Goal: Task Accomplishment & Management: Manage account settings

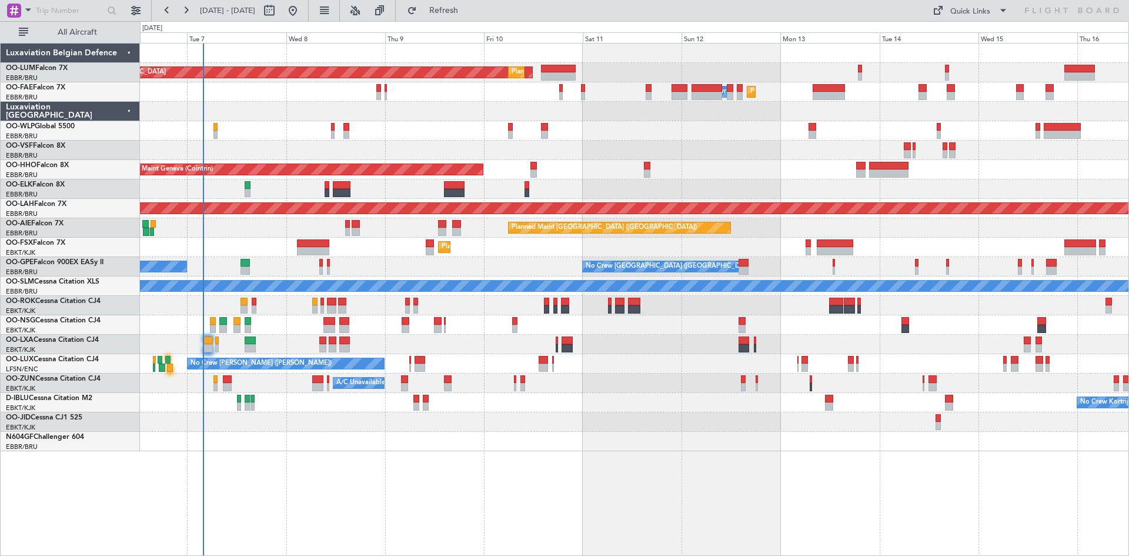
click at [373, 486] on div "AOG Maint [GEOGRAPHIC_DATA] Planned Maint [GEOGRAPHIC_DATA] ([GEOGRAPHIC_DATA])…" at bounding box center [634, 299] width 989 height 513
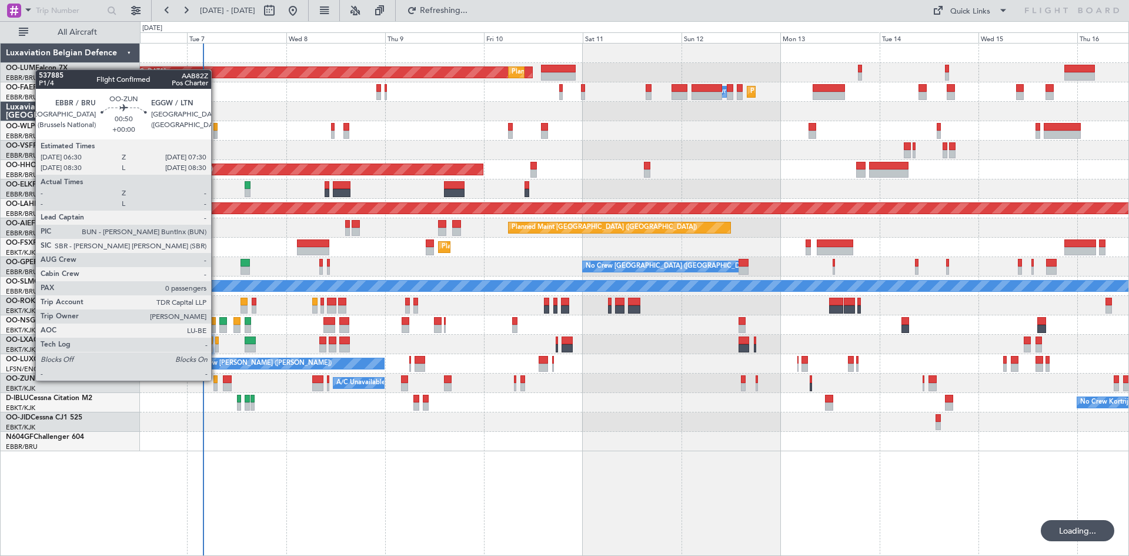
click at [216, 381] on div at bounding box center [215, 379] width 5 height 8
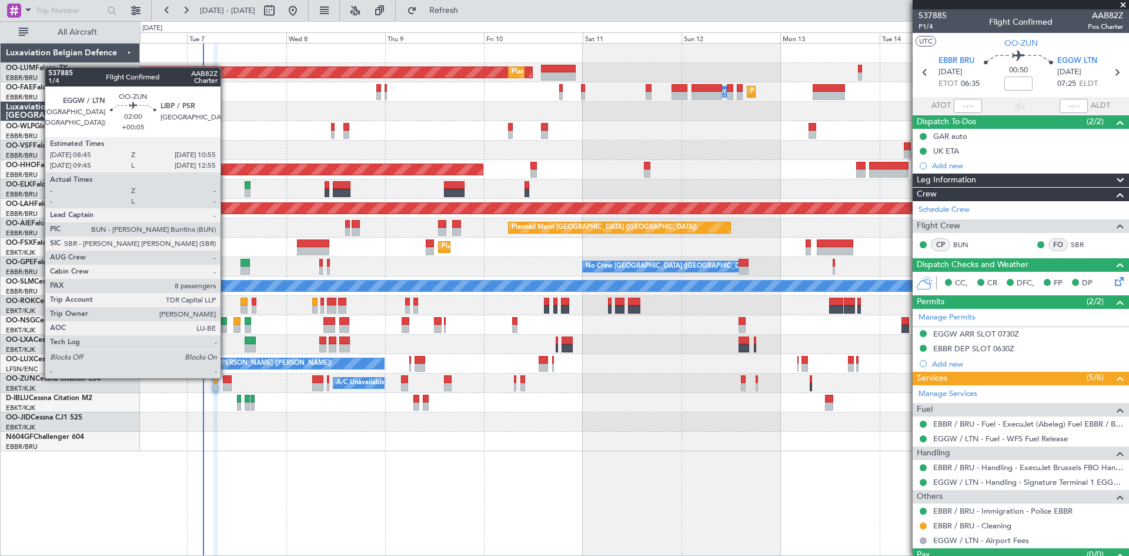
click at [226, 377] on div at bounding box center [227, 379] width 9 height 8
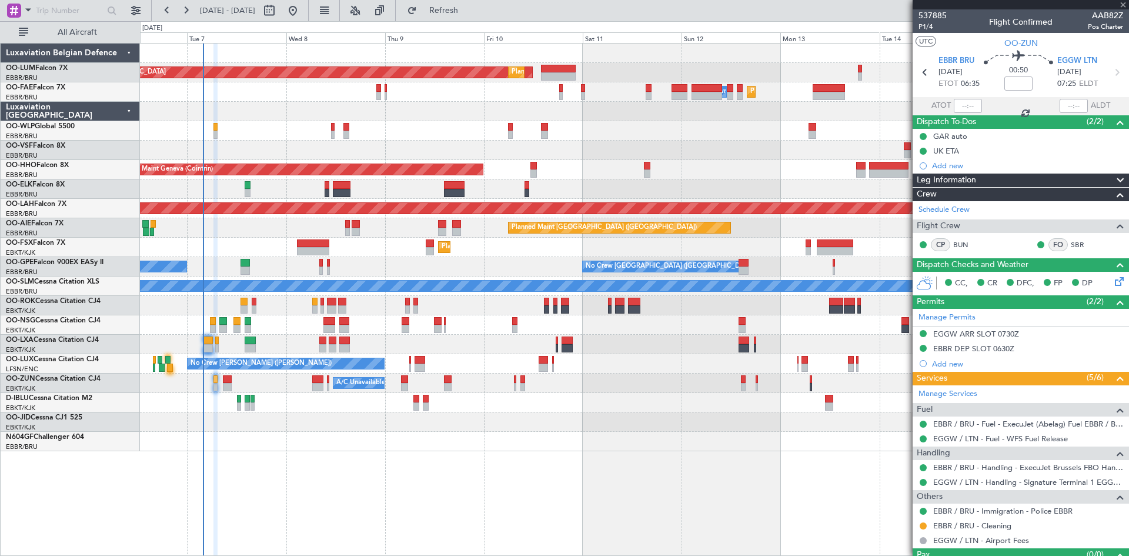
type input "+00:05"
type input "8"
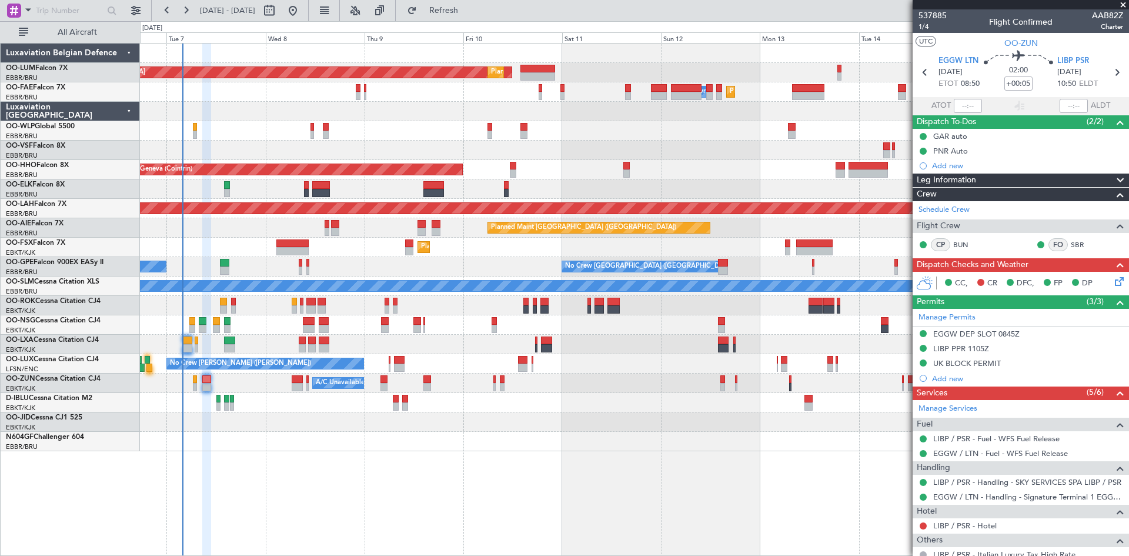
click at [624, 459] on div "AOG Maint [GEOGRAPHIC_DATA] Planned Maint [GEOGRAPHIC_DATA] ([GEOGRAPHIC_DATA])…" at bounding box center [634, 299] width 989 height 513
click at [986, 339] on div "EGGW DEP SLOT 0845Z" at bounding box center [1021, 334] width 216 height 15
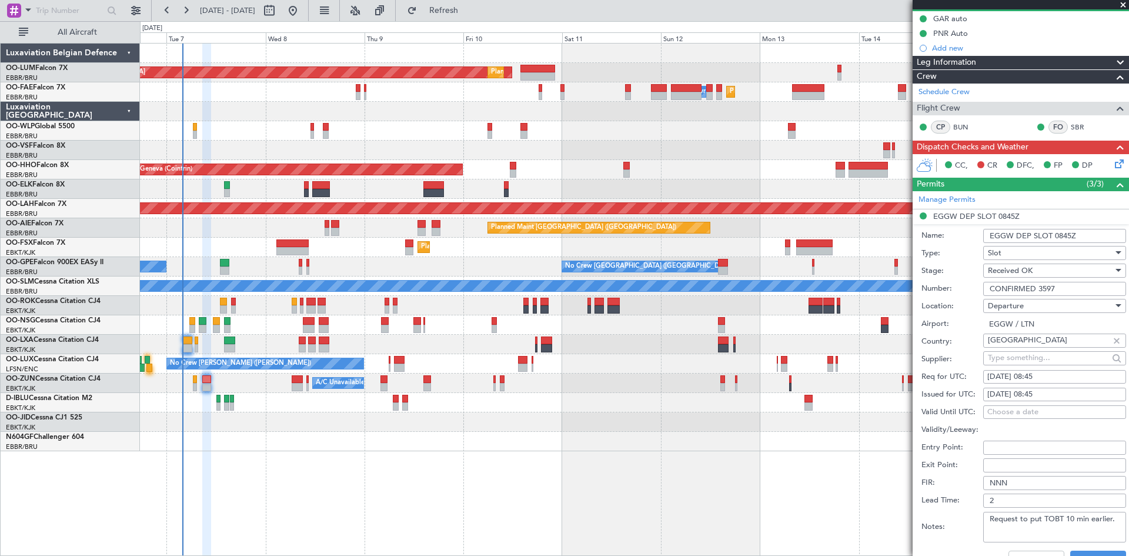
scroll to position [176, 0]
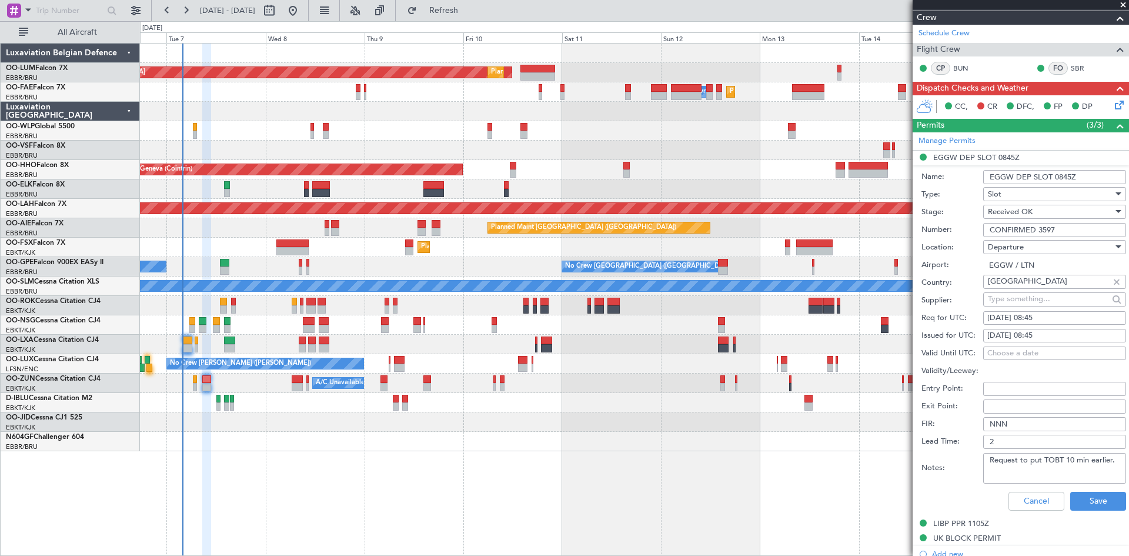
drag, startPoint x: 990, startPoint y: 461, endPoint x: 1116, endPoint y: 460, distance: 126.5
click at [1116, 460] on textarea "Request to put TOBT 10 min earlier." at bounding box center [1054, 468] width 143 height 31
click at [1092, 498] on button "Save" at bounding box center [1098, 501] width 56 height 19
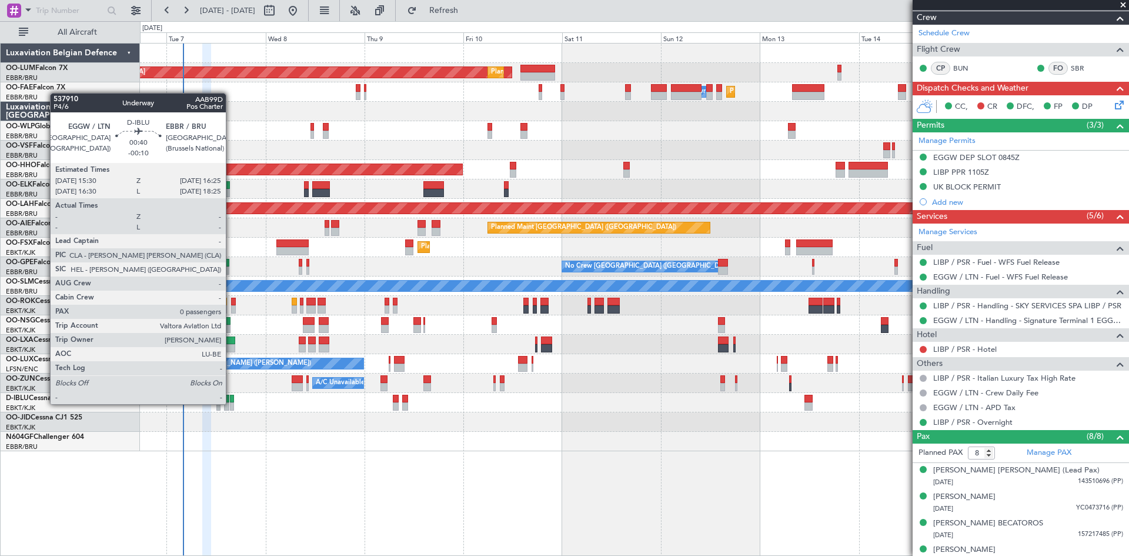
click at [231, 404] on div at bounding box center [232, 406] width 4 height 8
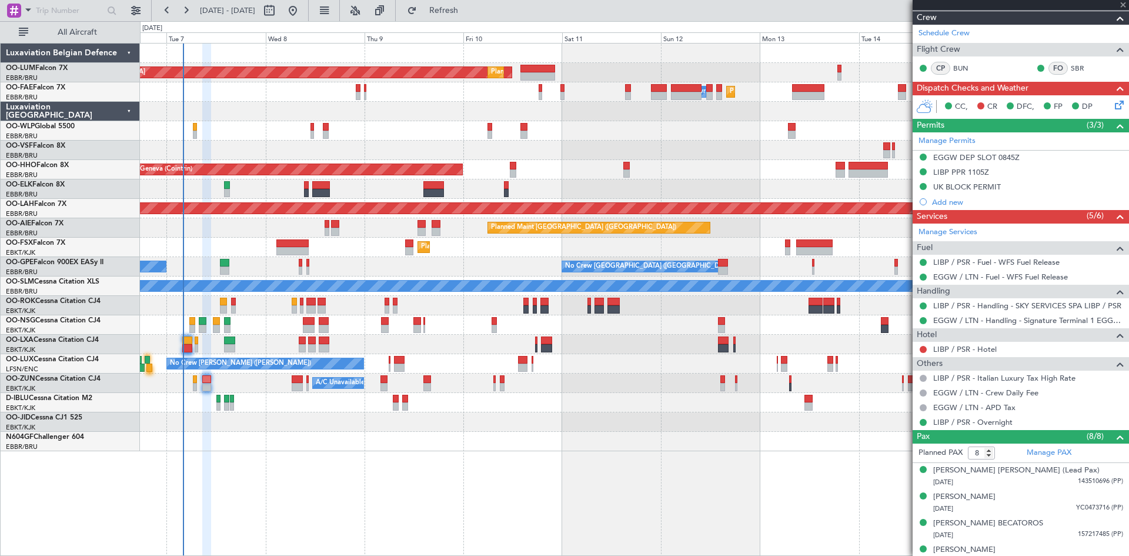
type input "-00:10"
type input "0"
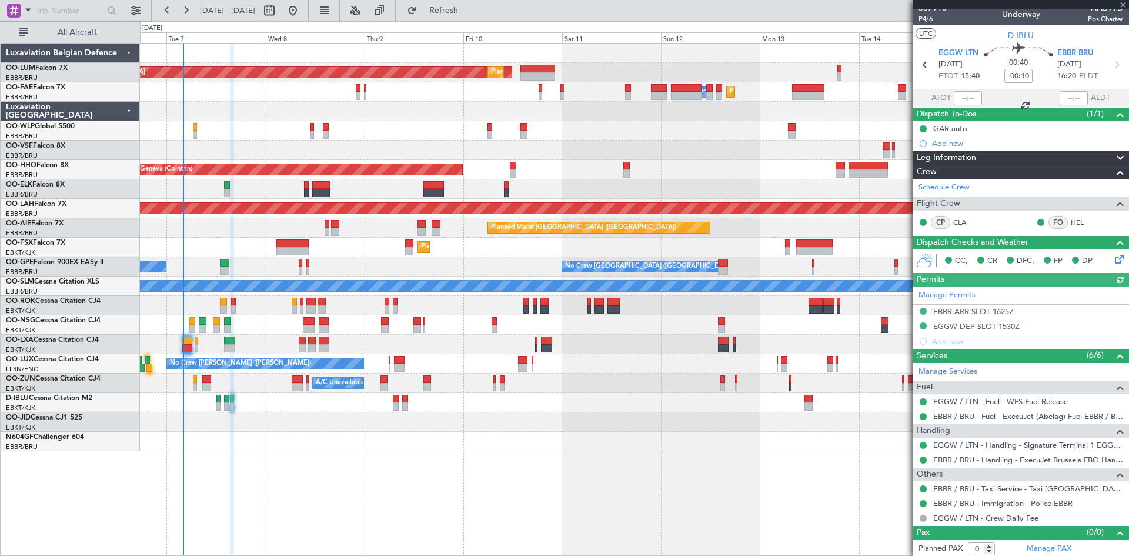
scroll to position [10, 0]
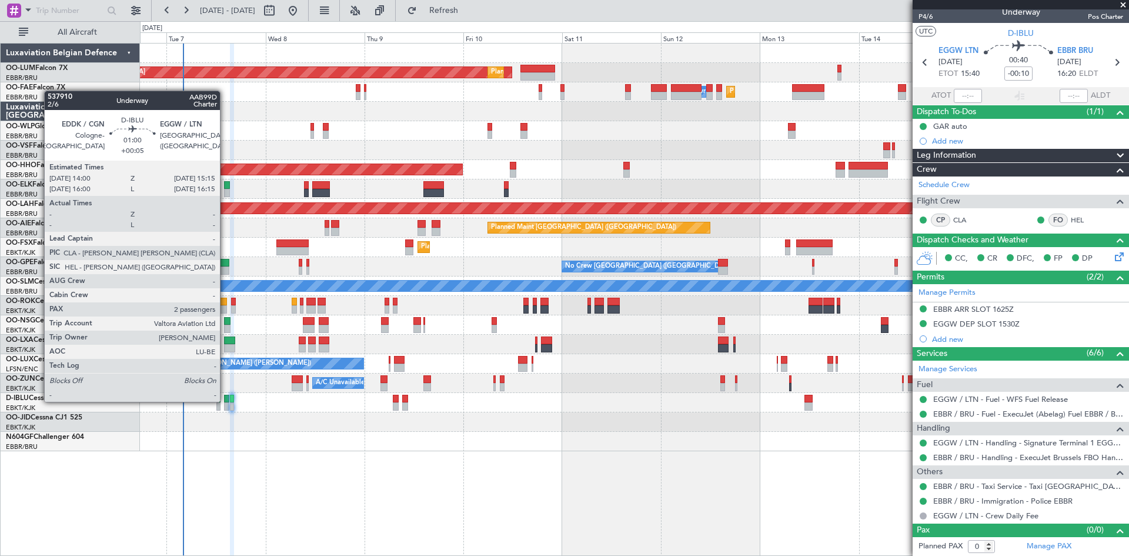
click at [225, 401] on div at bounding box center [226, 399] width 5 height 8
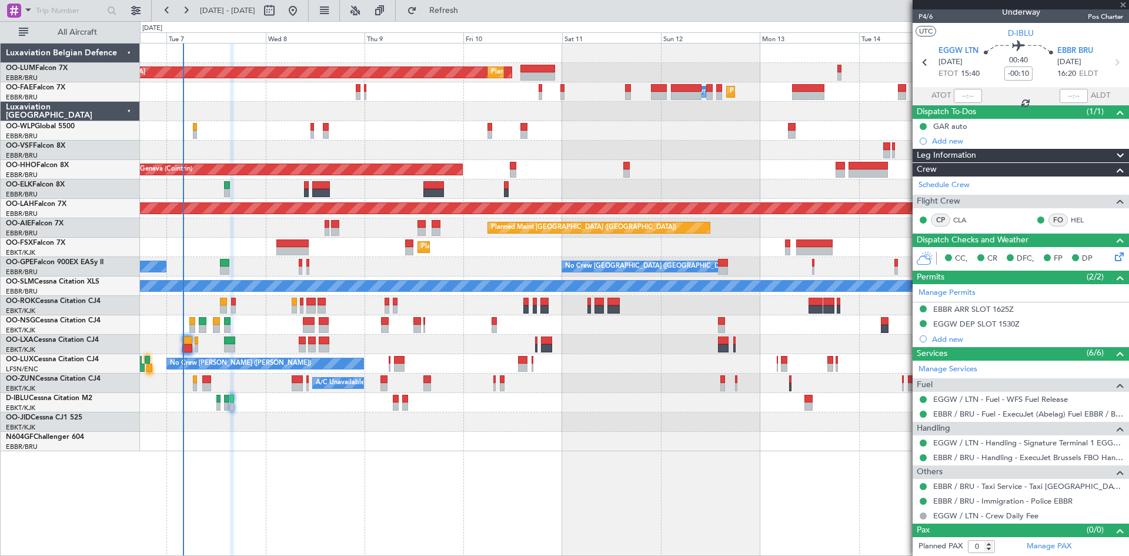
type input "+00:05"
type input "2"
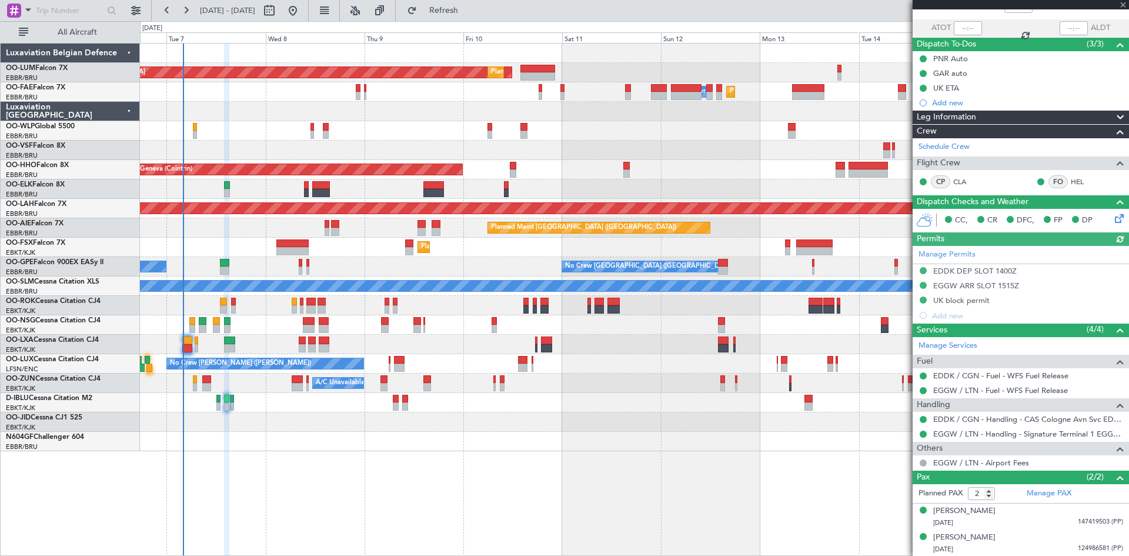
scroll to position [0, 0]
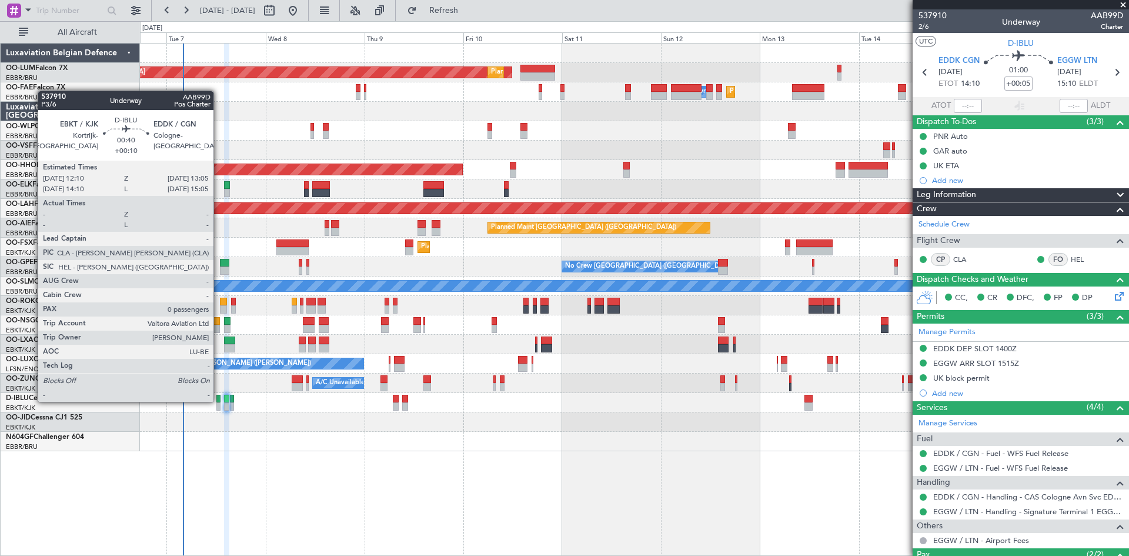
click at [219, 401] on div at bounding box center [218, 399] width 4 height 8
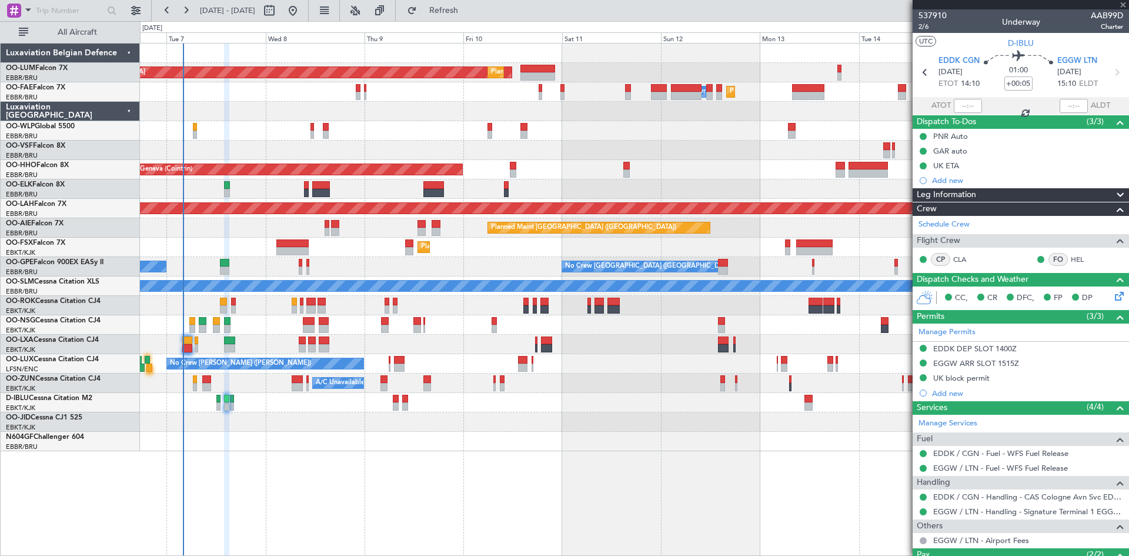
type input "+00:10"
type input "0"
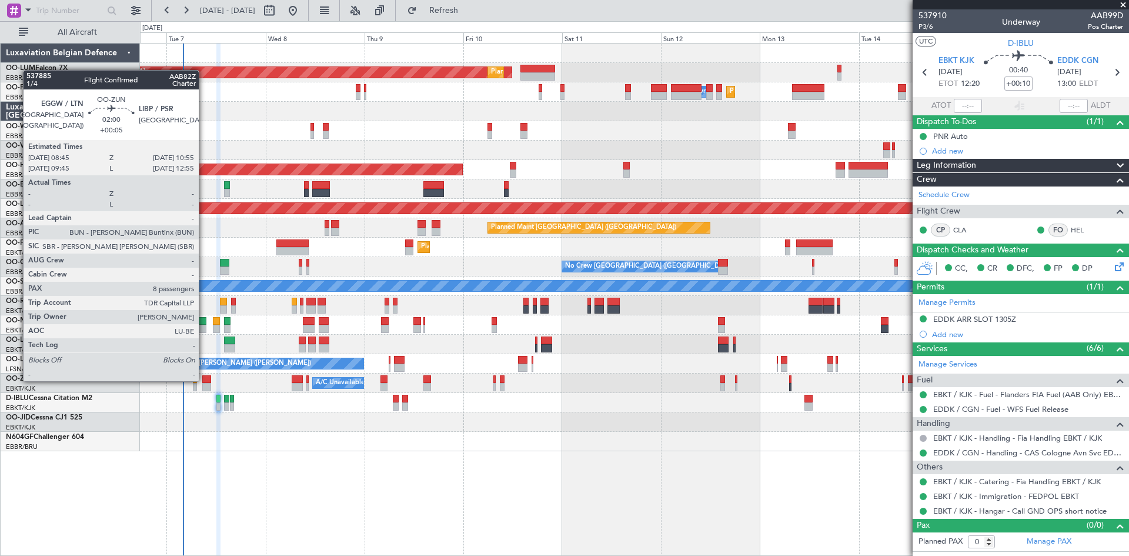
click at [204, 380] on div at bounding box center [206, 379] width 9 height 8
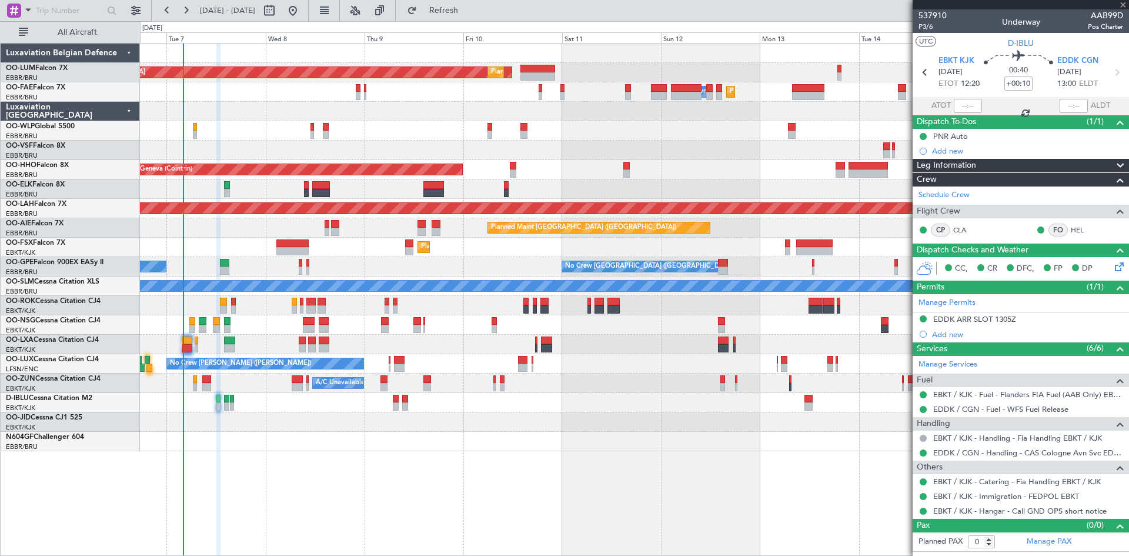
type input "+00:05"
type input "8"
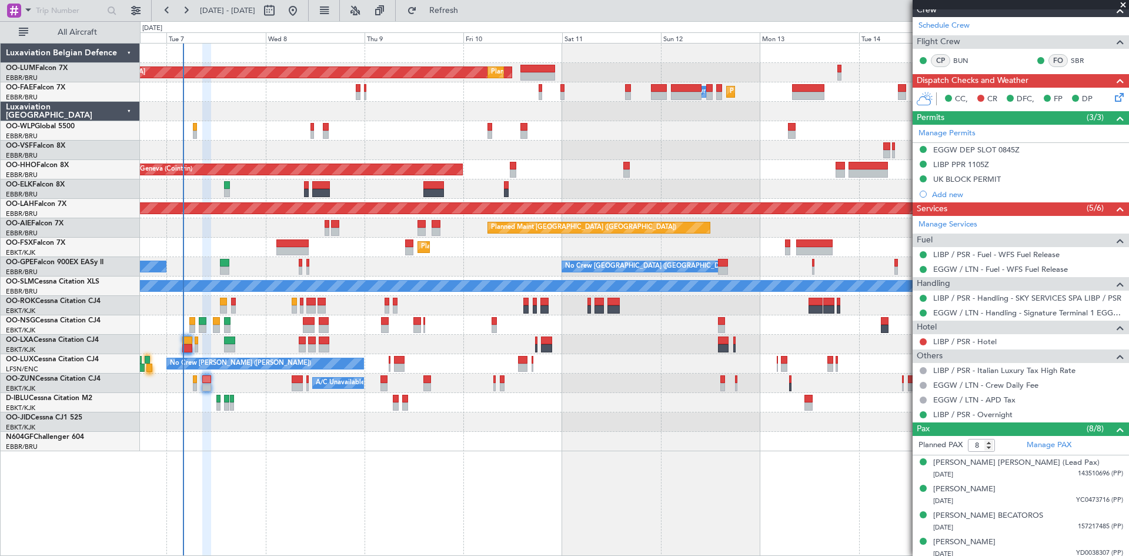
scroll to position [59, 0]
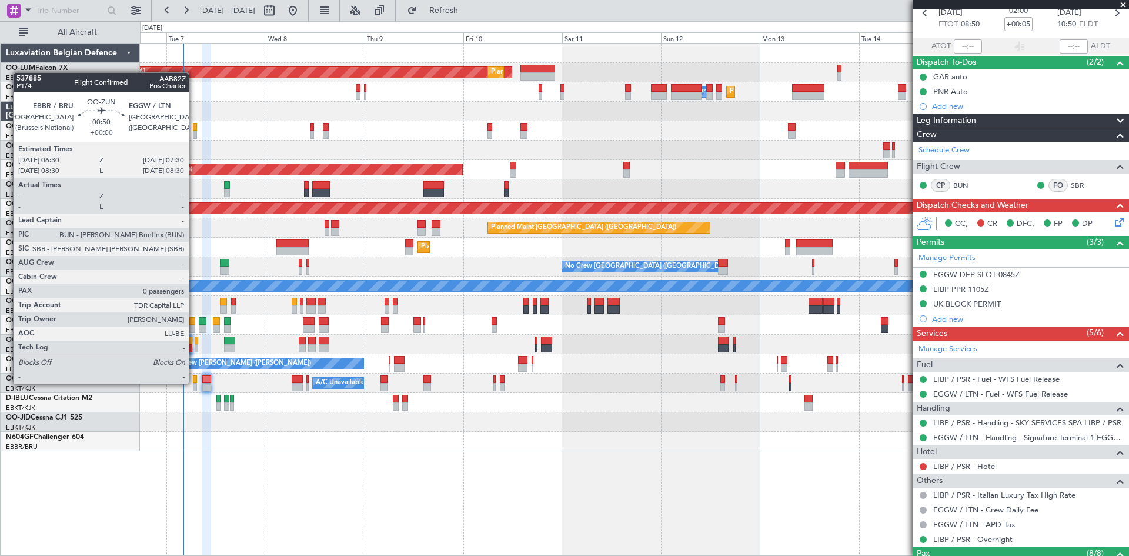
click at [194, 383] on div at bounding box center [195, 387] width 5 height 8
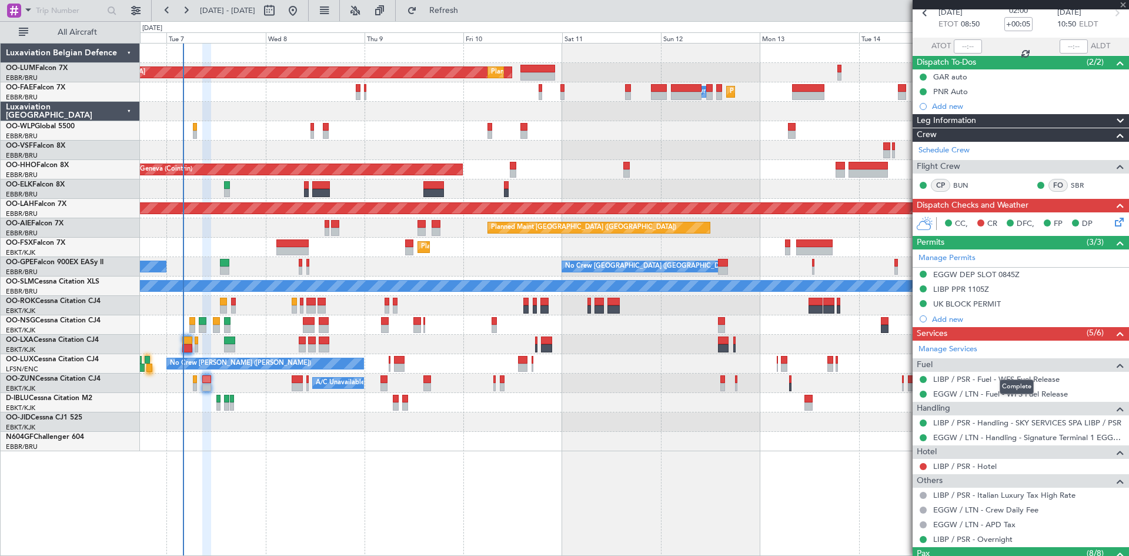
type input "0"
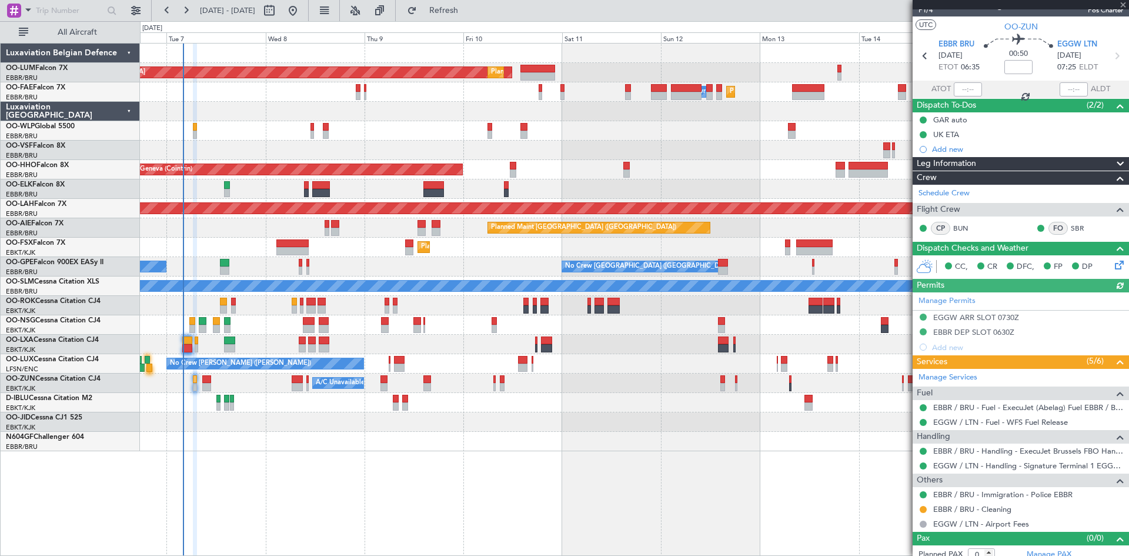
scroll to position [25, 0]
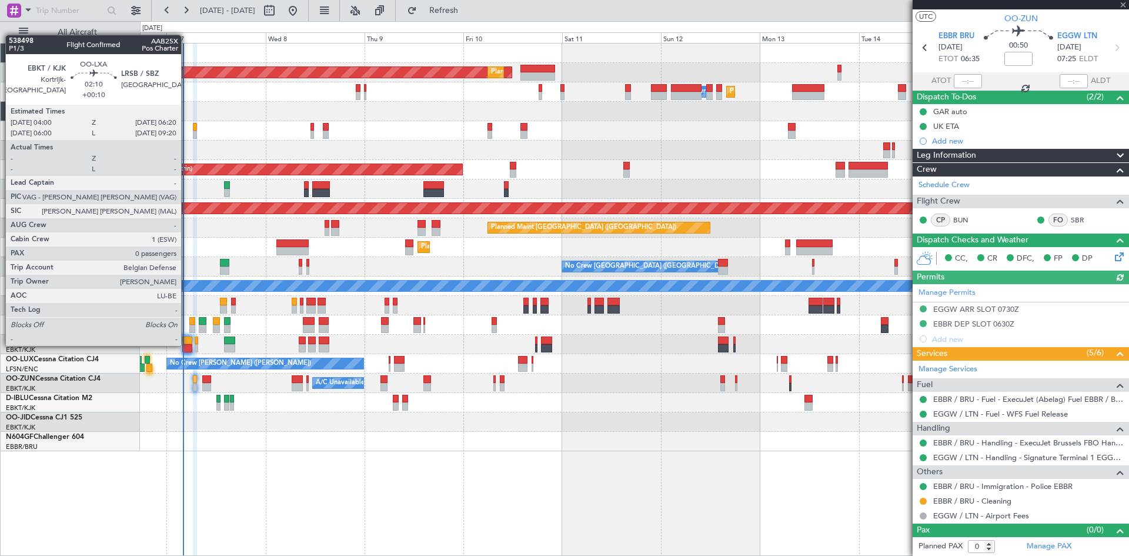
click at [186, 344] on div at bounding box center [187, 348] width 10 height 8
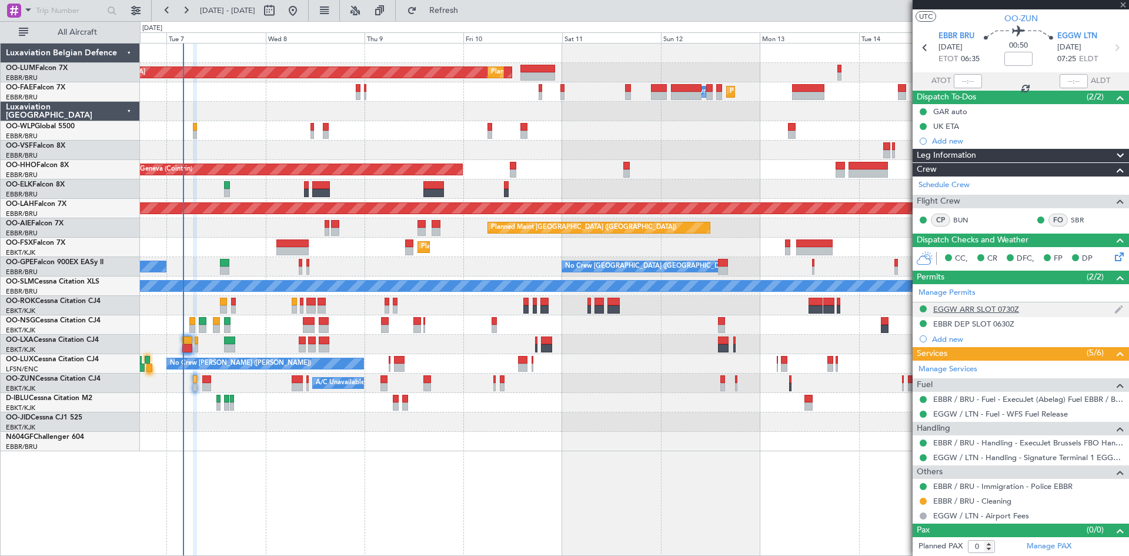
type input "+00:10"
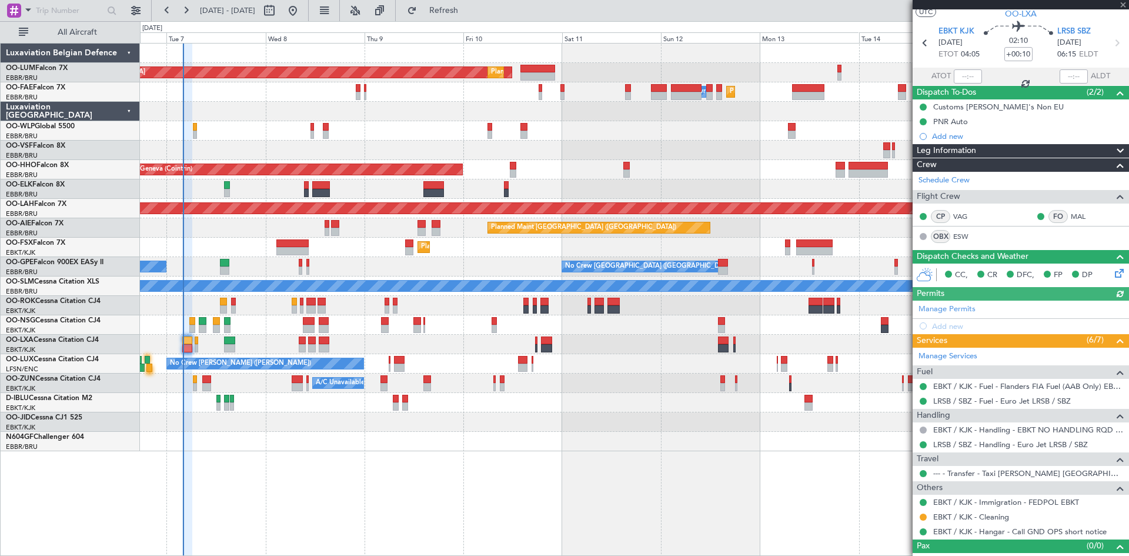
scroll to position [45, 0]
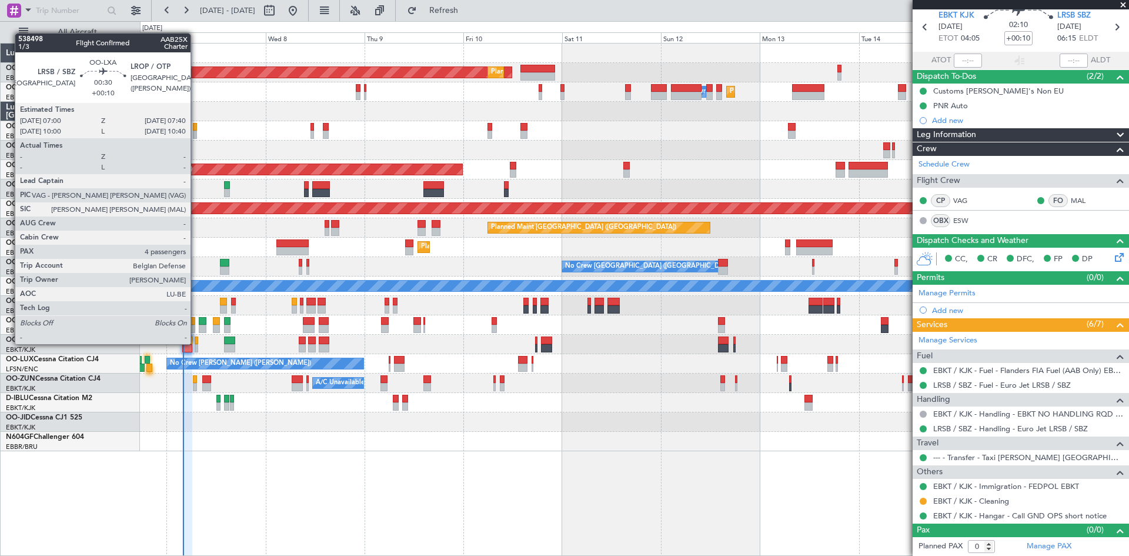
click at [196, 343] on div at bounding box center [196, 340] width 3 height 8
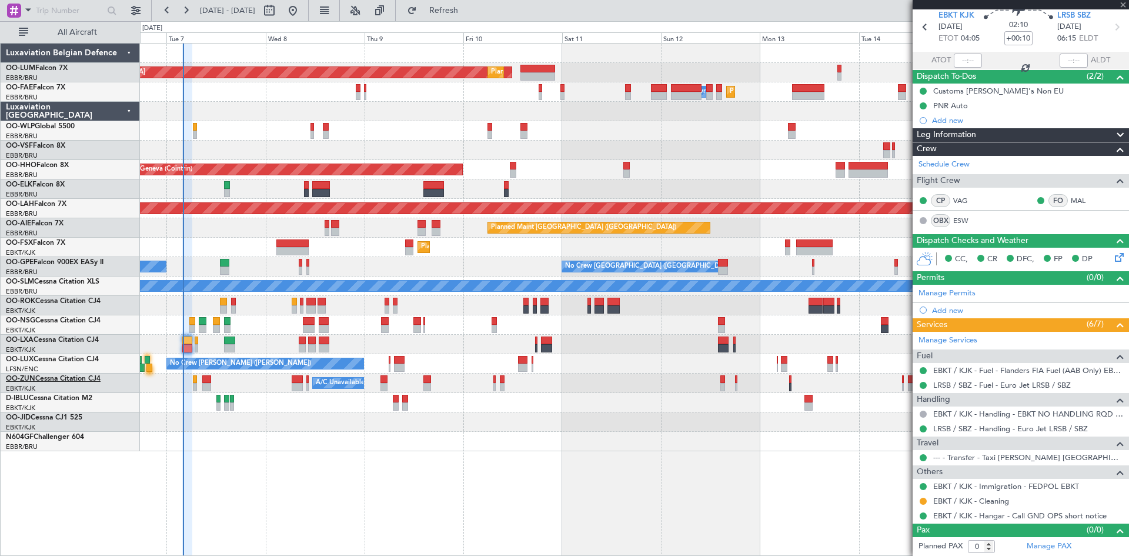
type input "4"
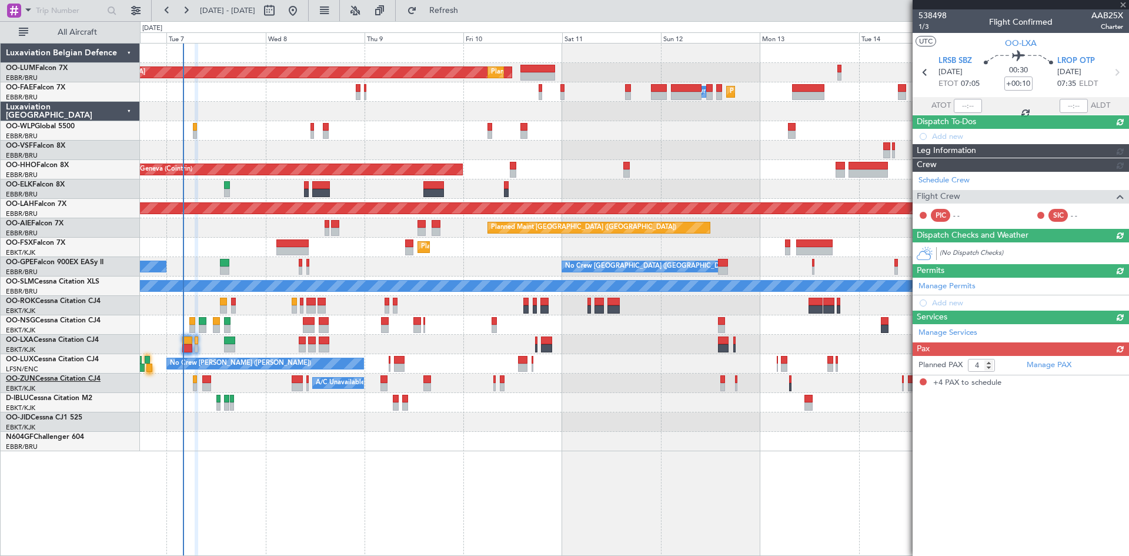
scroll to position [0, 0]
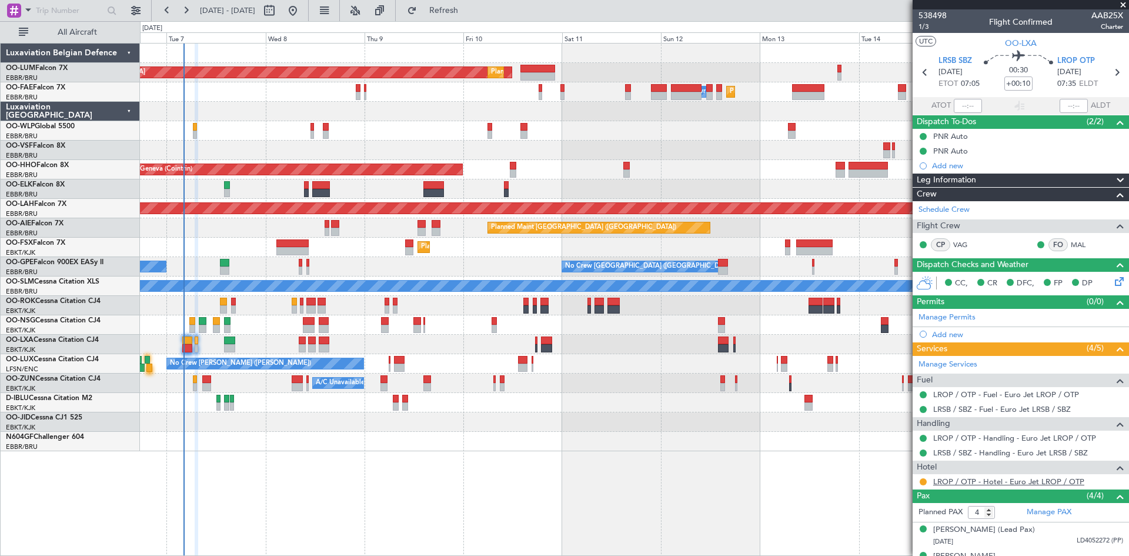
click at [1059, 479] on link "LROP / OTP - Hotel - Euro Jet LROP / OTP" at bounding box center [1008, 481] width 151 height 10
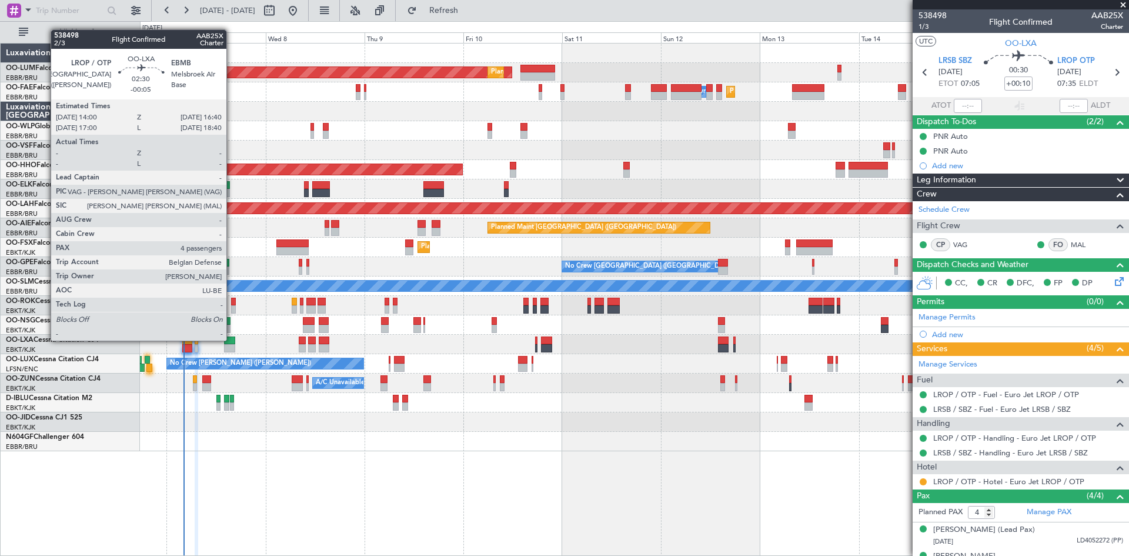
click at [231, 340] on div at bounding box center [229, 340] width 11 height 8
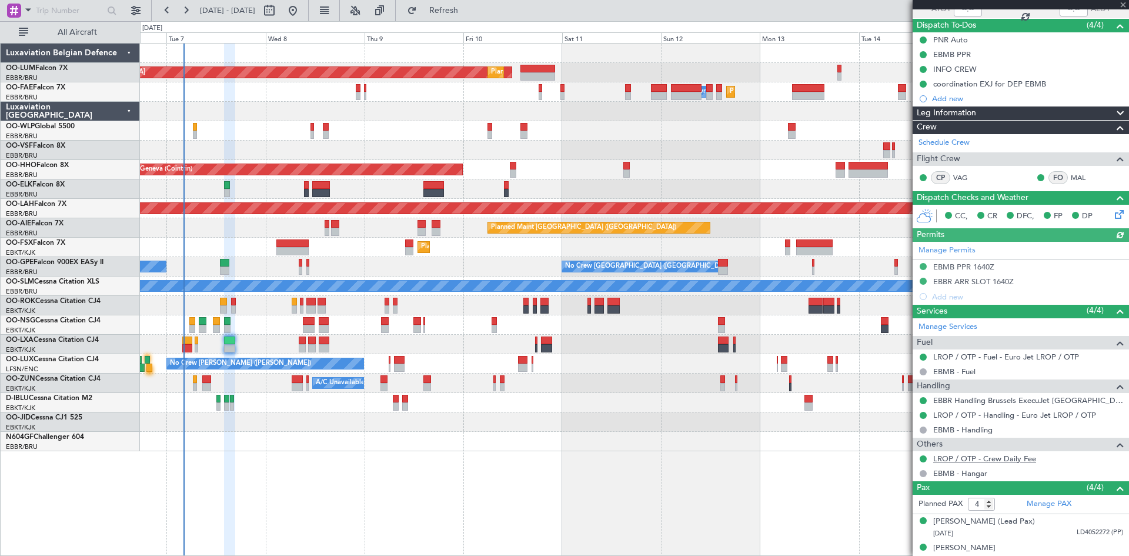
scroll to position [160, 0]
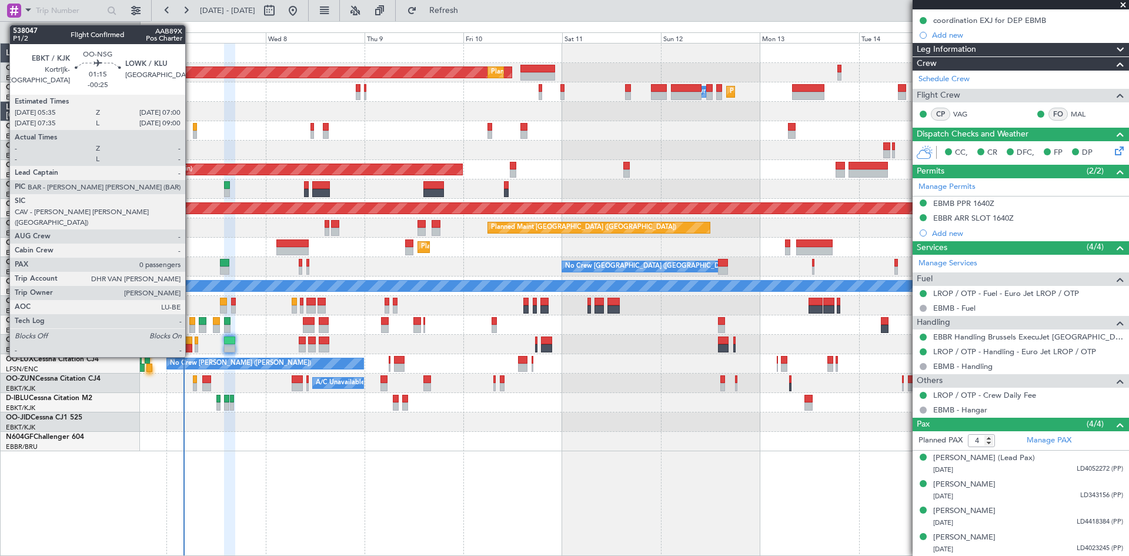
click at [191, 321] on div at bounding box center [192, 321] width 6 height 8
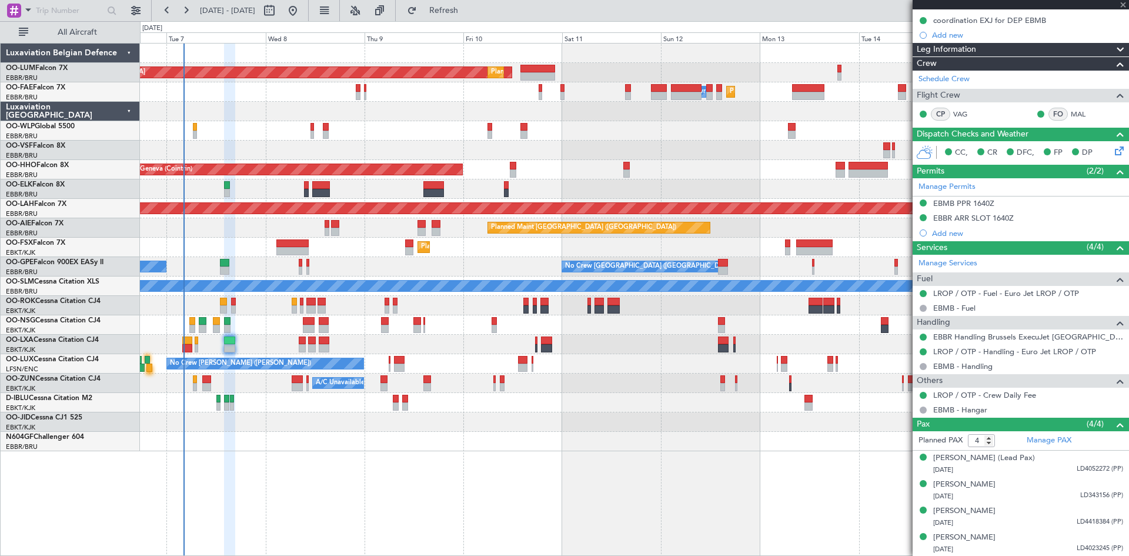
type input "-00:25"
type input "0"
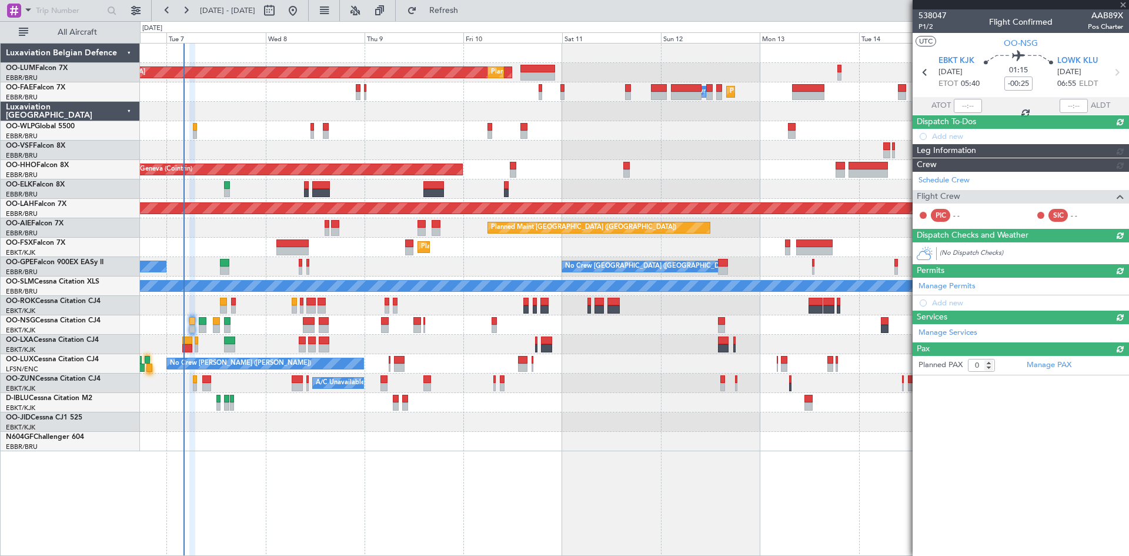
scroll to position [0, 0]
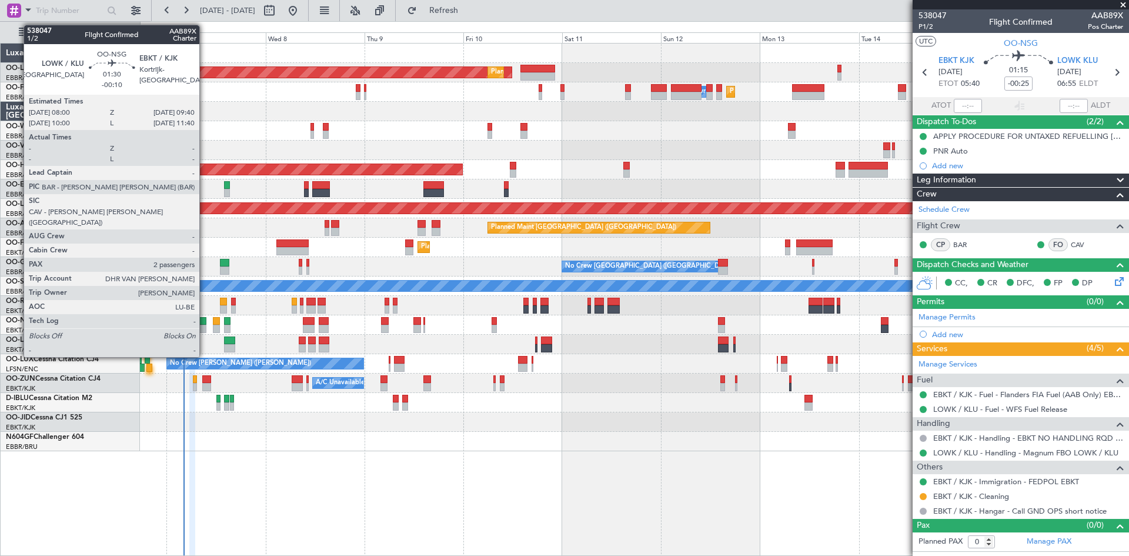
click at [205, 323] on div at bounding box center [202, 321] width 7 height 8
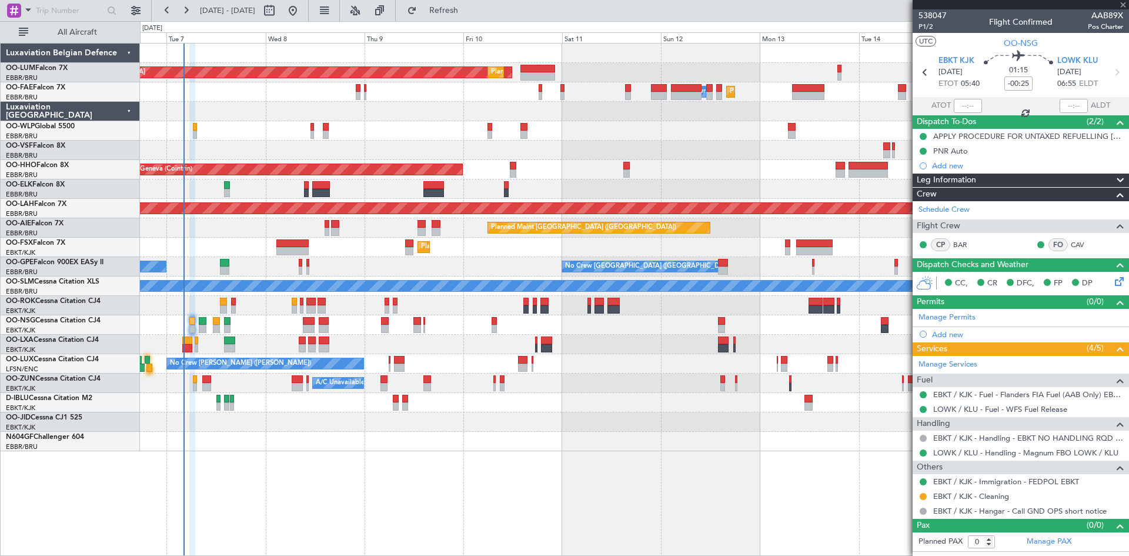
type input "-00:10"
type input "2"
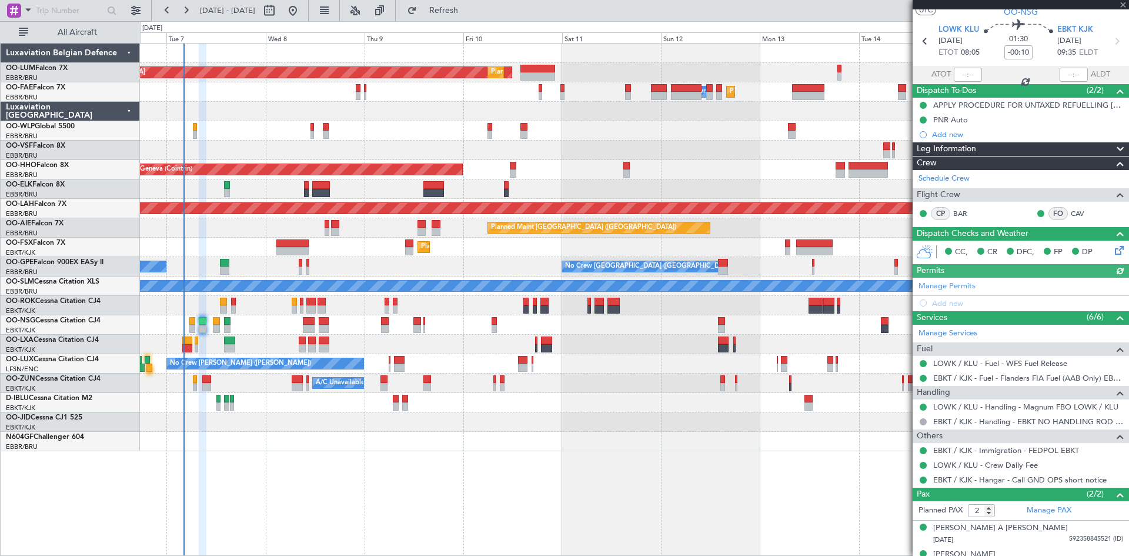
scroll to position [48, 0]
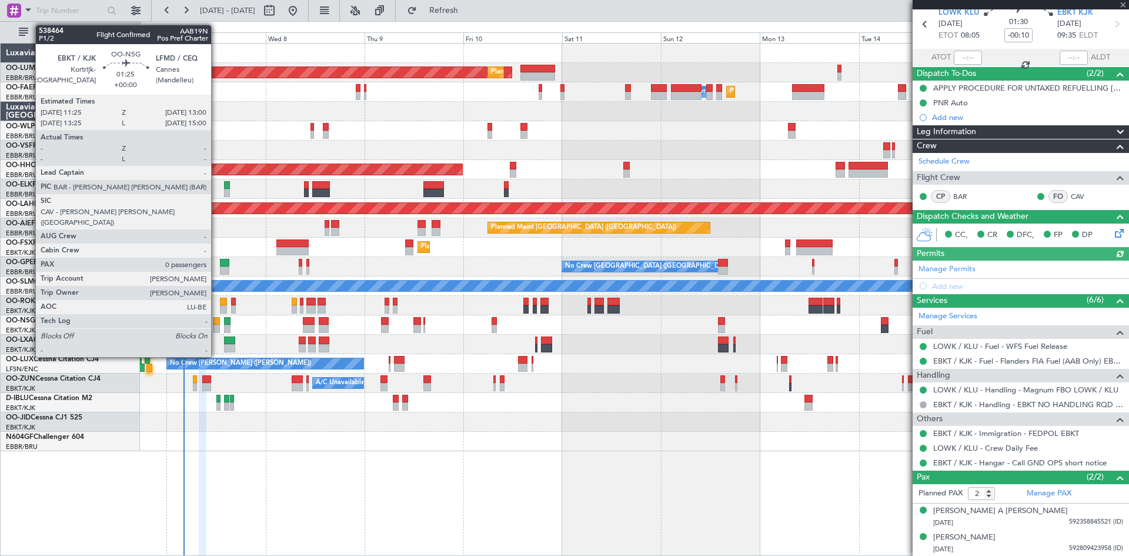
click at [216, 319] on div at bounding box center [216, 321] width 7 height 8
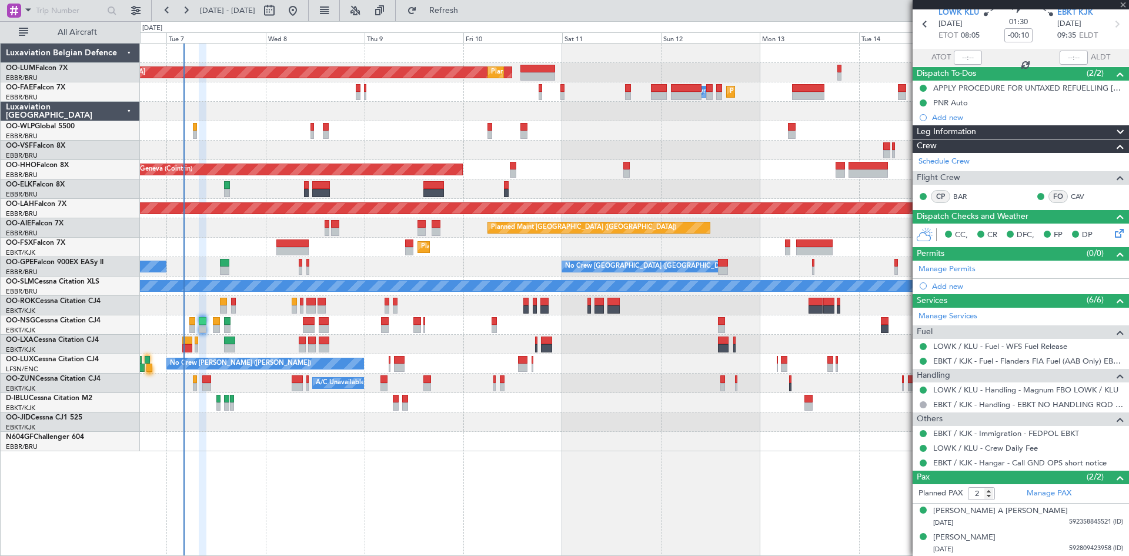
type input "0"
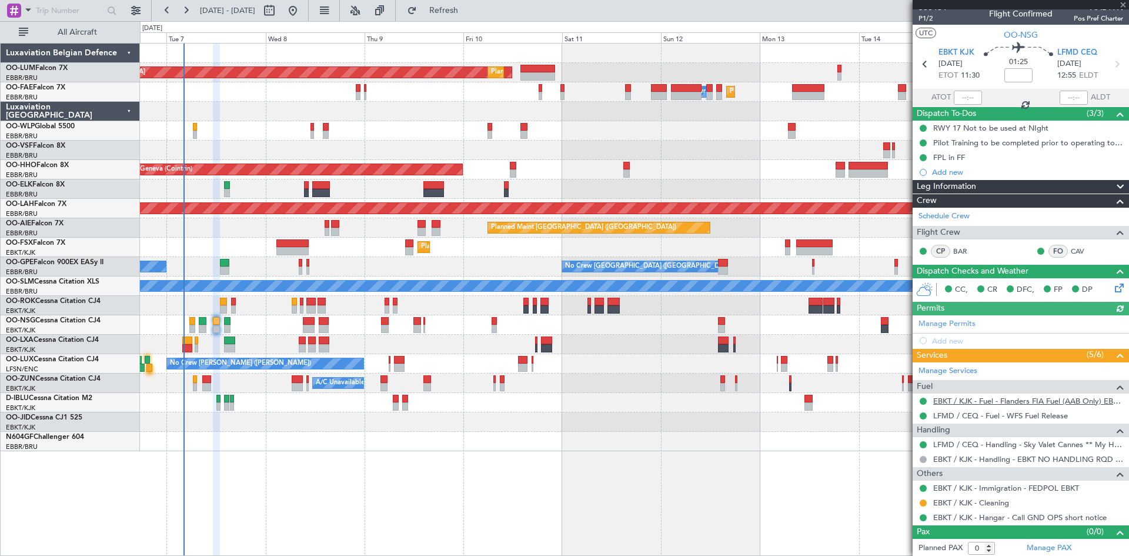
scroll to position [10, 0]
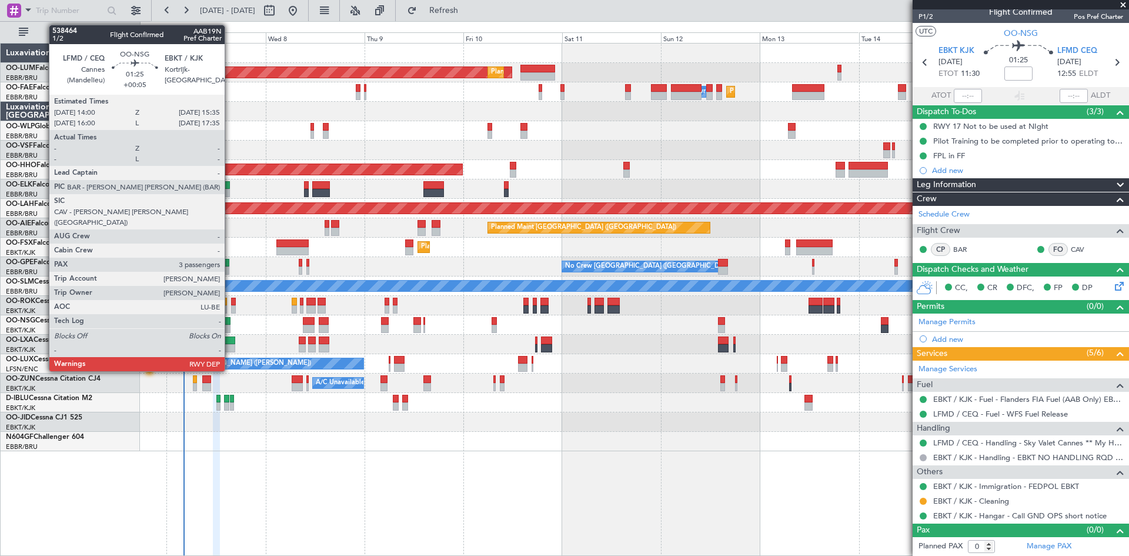
click at [230, 321] on div at bounding box center [227, 321] width 7 height 8
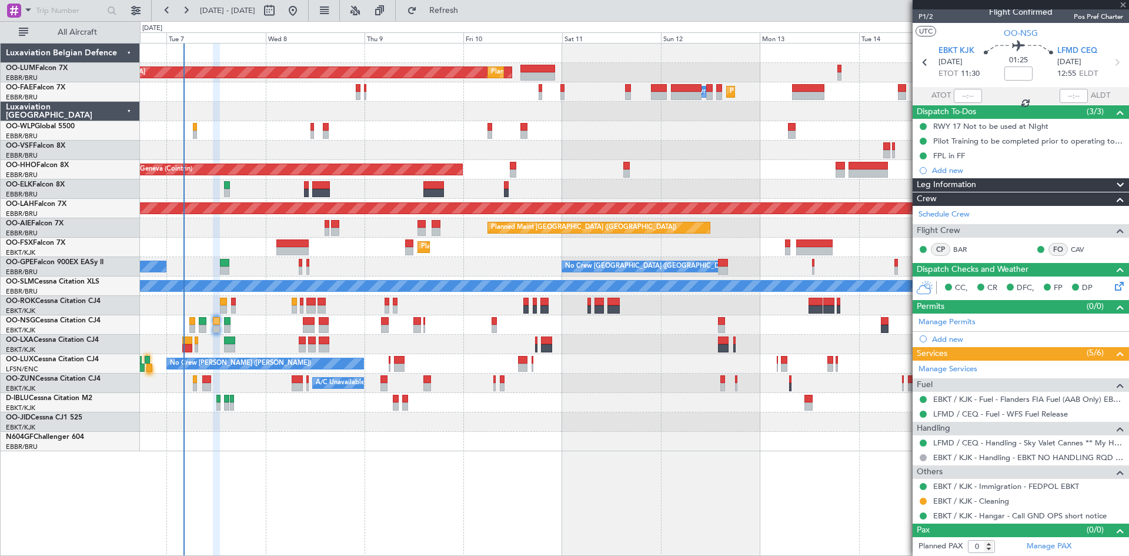
type input "+00:05"
type input "3"
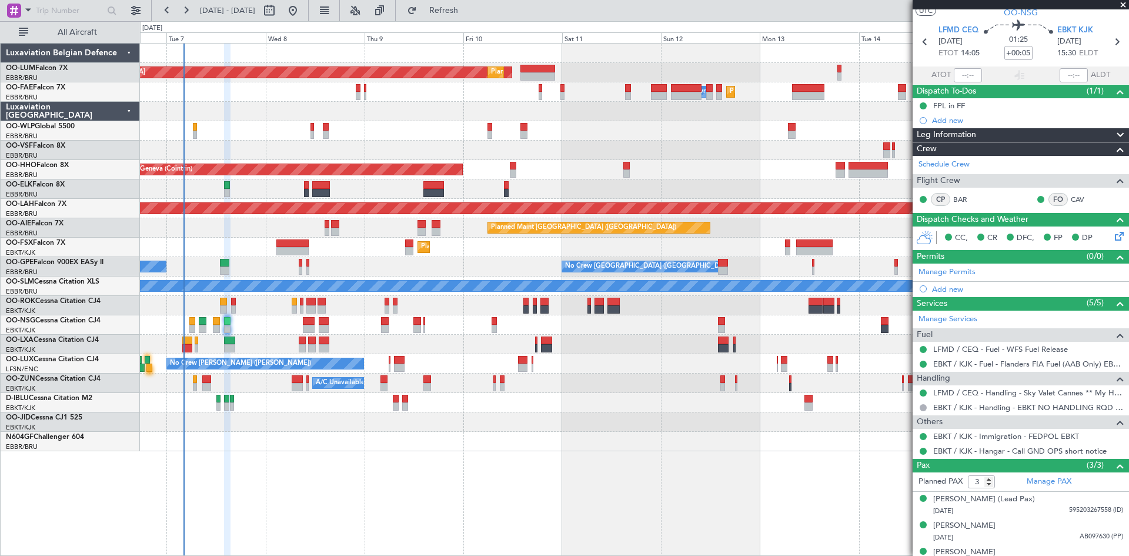
scroll to position [45, 0]
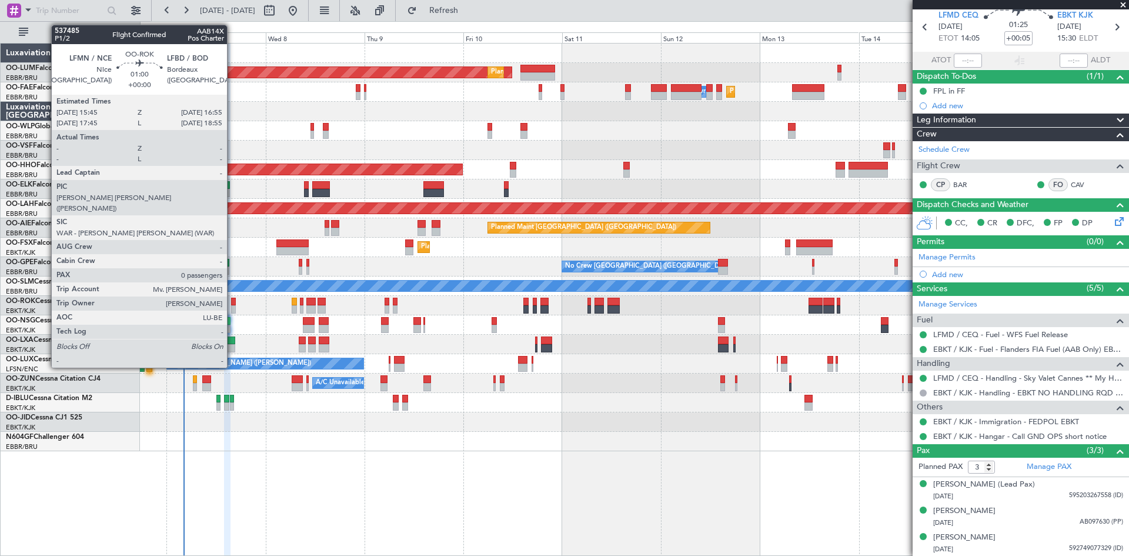
click at [232, 298] on div at bounding box center [233, 302] width 5 height 8
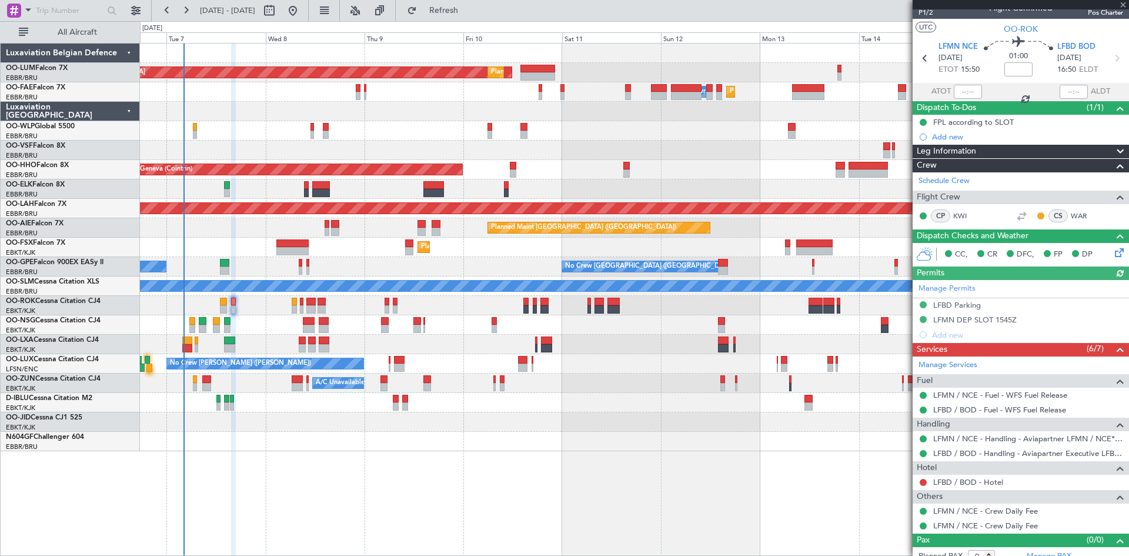
scroll to position [24, 0]
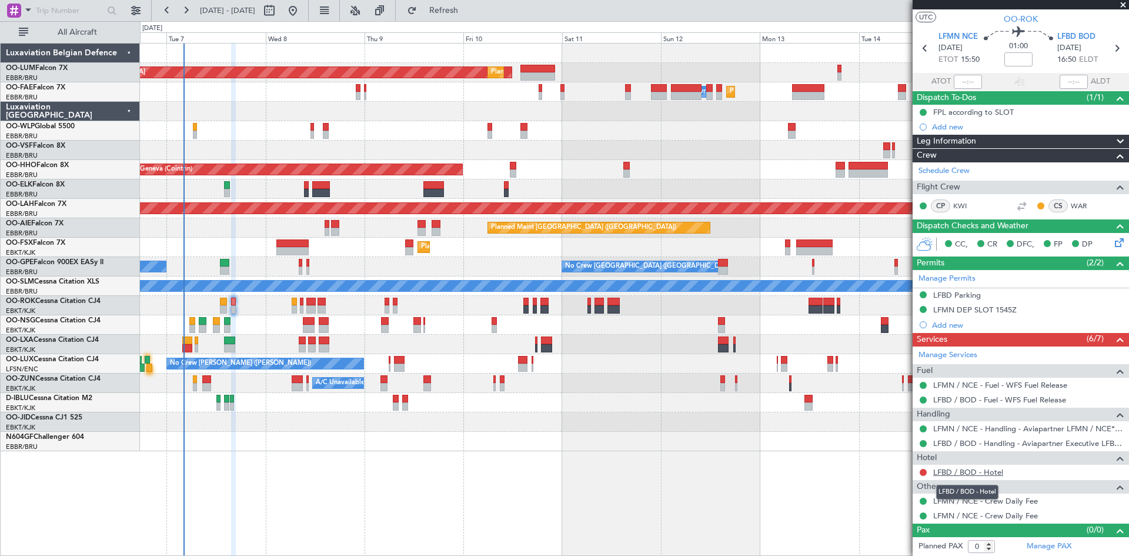
click at [953, 470] on link "LFBD / BOD - Hotel" at bounding box center [968, 472] width 70 height 10
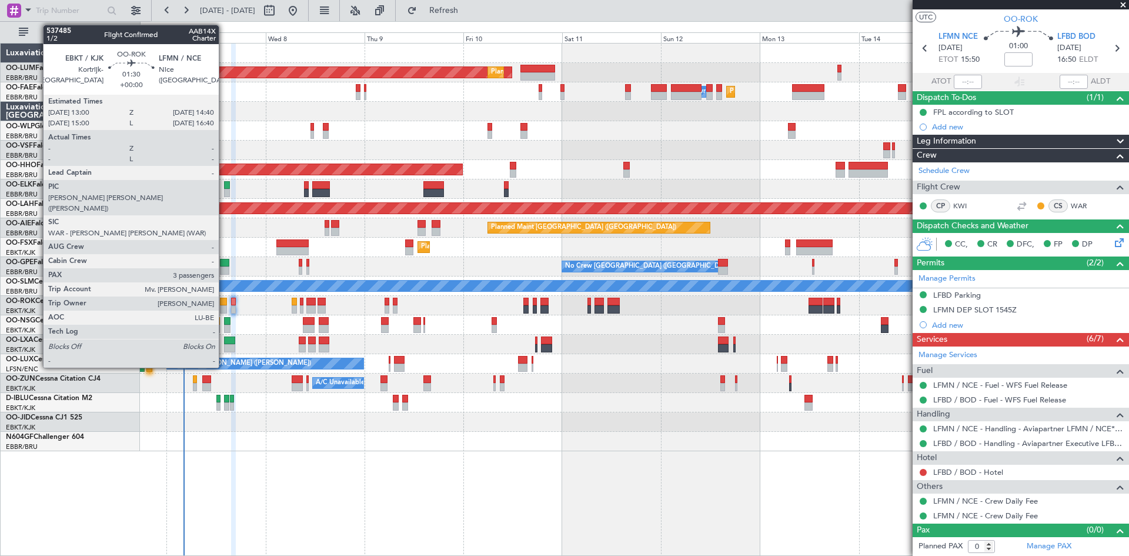
click at [224, 303] on div at bounding box center [223, 302] width 7 height 8
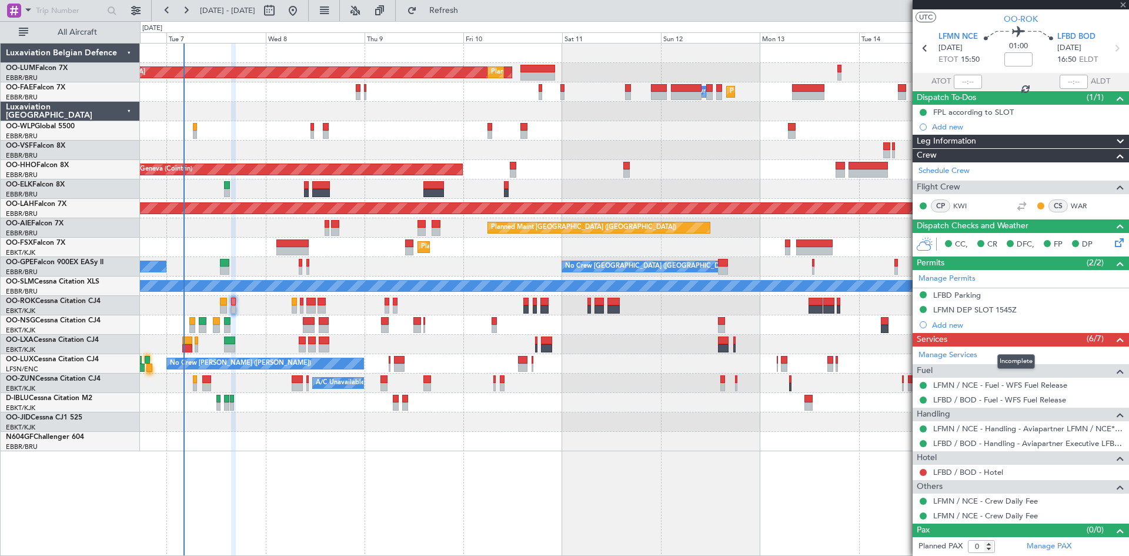
type input "3"
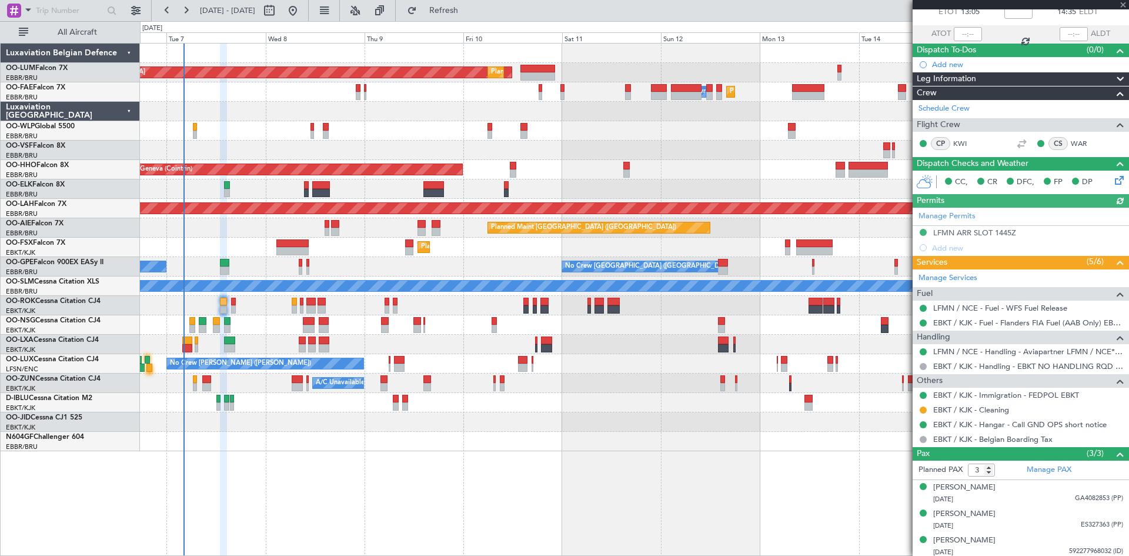
scroll to position [75, 0]
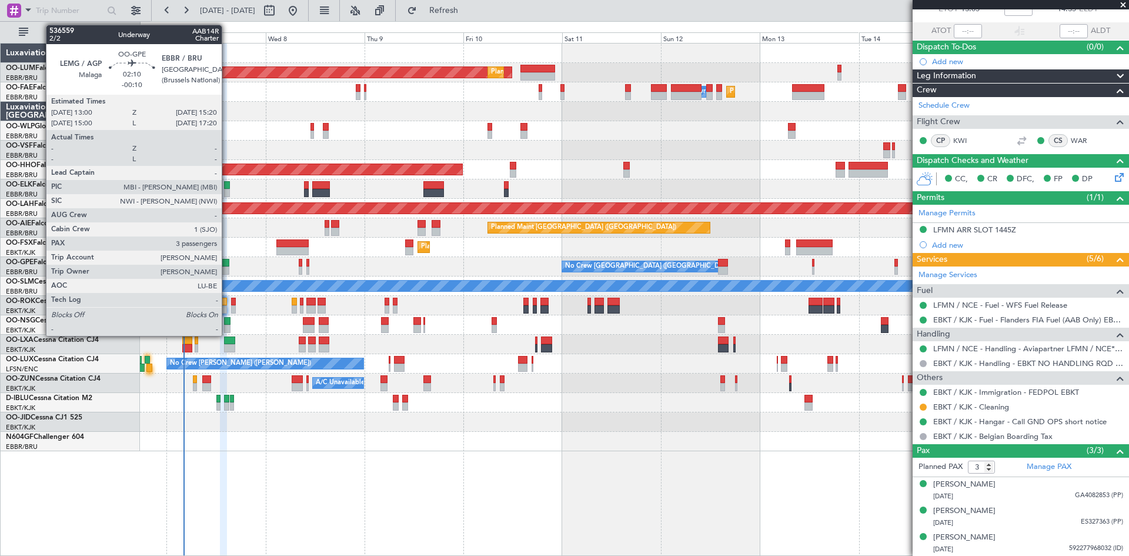
click at [227, 262] on div at bounding box center [225, 263] width 10 height 8
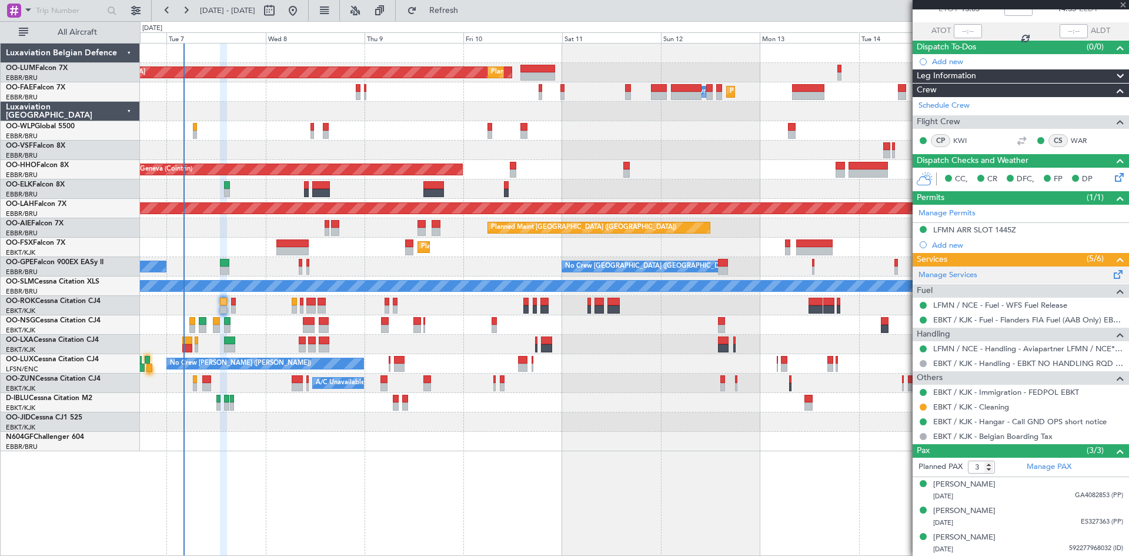
type input "-00:10"
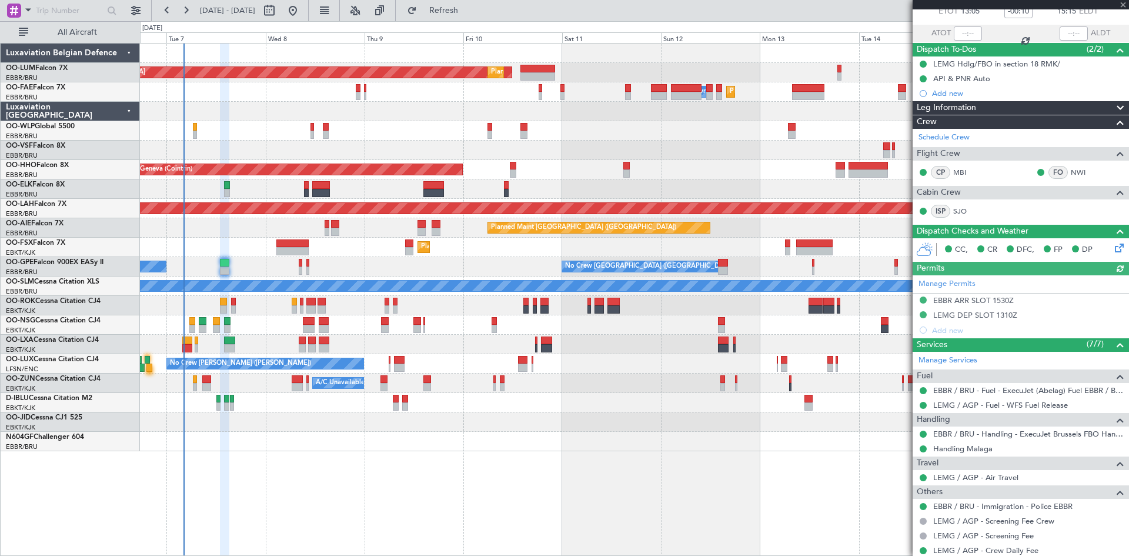
scroll to position [186, 0]
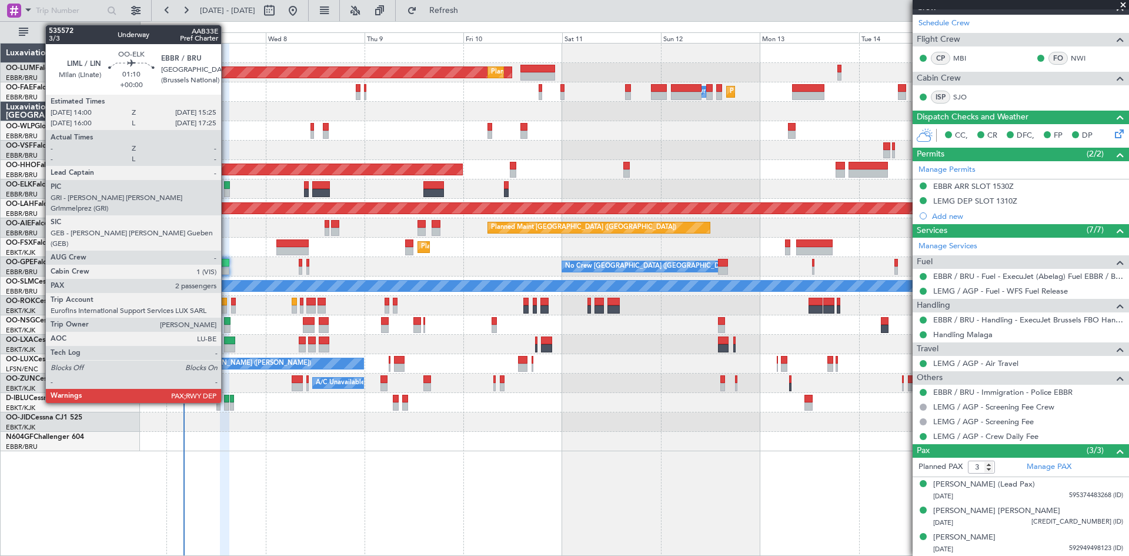
click at [227, 187] on div at bounding box center [227, 185] width 6 height 8
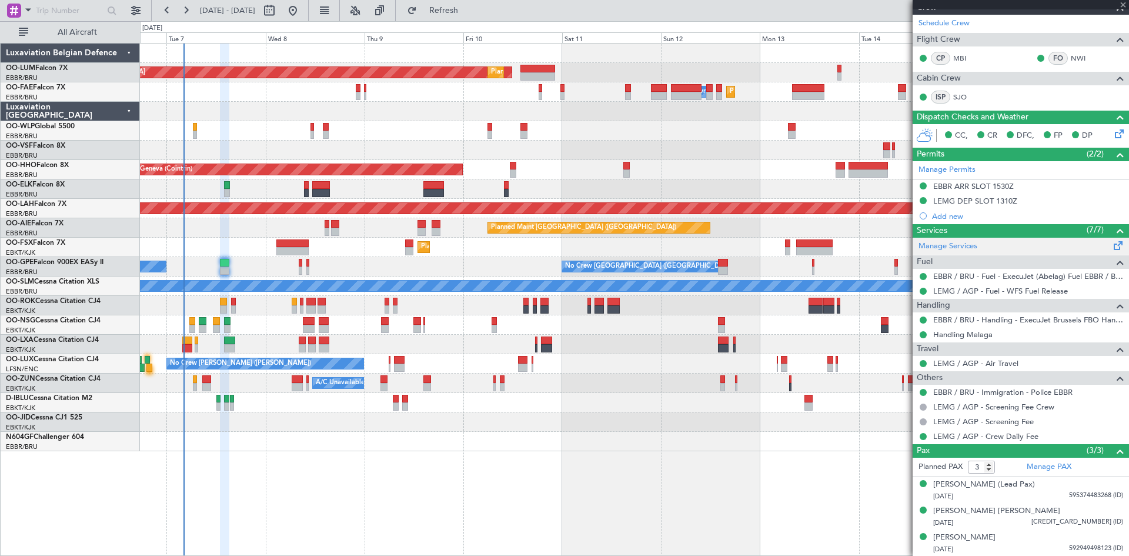
type input "2"
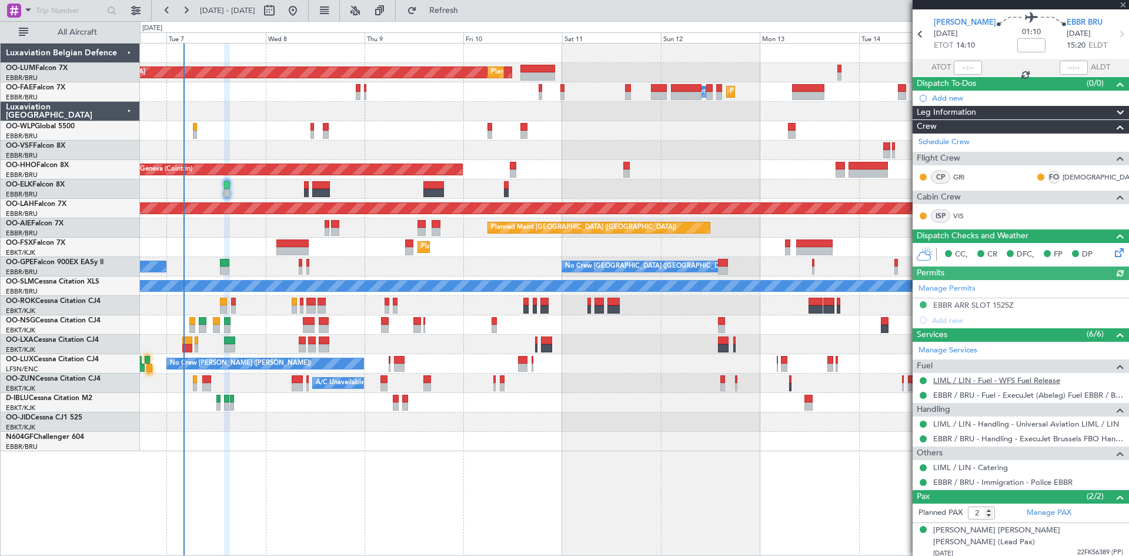
scroll to position [58, 0]
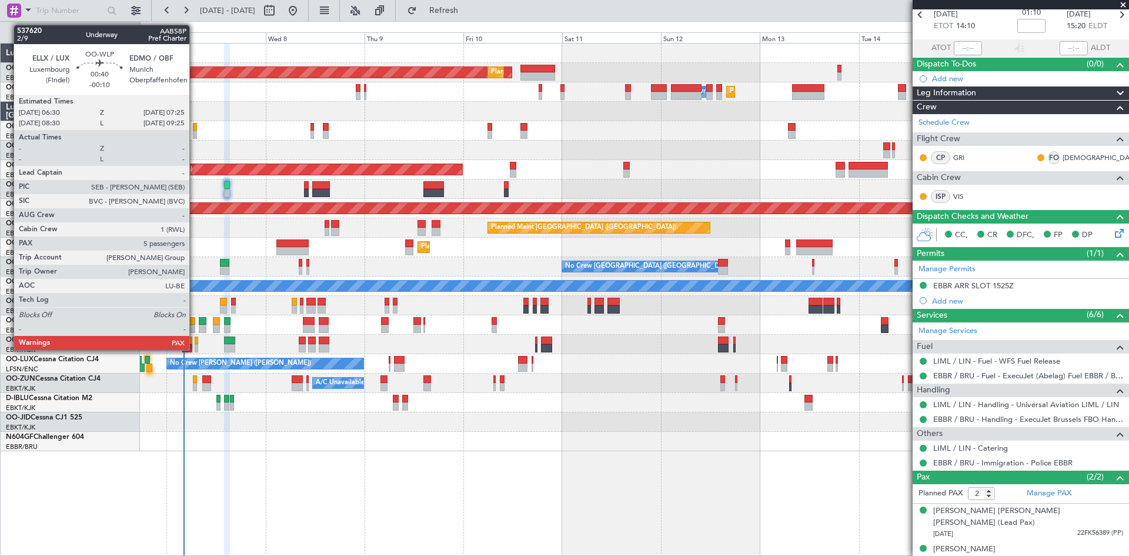
click at [195, 128] on div at bounding box center [195, 127] width 4 height 8
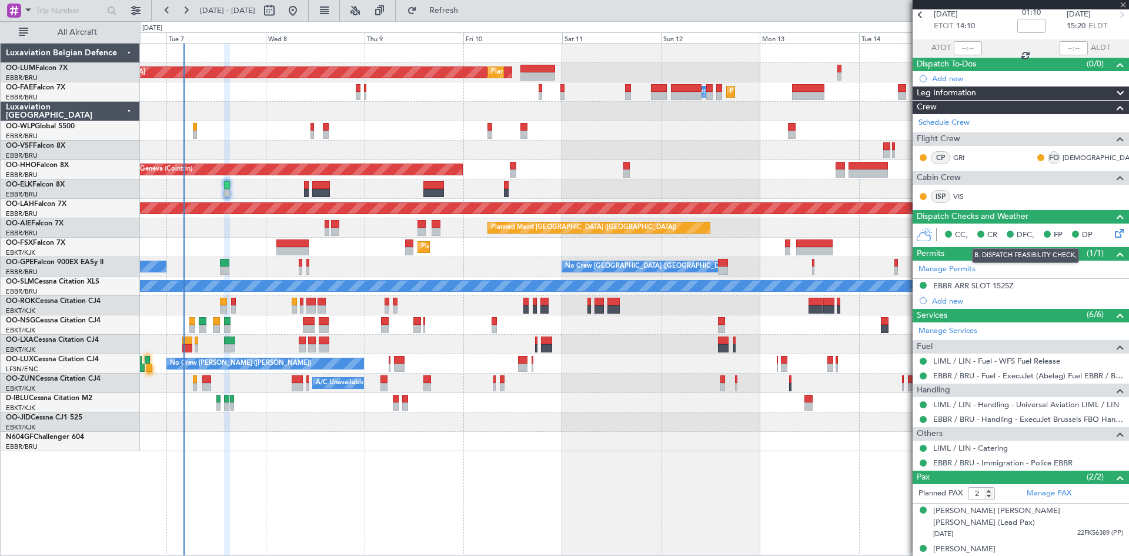
type input "-00:10"
type input "5"
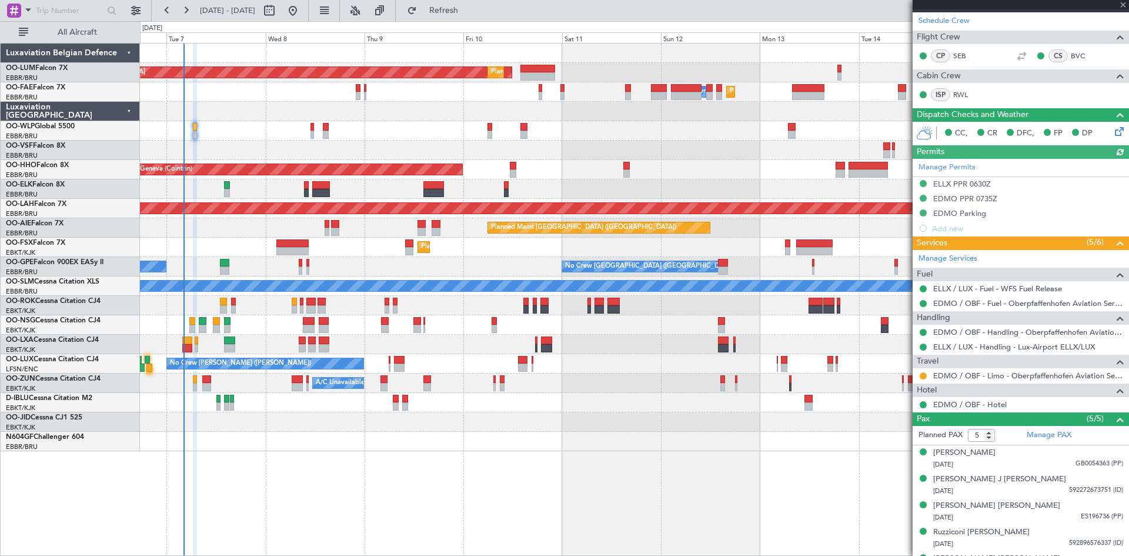
scroll to position [210, 0]
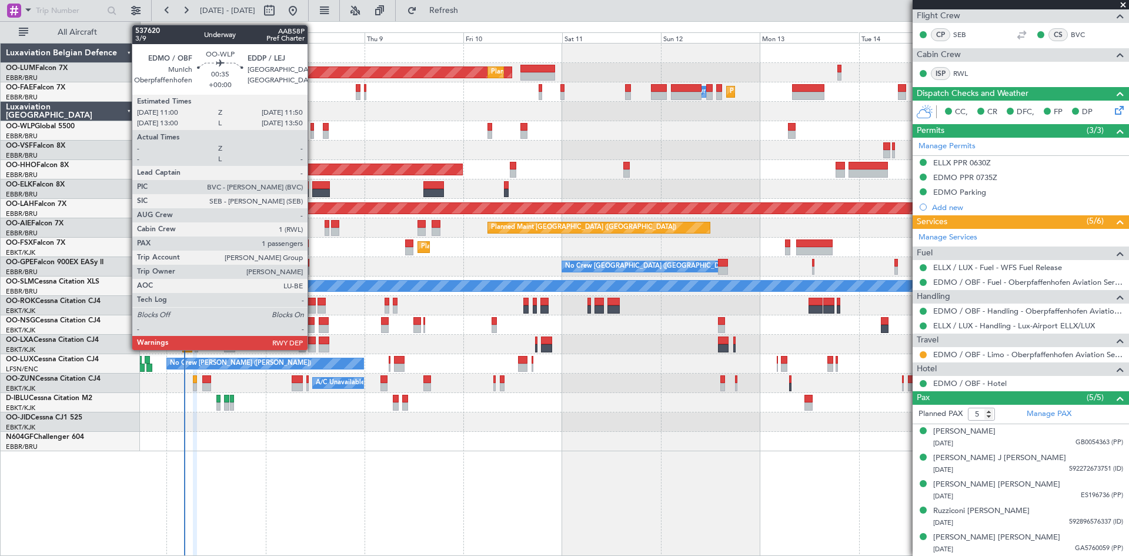
click at [313, 127] on div at bounding box center [313, 127] width 4 height 8
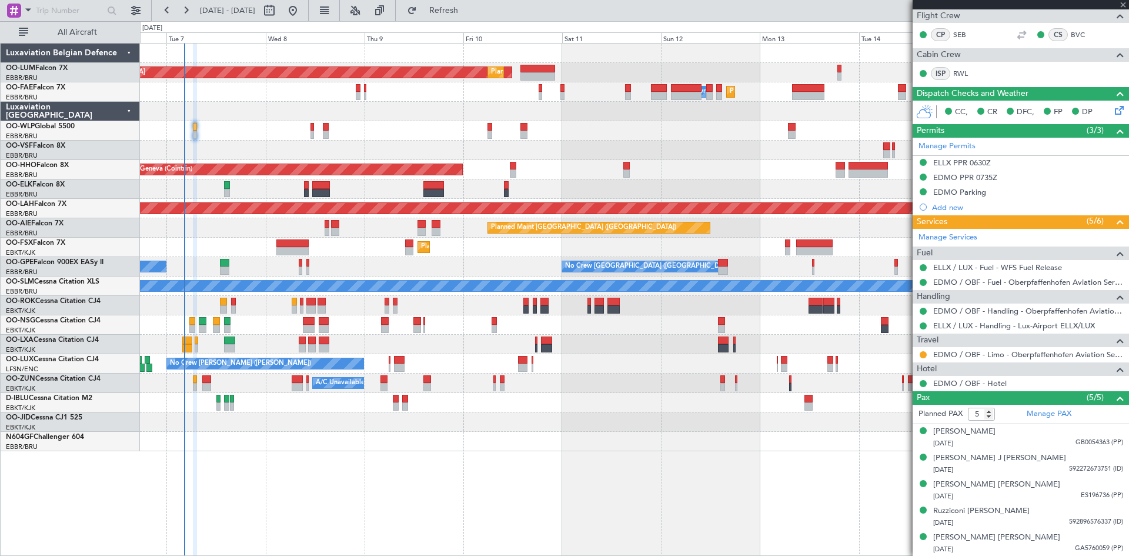
type input "1"
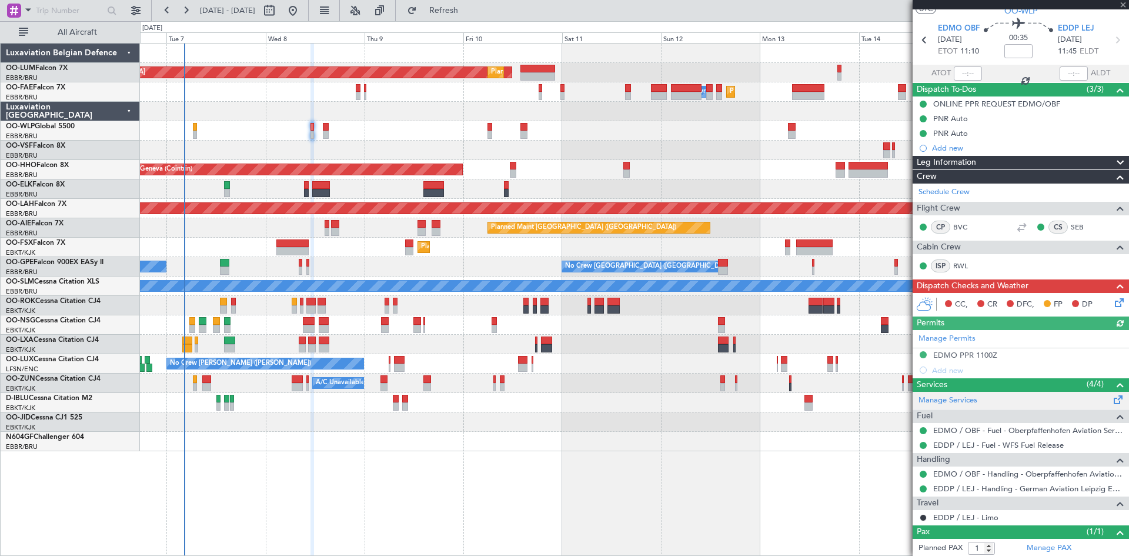
scroll to position [61, 0]
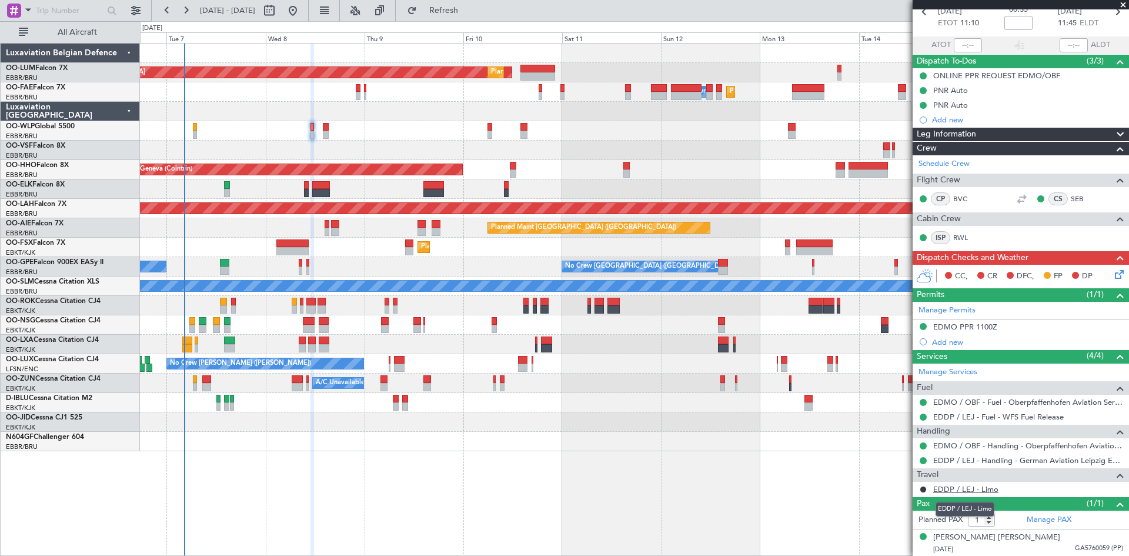
click at [973, 491] on link "EDDP / LEJ - Limo" at bounding box center [965, 489] width 65 height 10
click at [389, 319] on div at bounding box center [634, 324] width 989 height 19
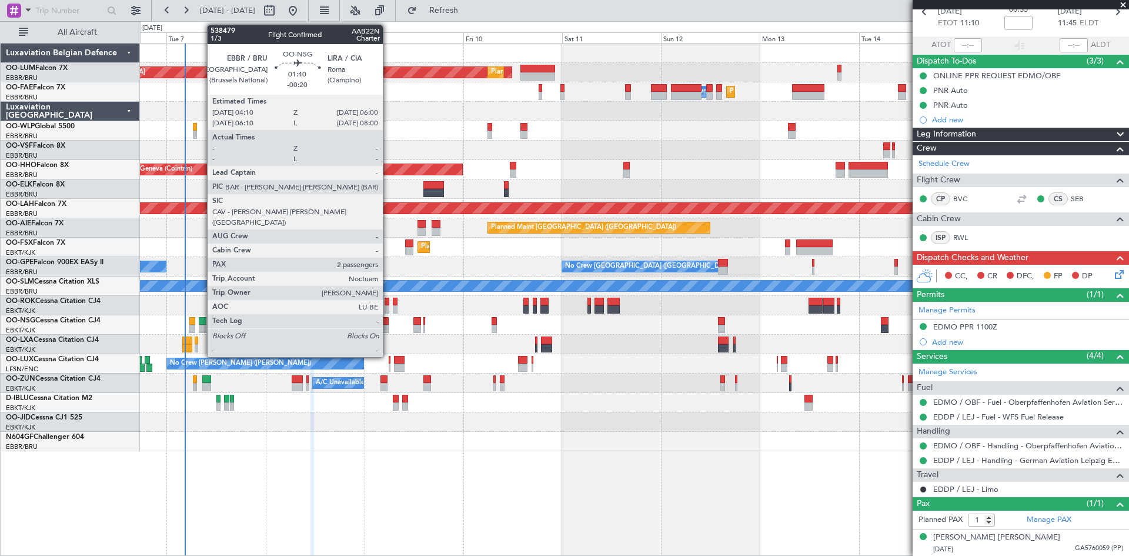
click at [388, 323] on div at bounding box center [385, 321] width 8 height 8
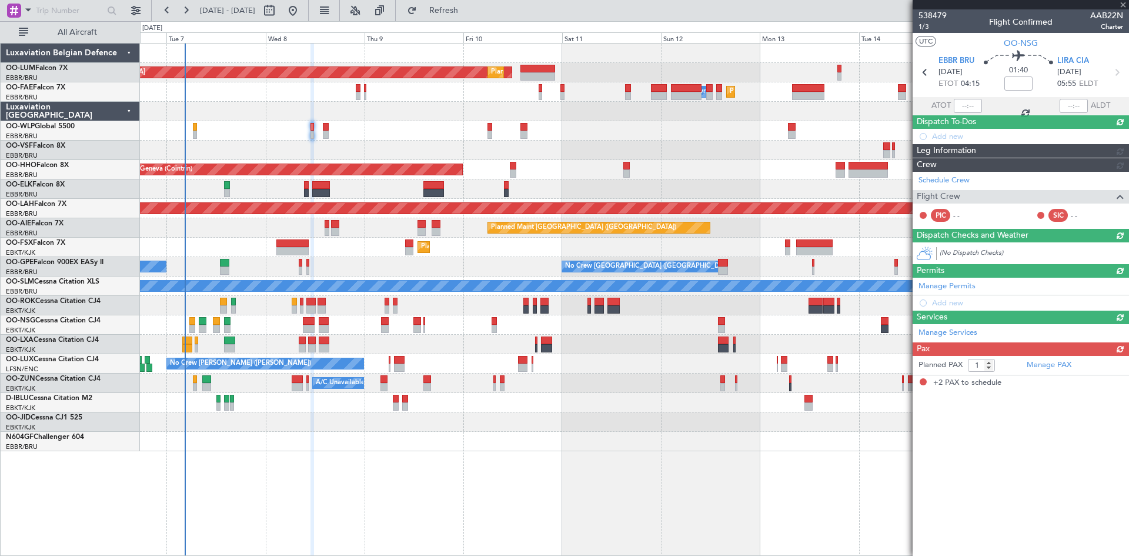
type input "-00:20"
type input "2"
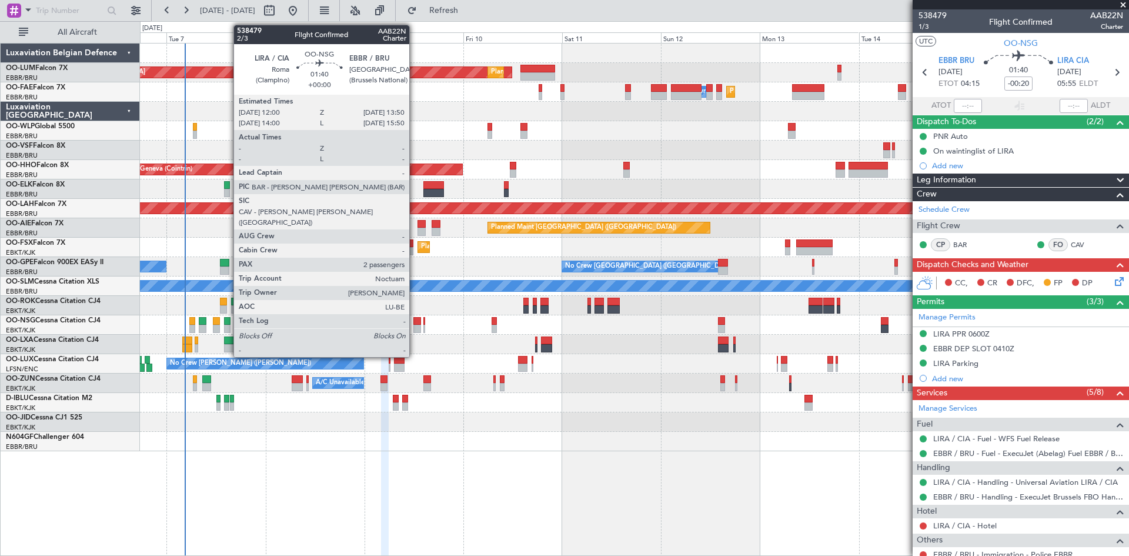
click at [415, 318] on div at bounding box center [417, 321] width 8 height 8
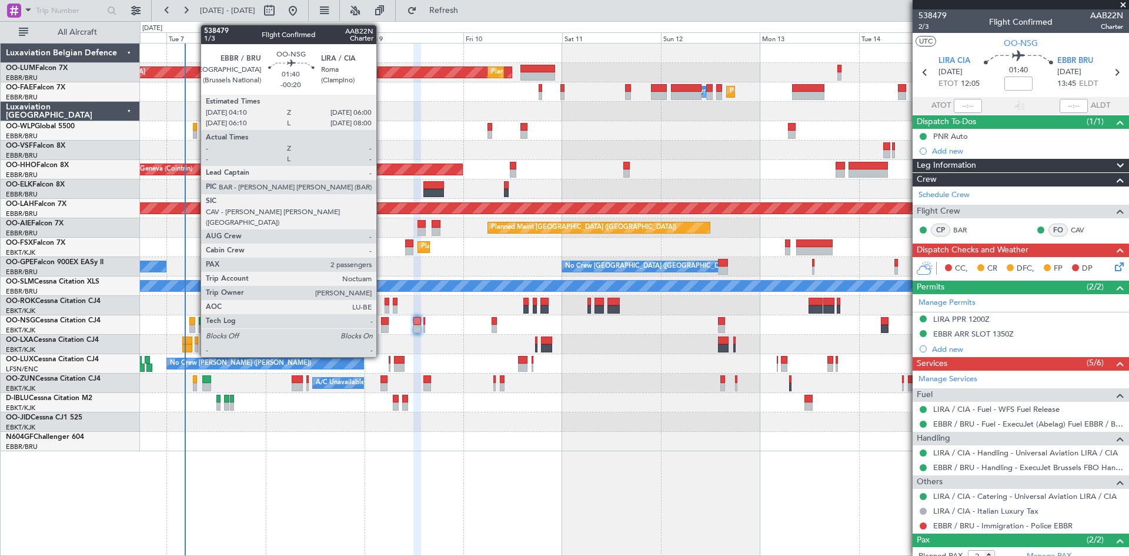
click at [382, 320] on div at bounding box center [385, 321] width 8 height 8
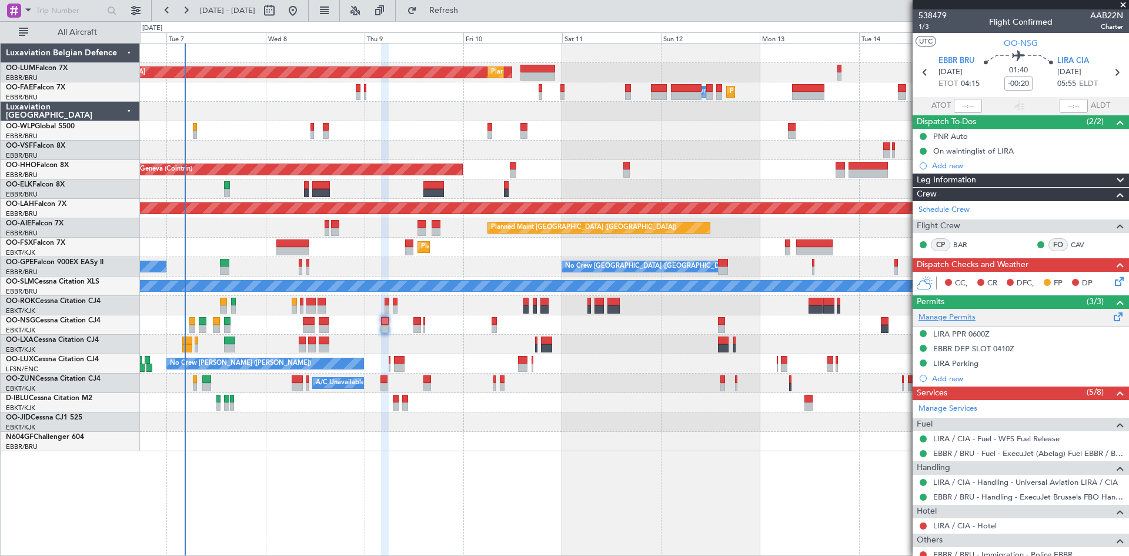
click at [960, 319] on link "Manage Permits" at bounding box center [947, 318] width 57 height 12
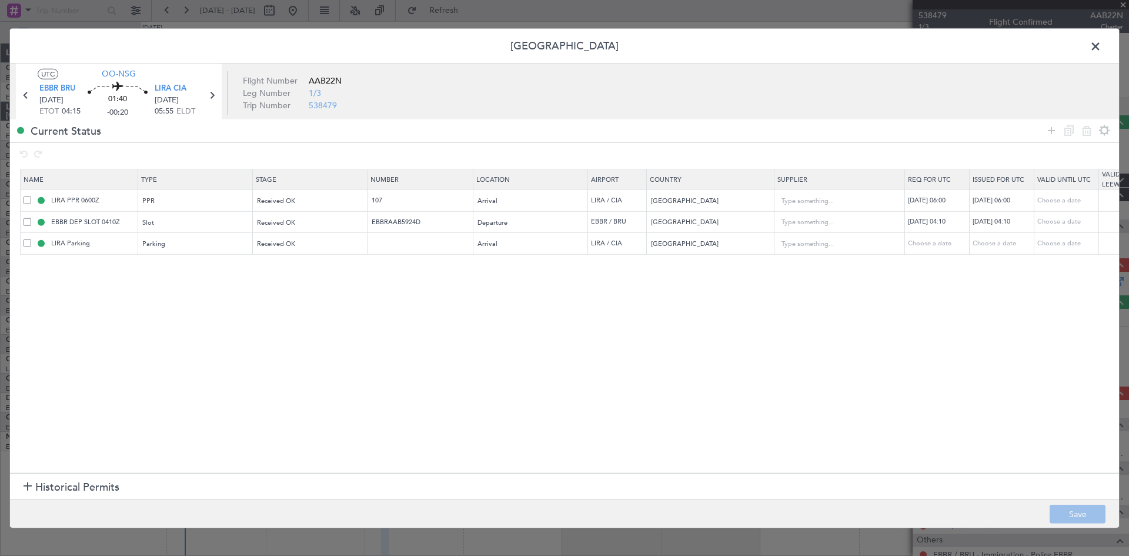
click at [104, 483] on span "Historical Permits" at bounding box center [77, 487] width 84 height 16
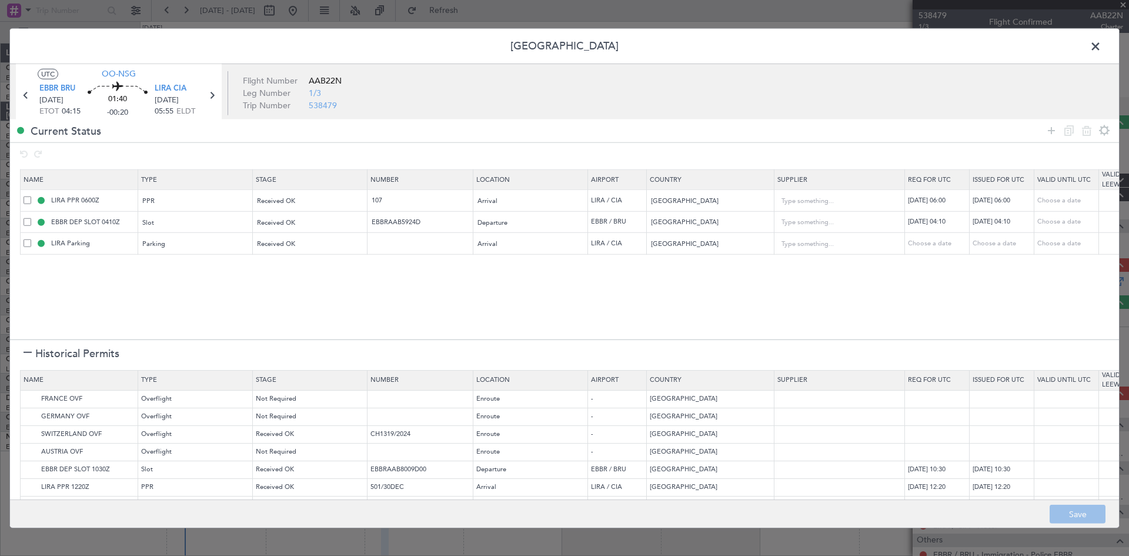
click at [1102, 45] on span at bounding box center [1102, 49] width 0 height 24
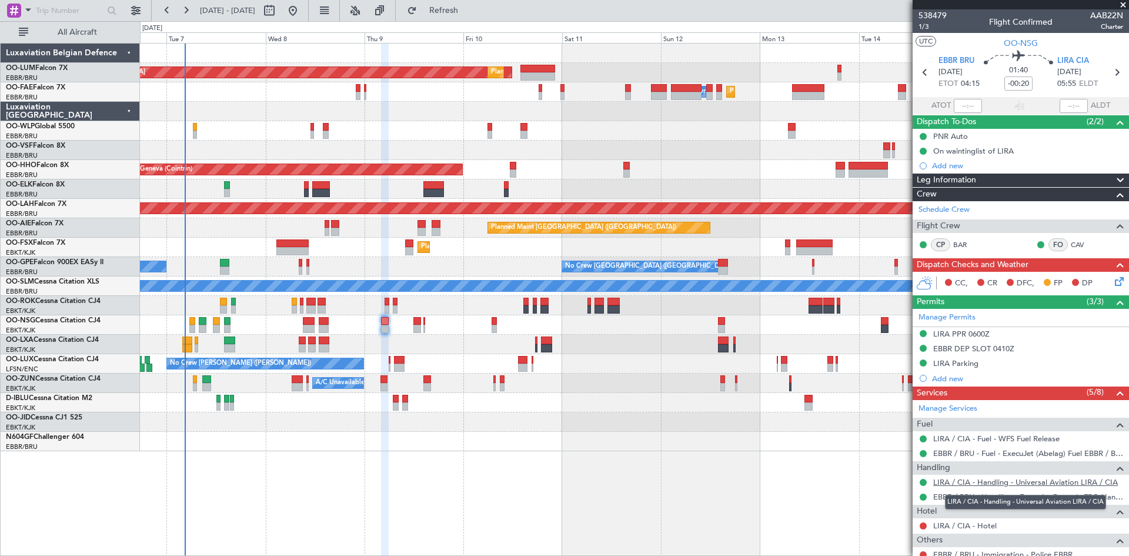
click at [968, 479] on link "LIRA / CIA - Handling - Universal Aviation LIRA / CIA" at bounding box center [1025, 482] width 185 height 10
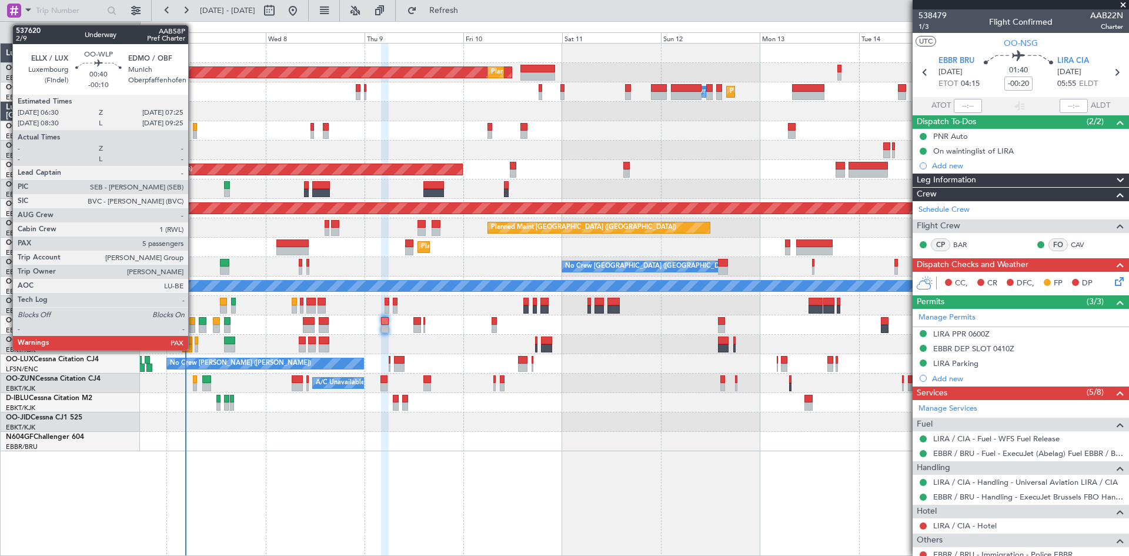
click at [194, 125] on div at bounding box center [195, 127] width 4 height 8
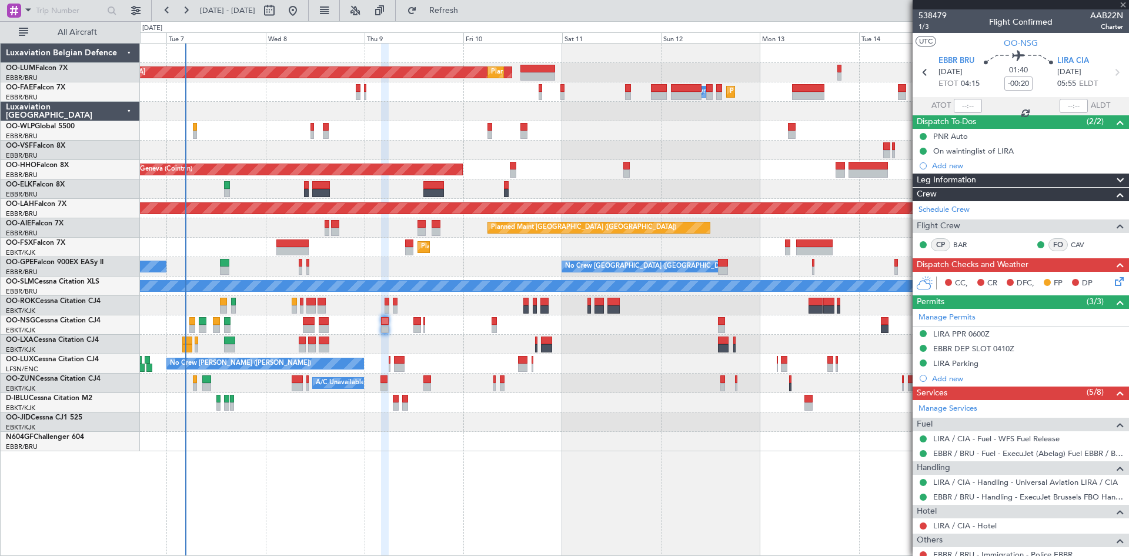
type input "-00:10"
type input "5"
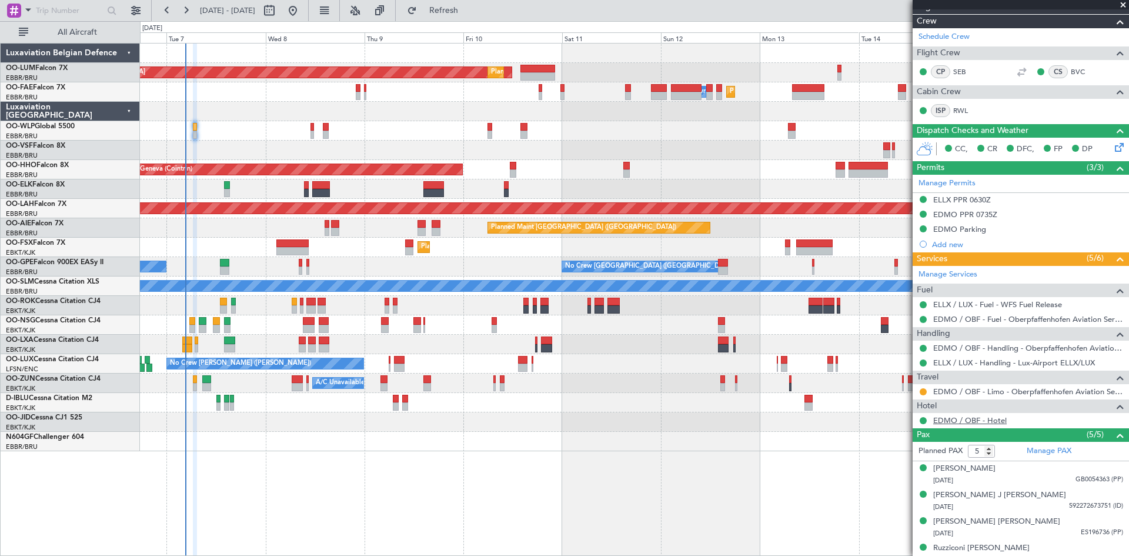
scroll to position [176, 0]
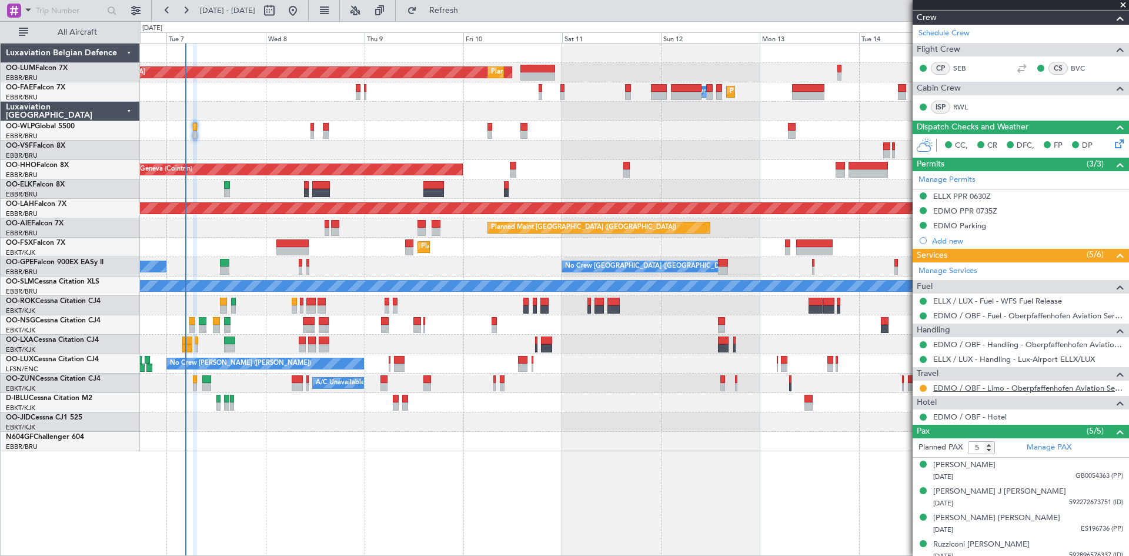
click at [986, 388] on link "EDMO / OBF - Limo - Oberpfaffenhofen Aviation Service GmbH" at bounding box center [1028, 388] width 190 height 10
click at [469, 15] on span "Refresh" at bounding box center [443, 10] width 49 height 8
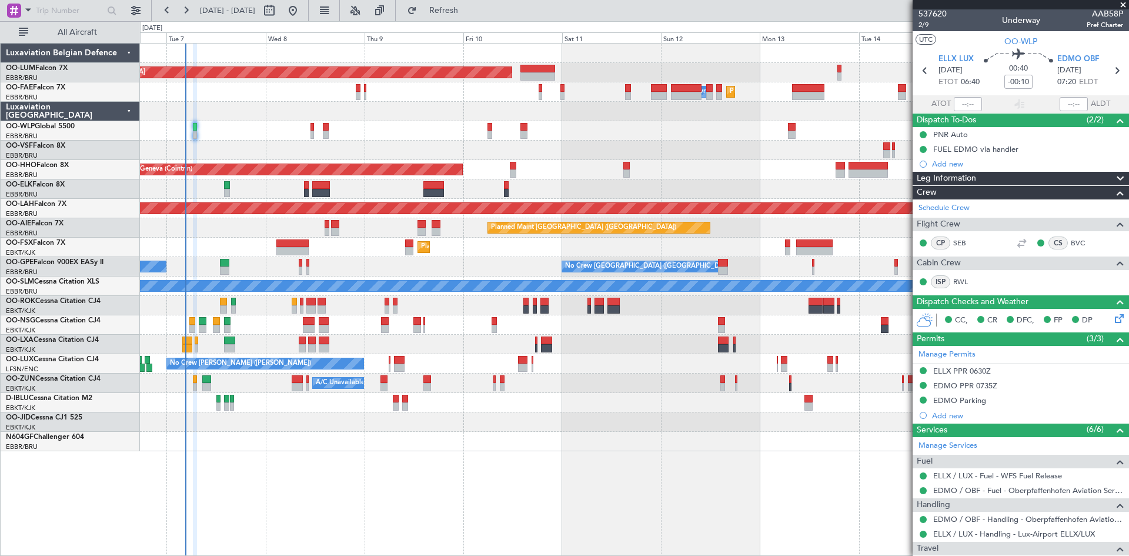
scroll to position [0, 0]
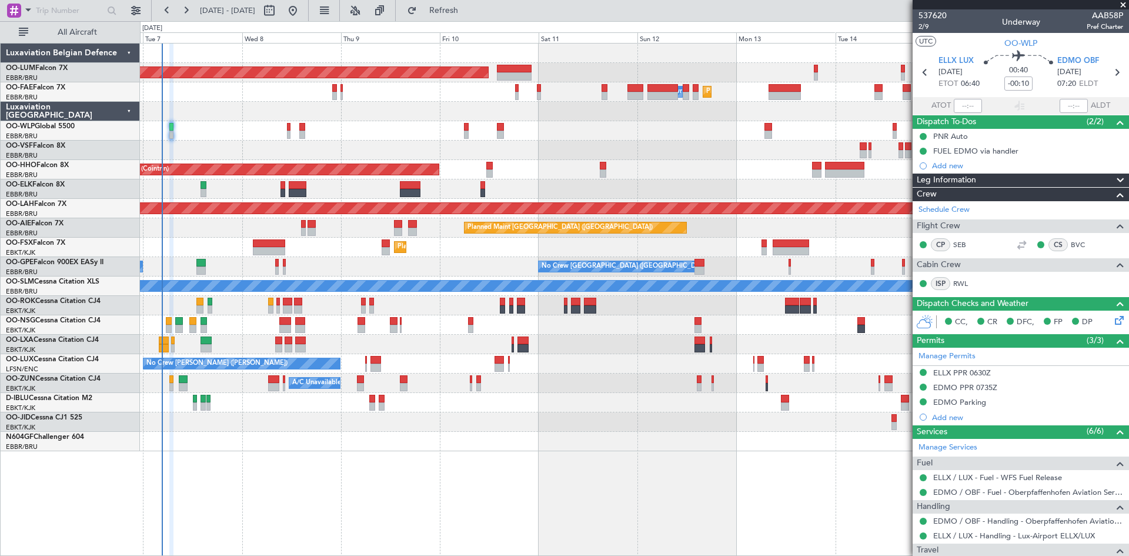
click at [575, 473] on div "Planned Maint [GEOGRAPHIC_DATA] ([GEOGRAPHIC_DATA] National) AOG Maint [GEOGRAP…" at bounding box center [634, 299] width 989 height 513
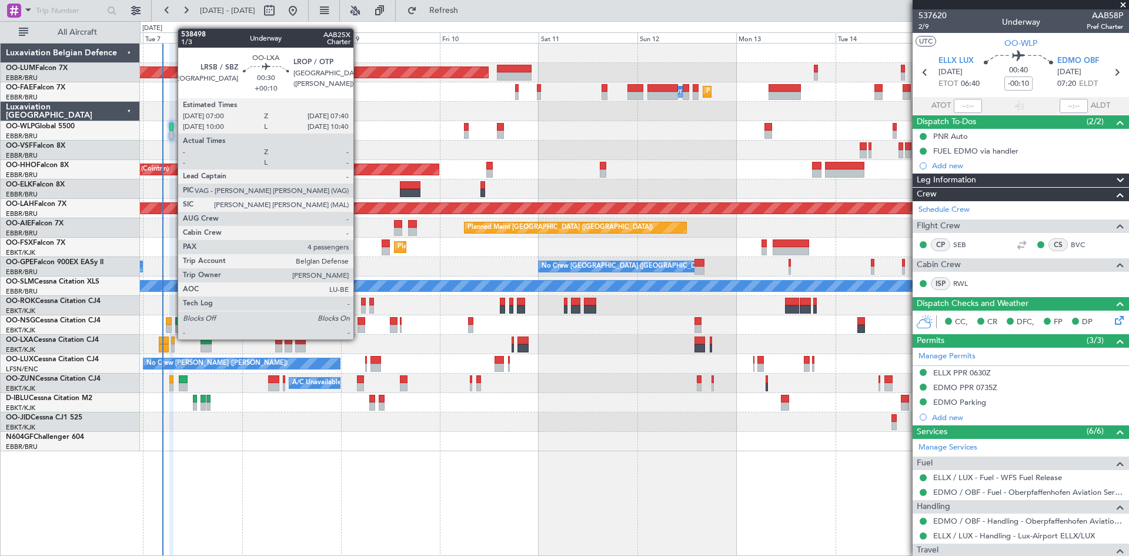
click at [172, 338] on div at bounding box center [172, 340] width 3 height 8
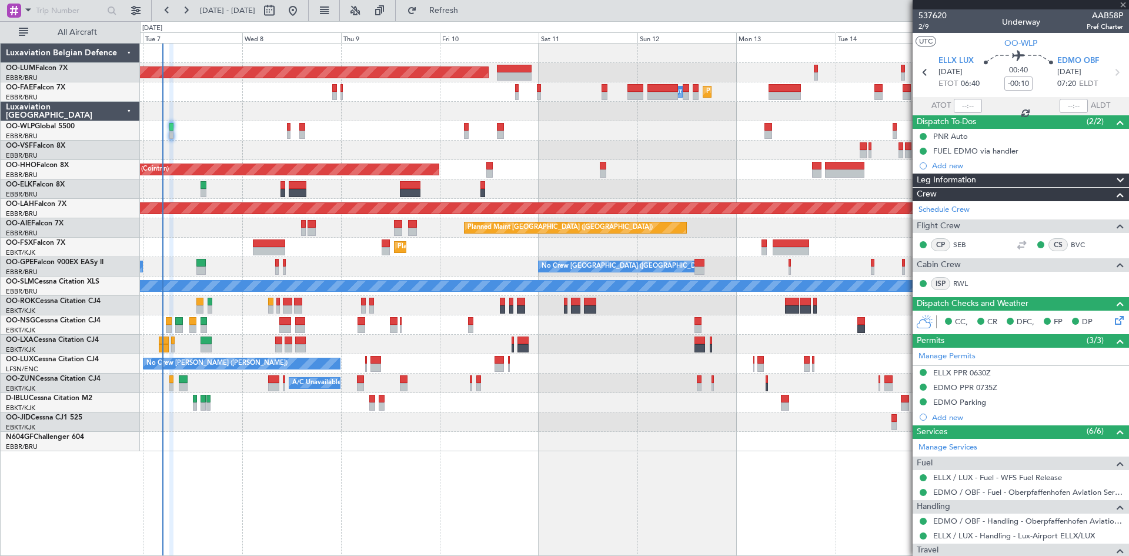
type input "+00:10"
type input "4"
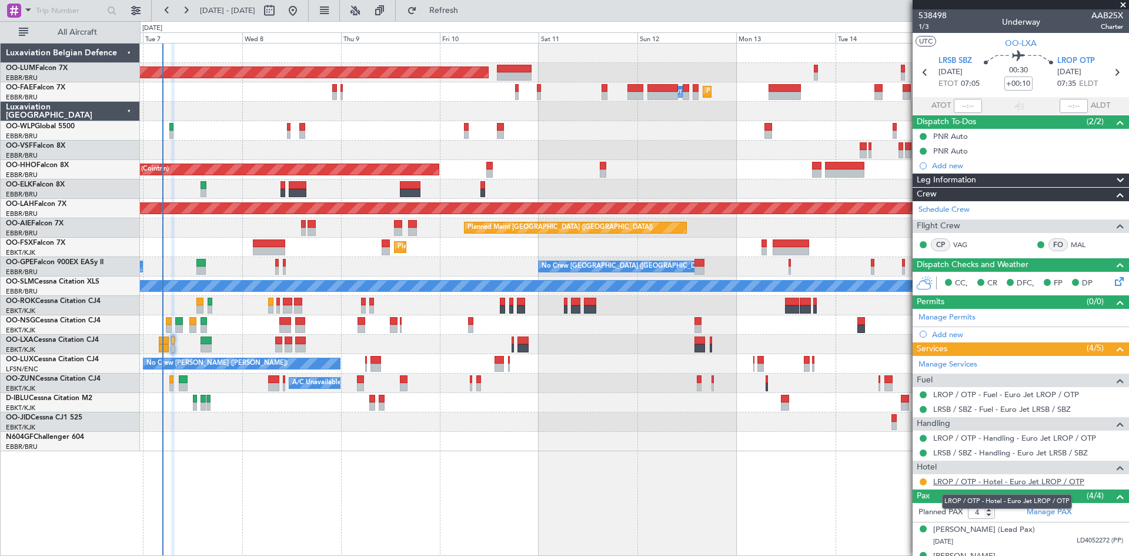
click at [1011, 480] on link "LROP / OTP - Hotel - Euro Jet LROP / OTP" at bounding box center [1008, 481] width 151 height 10
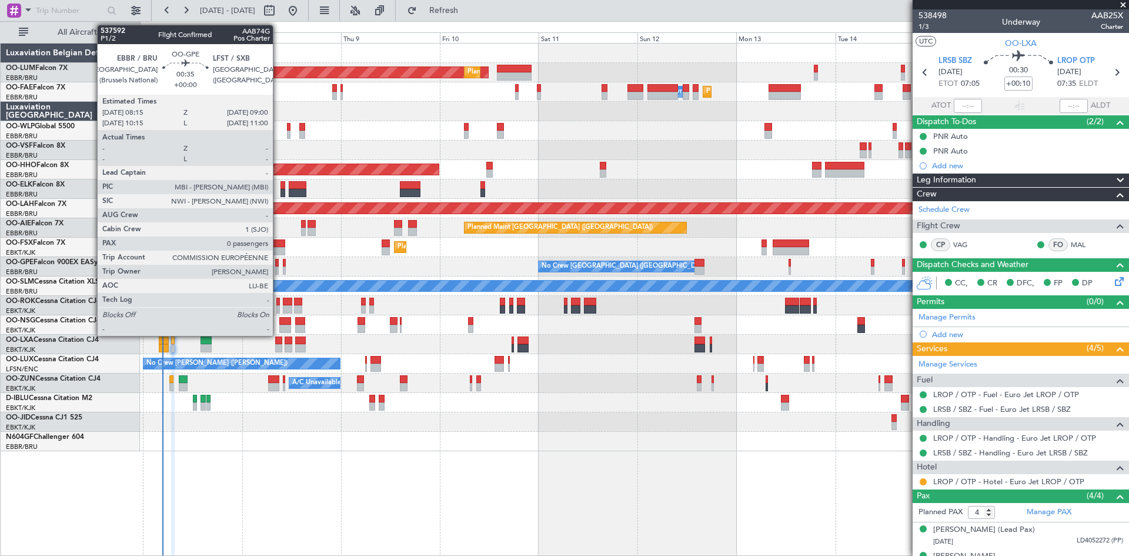
click at [278, 263] on div at bounding box center [277, 263] width 4 height 8
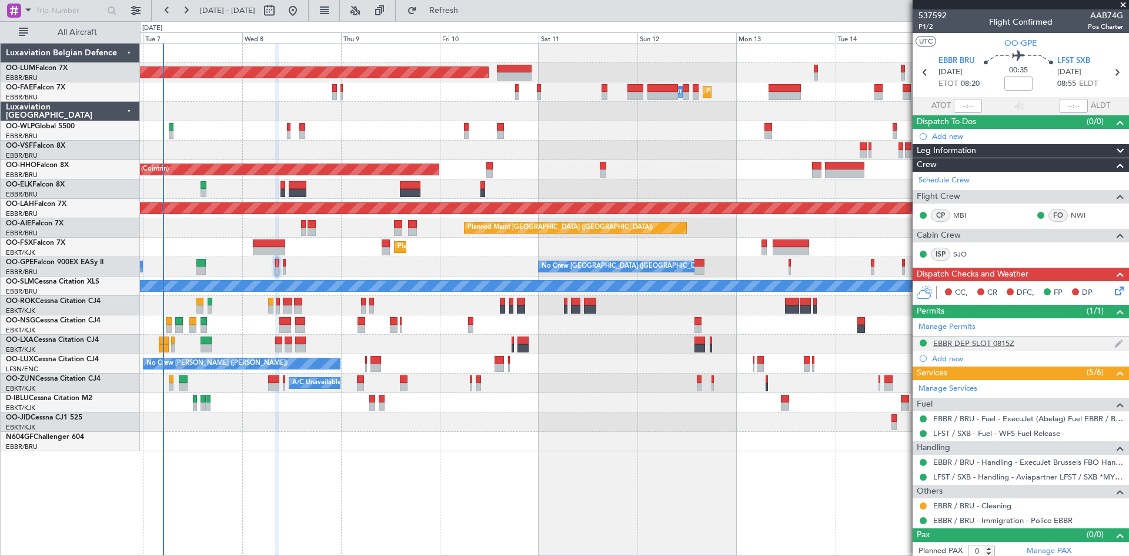
click at [977, 341] on div "EBBR DEP SLOT 0815Z" at bounding box center [973, 343] width 81 height 10
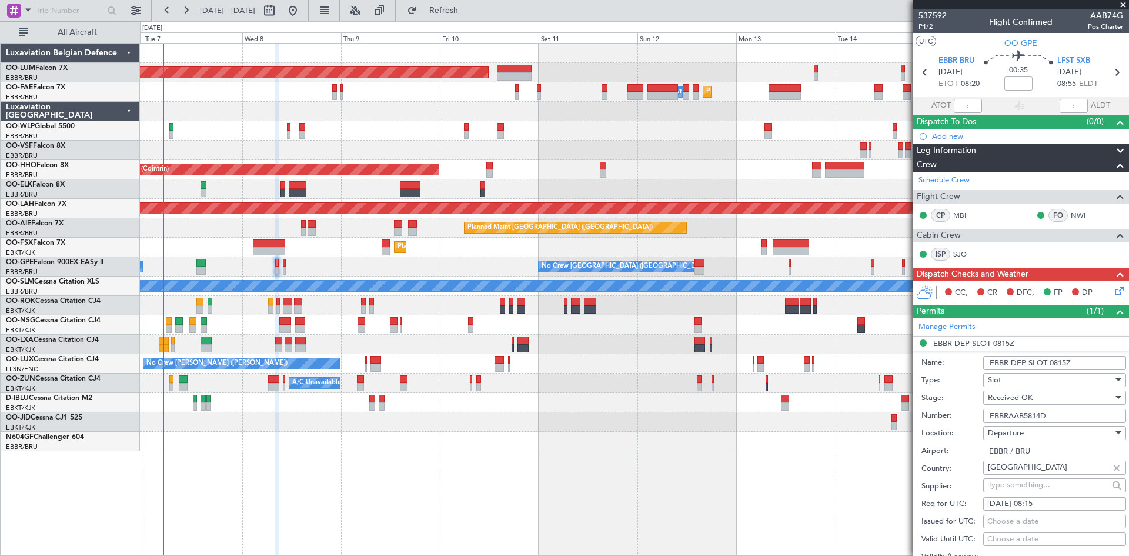
drag, startPoint x: 1072, startPoint y: 416, endPoint x: 929, endPoint y: 411, distance: 143.6
click at [929, 411] on div "Number: EBBRAAB5814D" at bounding box center [1024, 416] width 205 height 18
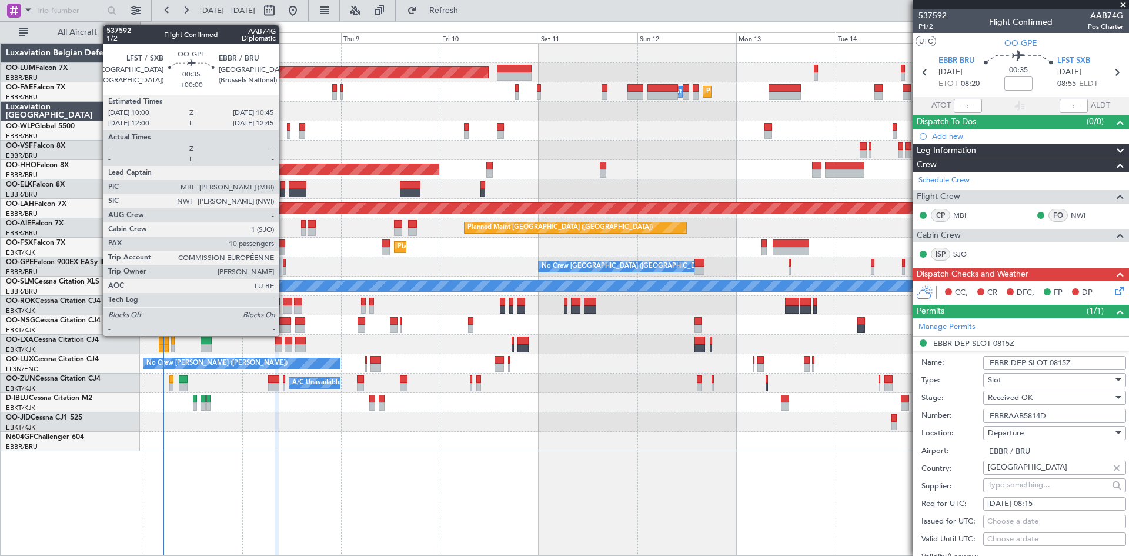
click at [284, 262] on div at bounding box center [285, 263] width 4 height 8
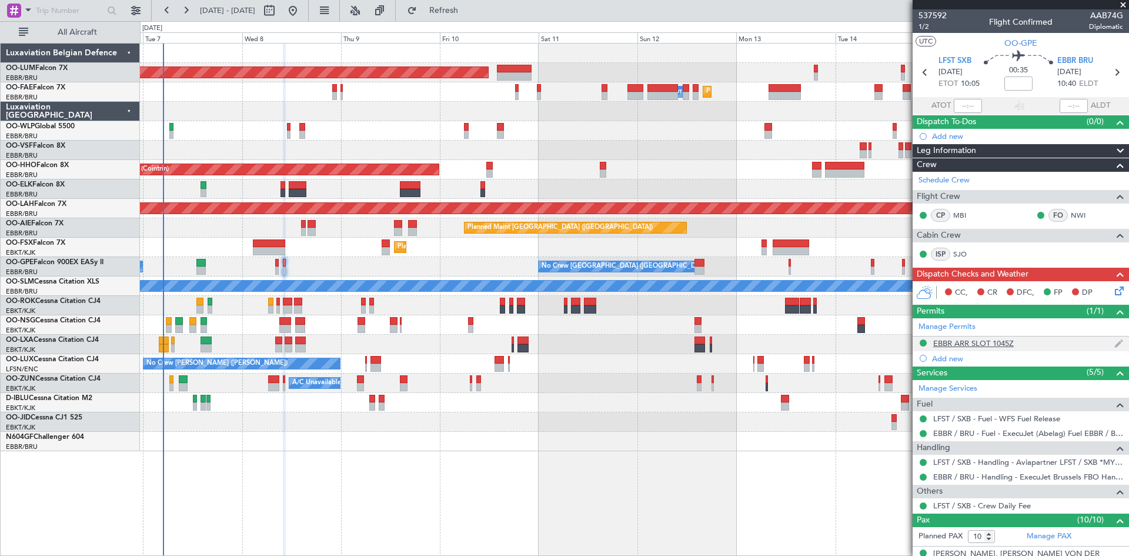
click at [949, 339] on div "EBBR ARR SLOT 1045Z" at bounding box center [973, 343] width 81 height 10
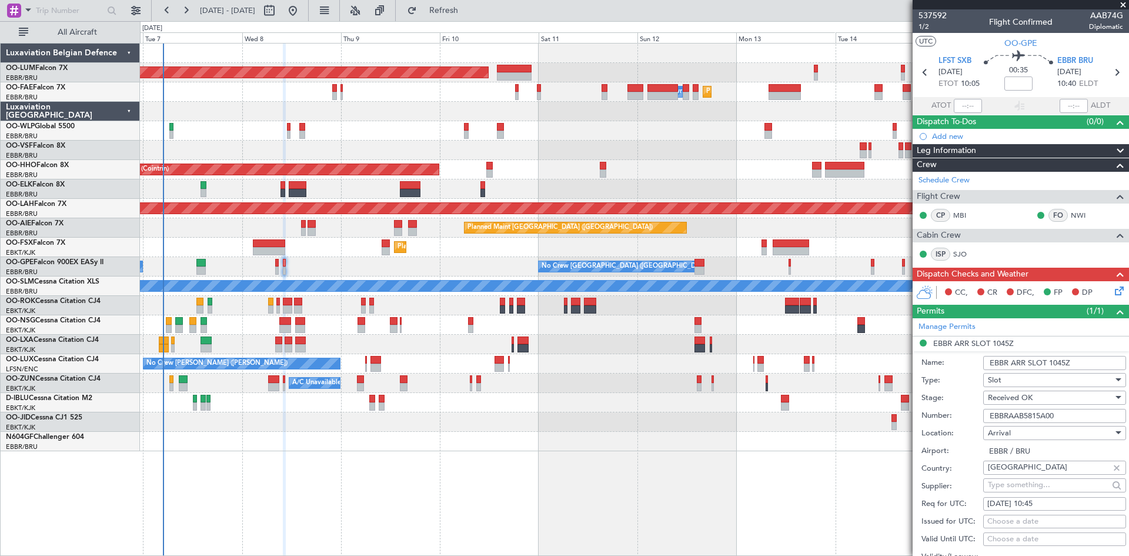
drag, startPoint x: 1067, startPoint y: 415, endPoint x: 957, endPoint y: 425, distance: 110.5
click at [958, 425] on form "Name: EBBR ARR SLOT 1045Z Type: Slot Stage: Received OK Number: EBBRAAB5815A00 …" at bounding box center [1021, 526] width 216 height 351
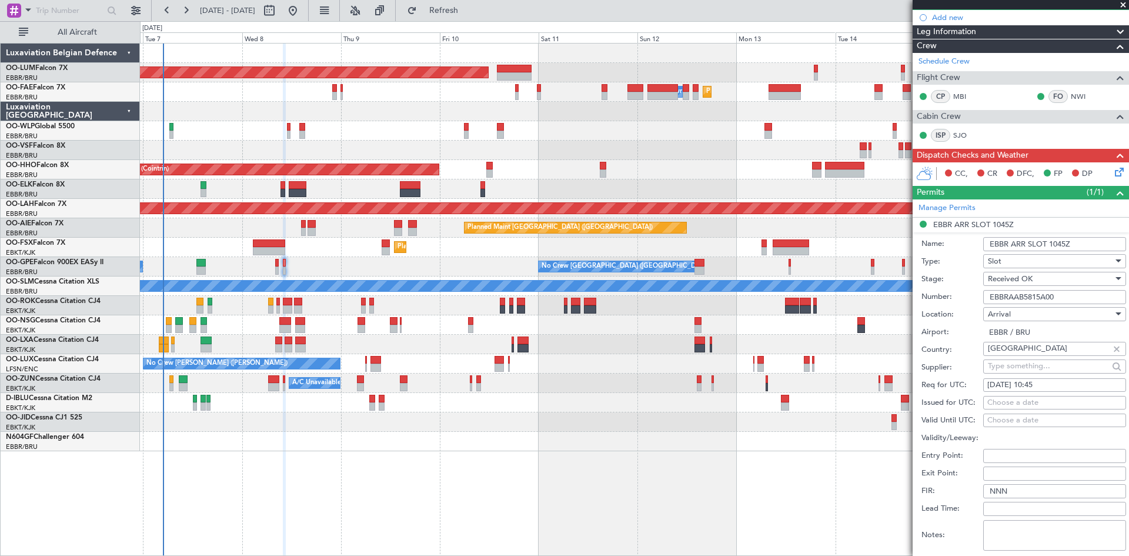
scroll to position [353, 0]
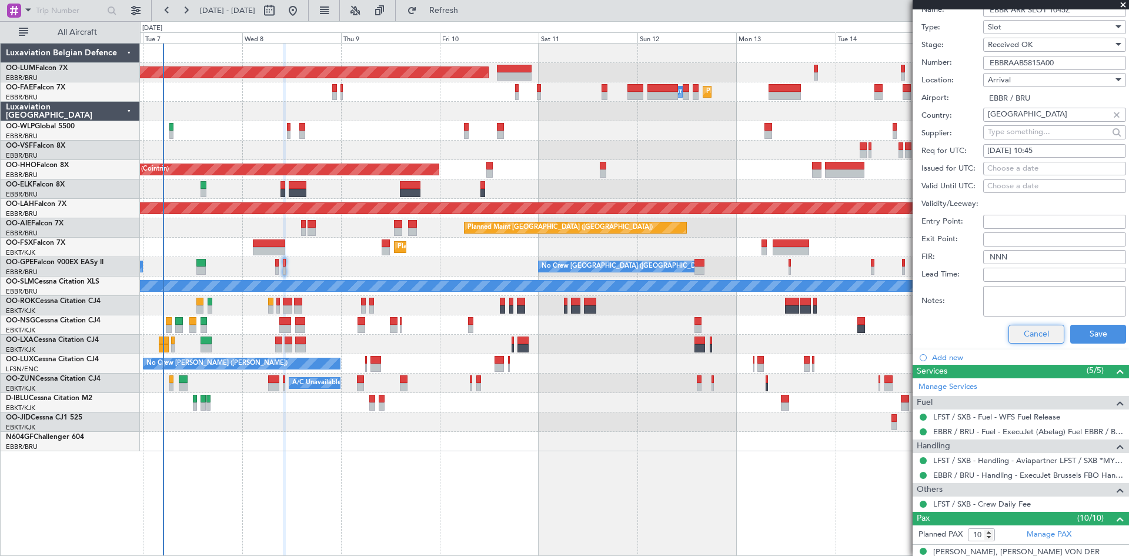
click at [1021, 333] on button "Cancel" at bounding box center [1037, 334] width 56 height 19
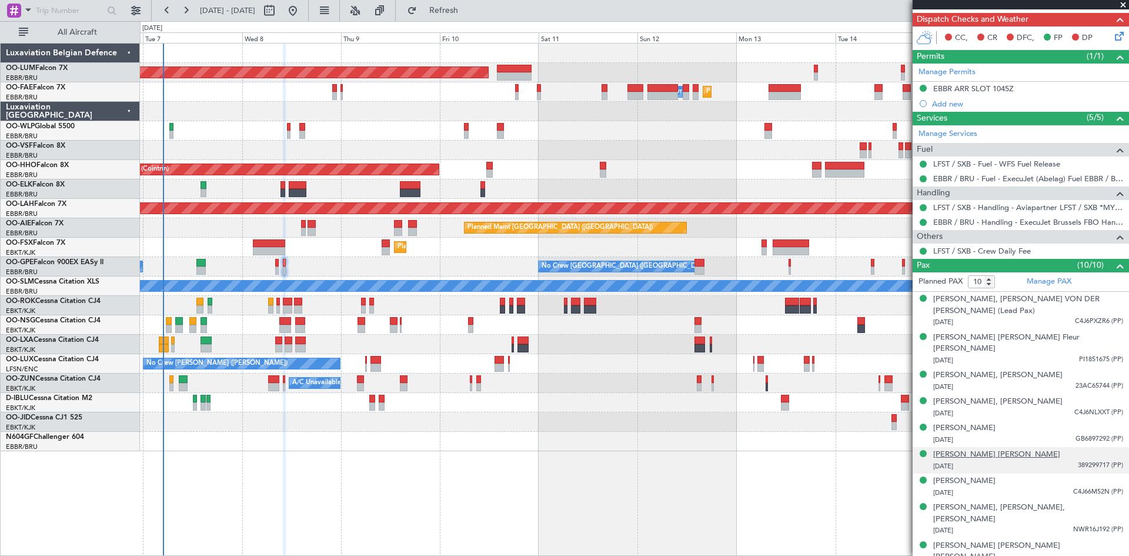
click at [963, 449] on div "Jivka Nikolova PETKOVA" at bounding box center [996, 455] width 127 height 12
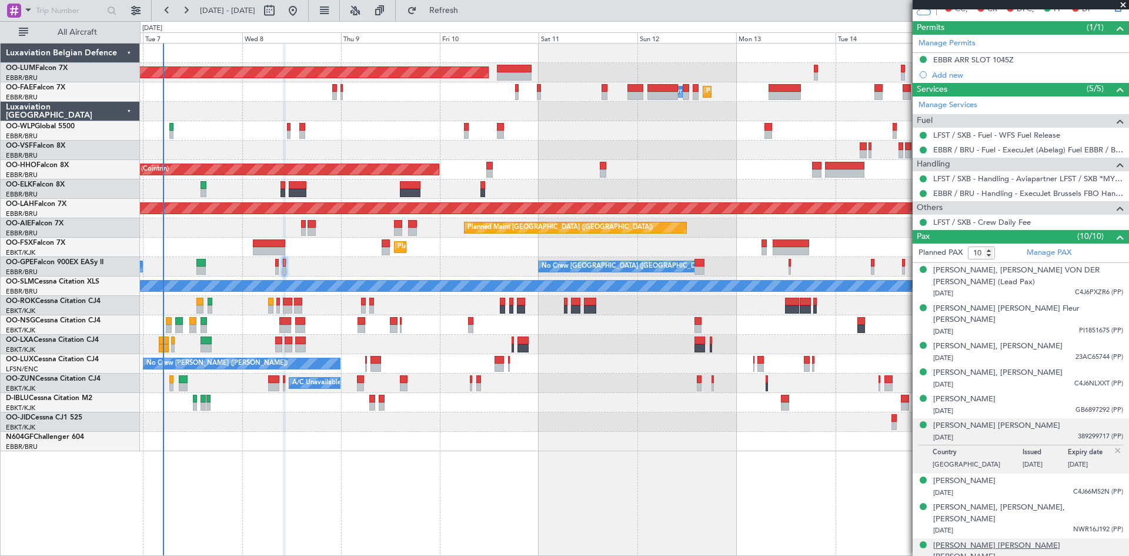
click at [964, 540] on div "Pernilla Birgitta Malin SJOLIN" at bounding box center [1028, 551] width 190 height 23
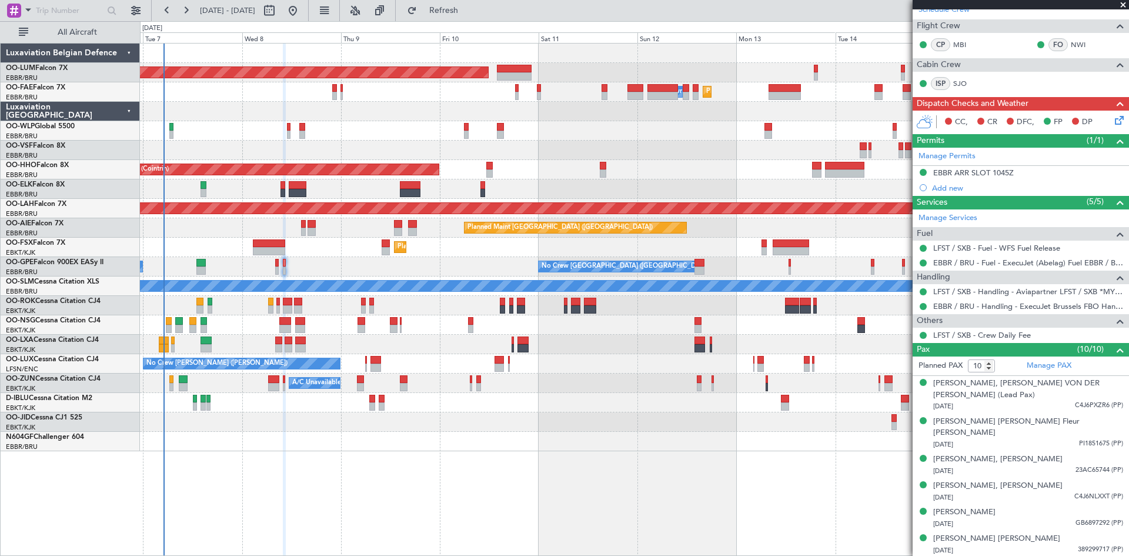
scroll to position [48, 0]
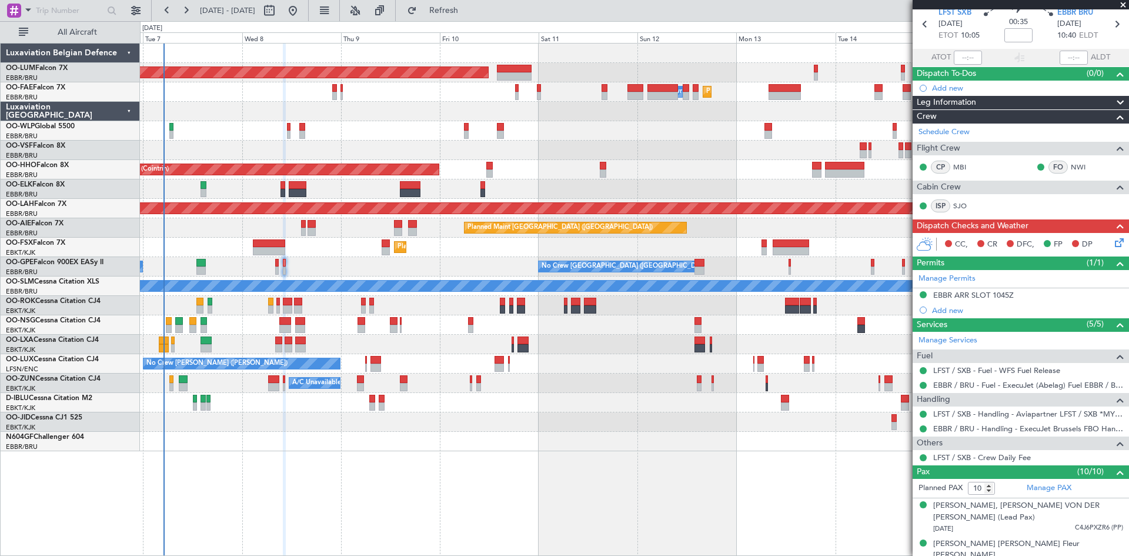
click at [1113, 241] on icon at bounding box center [1117, 240] width 9 height 9
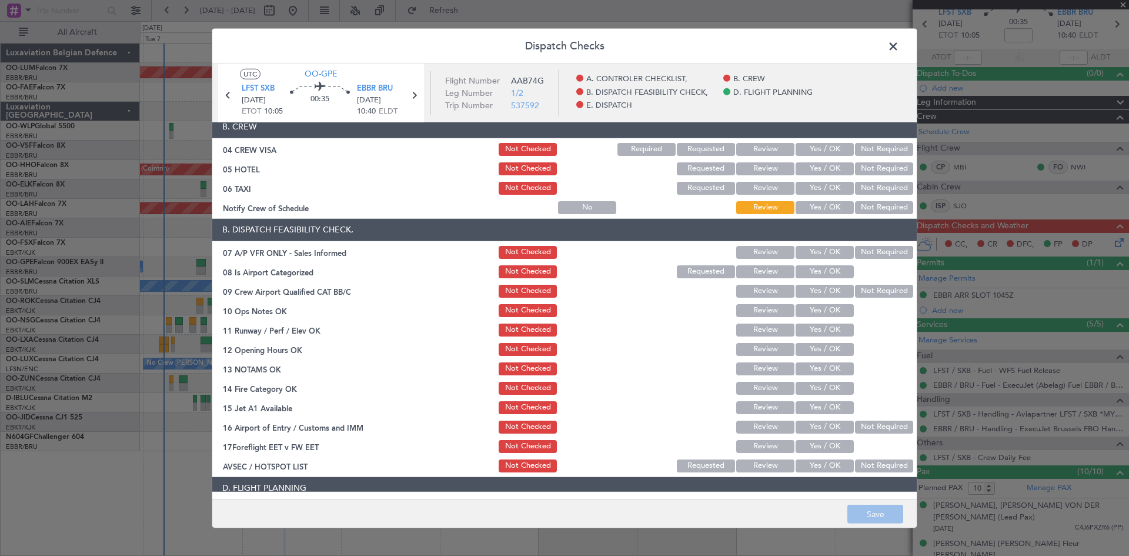
scroll to position [222, 0]
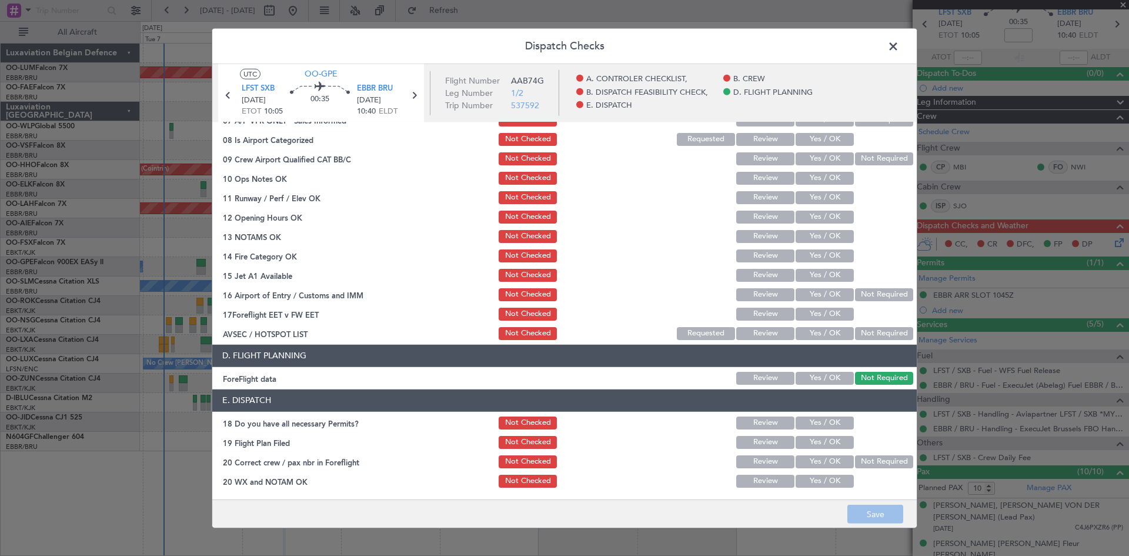
click at [828, 476] on button "Yes / OK" at bounding box center [825, 481] width 58 height 13
click at [822, 463] on button "Yes / OK" at bounding box center [825, 461] width 58 height 13
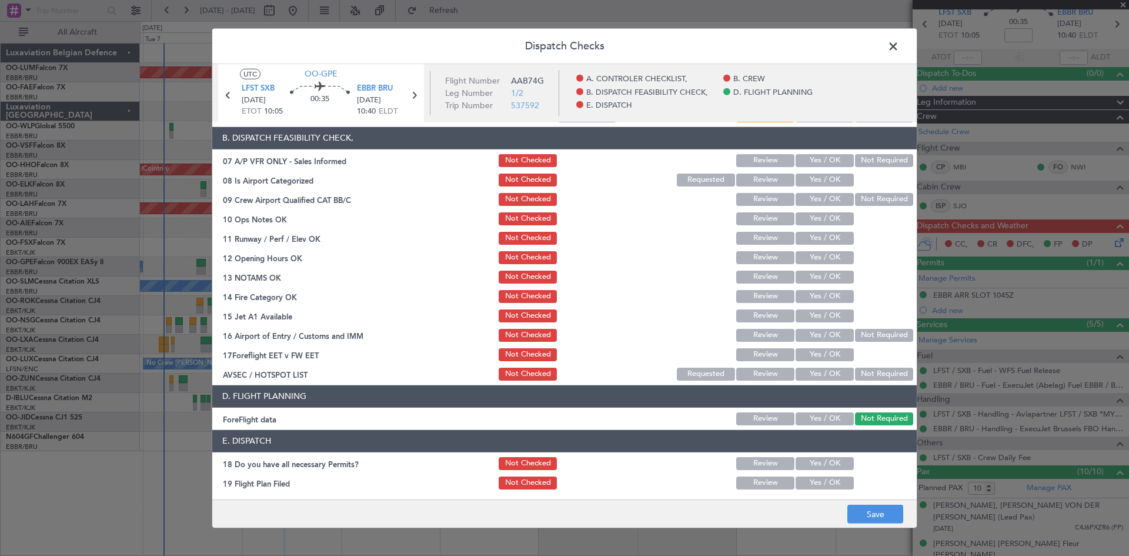
scroll to position [164, 0]
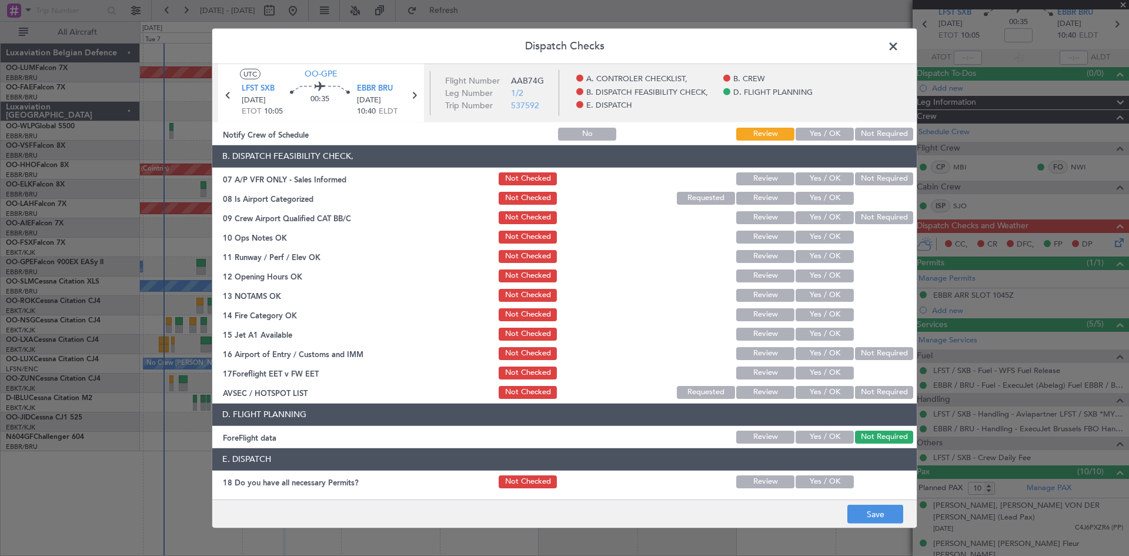
click at [819, 389] on button "Yes / OK" at bounding box center [825, 392] width 58 height 13
click at [828, 436] on button "Yes / OK" at bounding box center [825, 437] width 58 height 13
click at [861, 348] on button "Not Required" at bounding box center [884, 353] width 58 height 13
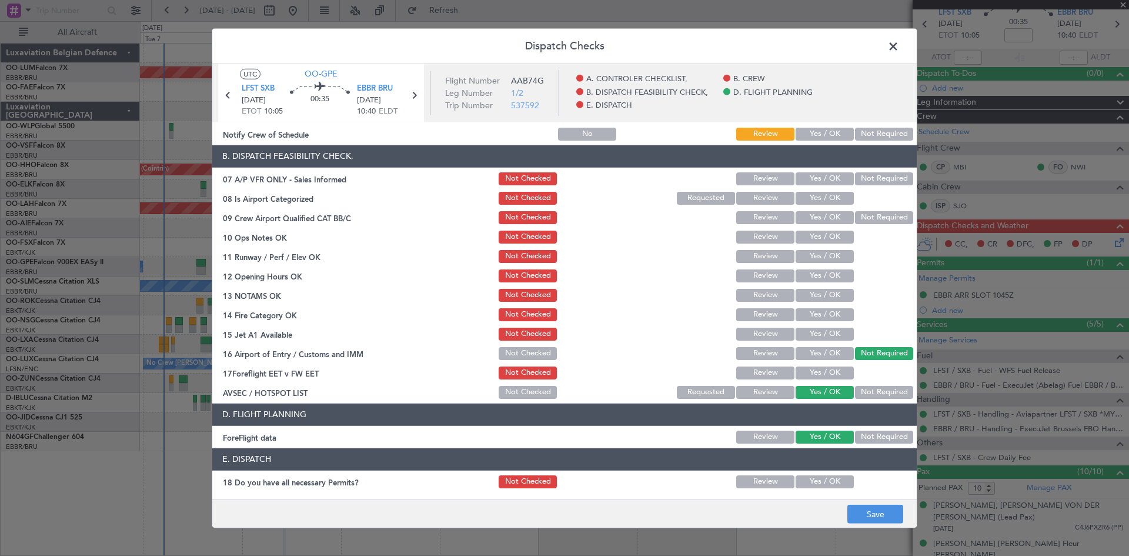
click at [820, 332] on button "Yes / OK" at bounding box center [825, 334] width 58 height 13
click at [817, 312] on button "Yes / OK" at bounding box center [825, 314] width 58 height 13
click at [813, 292] on button "Yes / OK" at bounding box center [825, 295] width 58 height 13
click at [808, 273] on button "Yes / OK" at bounding box center [825, 275] width 58 height 13
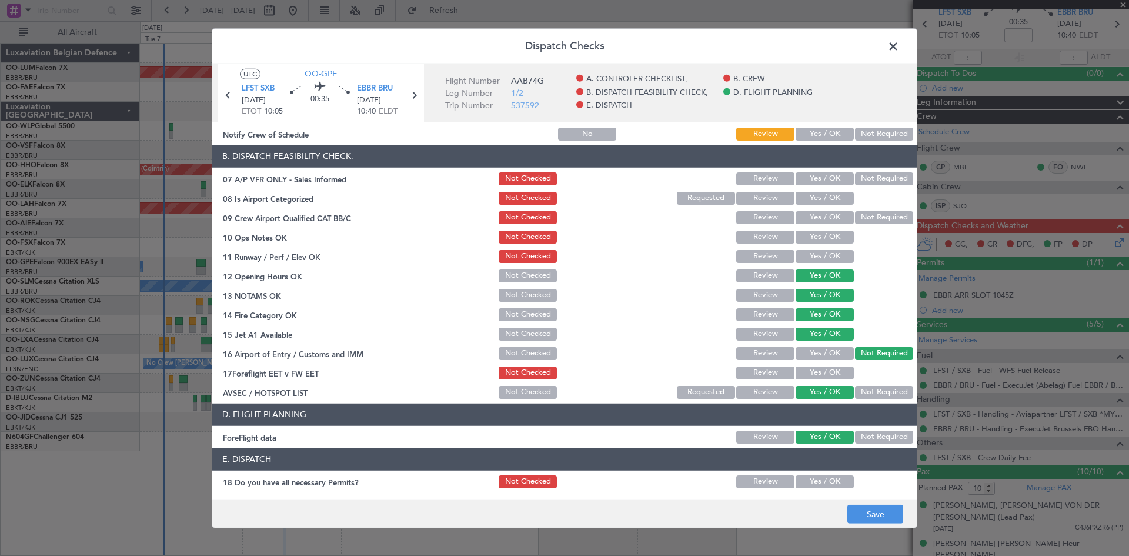
click at [802, 256] on button "Yes / OK" at bounding box center [825, 256] width 58 height 13
click at [269, 84] on span "LFST SXB" at bounding box center [258, 89] width 33 height 12
click at [817, 236] on button "Yes / OK" at bounding box center [825, 237] width 58 height 13
click at [818, 212] on button "Yes / OK" at bounding box center [825, 217] width 58 height 13
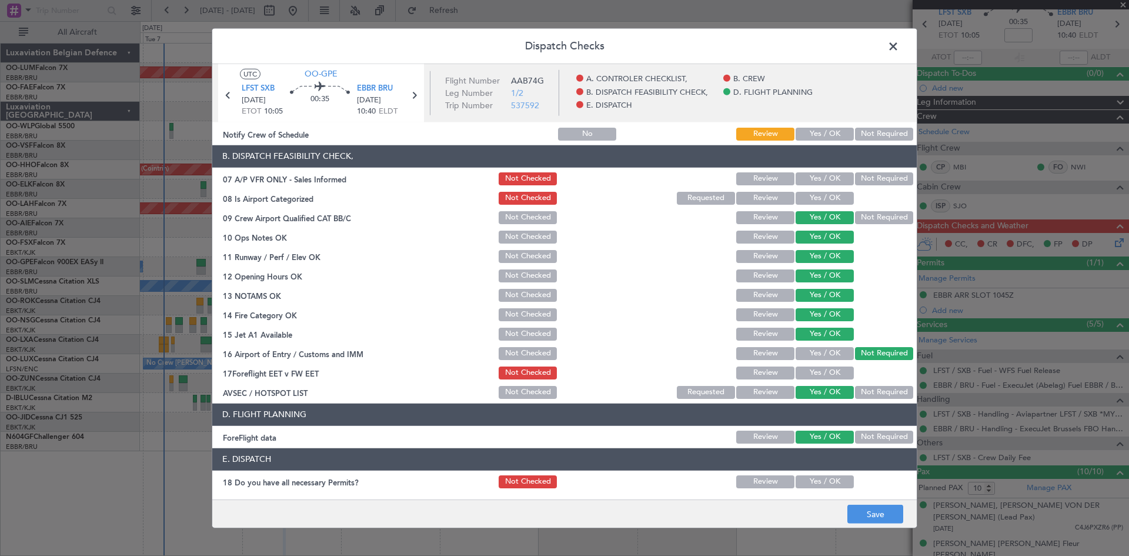
click at [810, 198] on button "Yes / OK" at bounding box center [825, 198] width 58 height 13
click at [869, 184] on button "Not Required" at bounding box center [884, 178] width 58 height 13
click at [839, 372] on button "Yes / OK" at bounding box center [825, 372] width 58 height 13
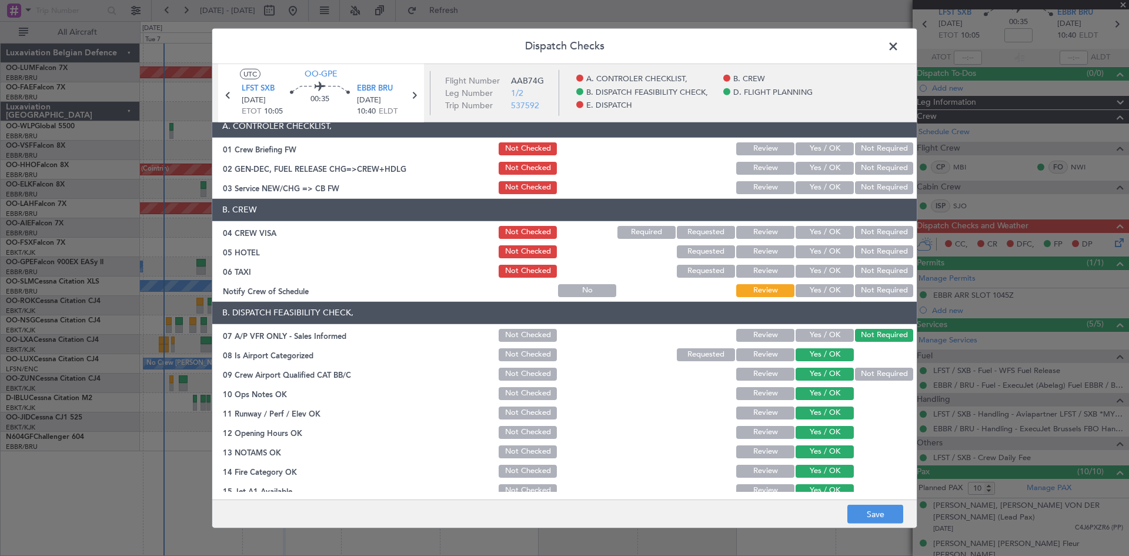
scroll to position [0, 0]
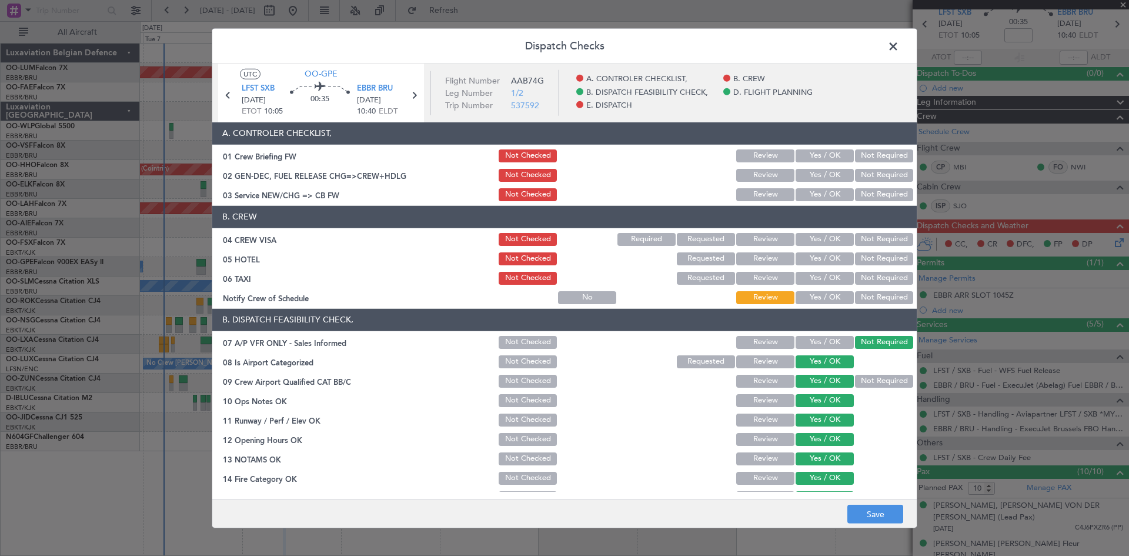
click at [809, 296] on button "Yes / OK" at bounding box center [825, 297] width 58 height 13
click at [866, 278] on button "Not Required" at bounding box center [884, 278] width 58 height 13
click at [869, 262] on button "Not Required" at bounding box center [884, 258] width 58 height 13
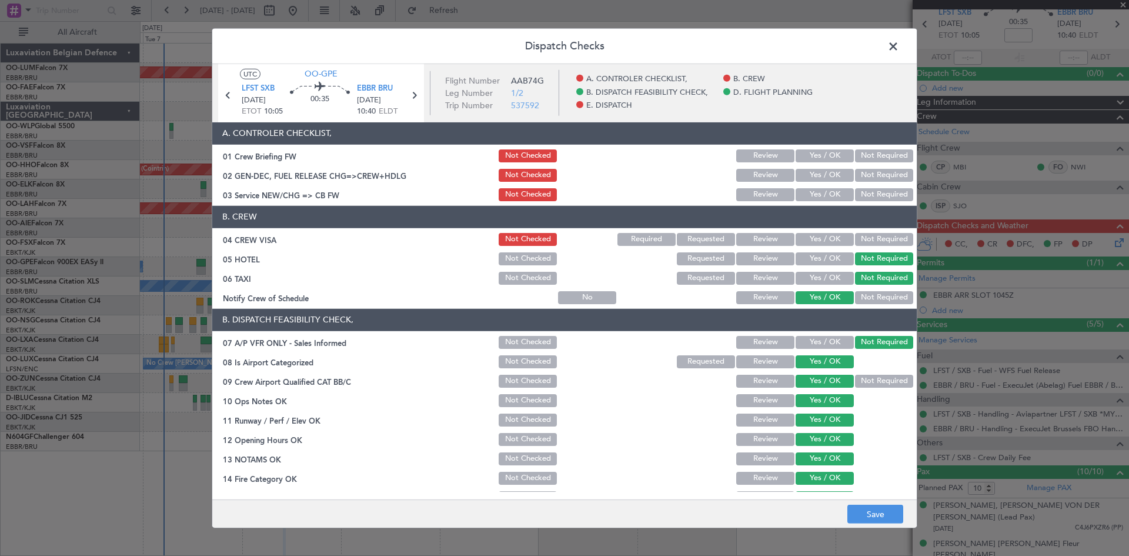
click at [862, 245] on button "Not Required" at bounding box center [884, 239] width 58 height 13
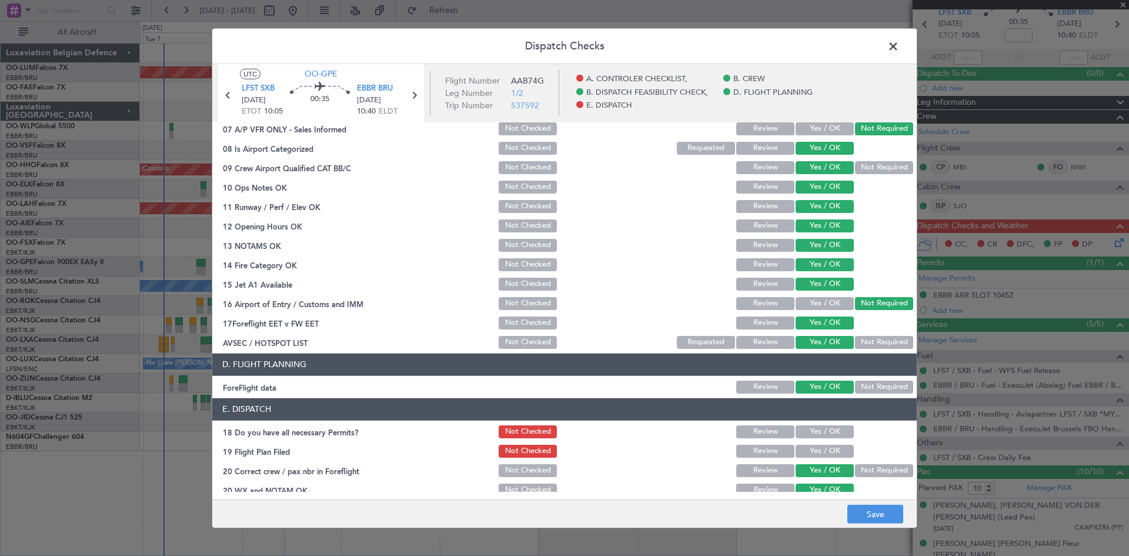
scroll to position [222, 0]
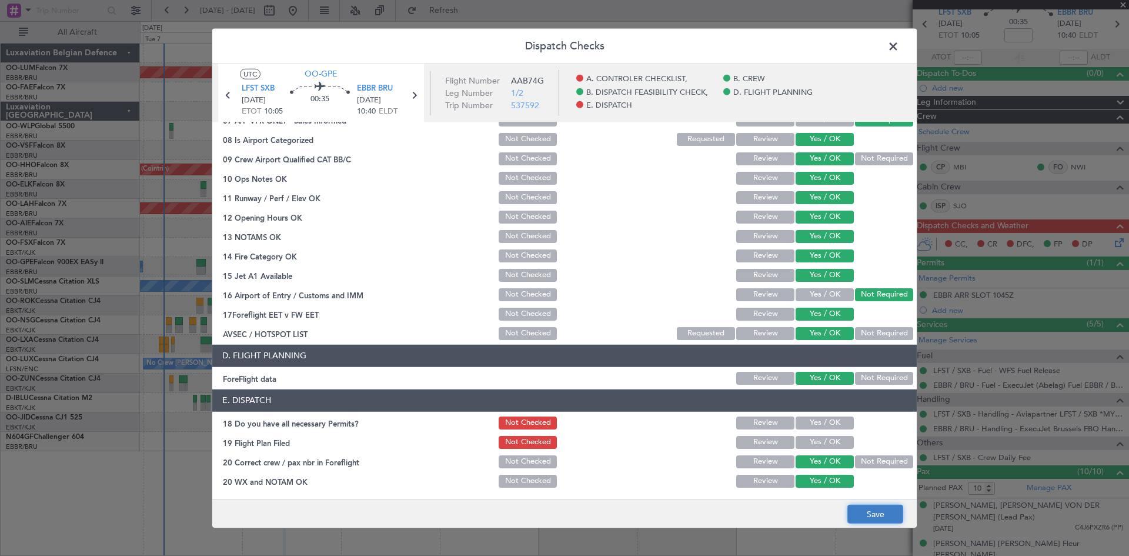
click at [889, 512] on button "Save" at bounding box center [876, 514] width 56 height 19
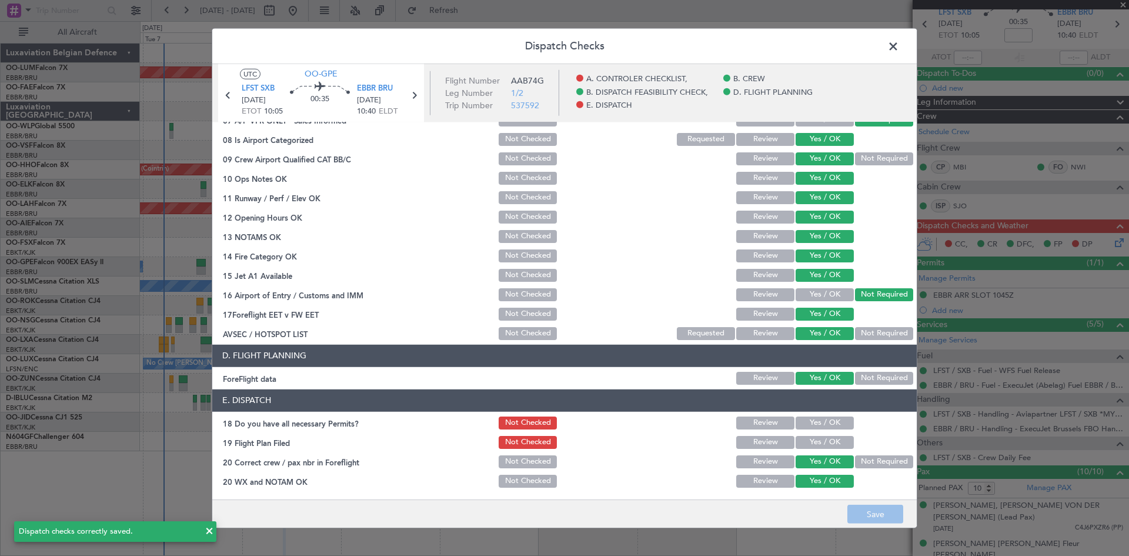
click at [899, 51] on span at bounding box center [899, 49] width 0 height 24
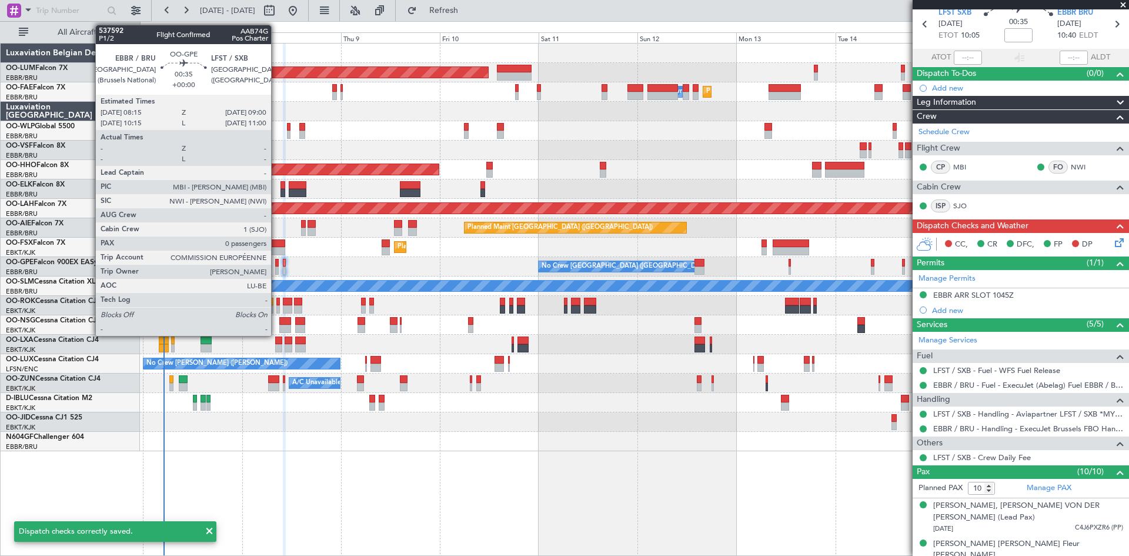
click at [276, 261] on div at bounding box center [277, 263] width 4 height 8
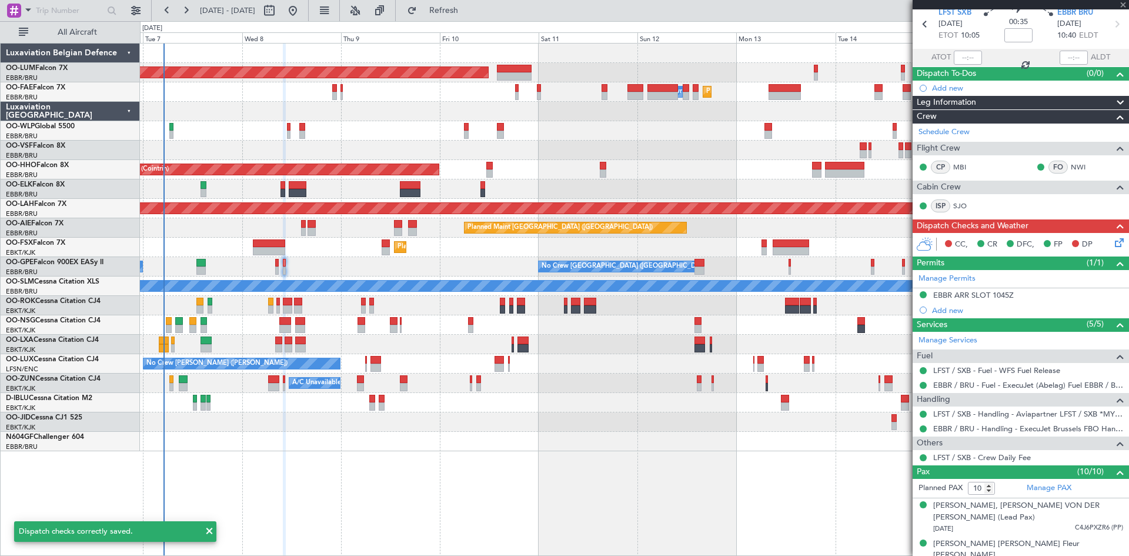
type input "0"
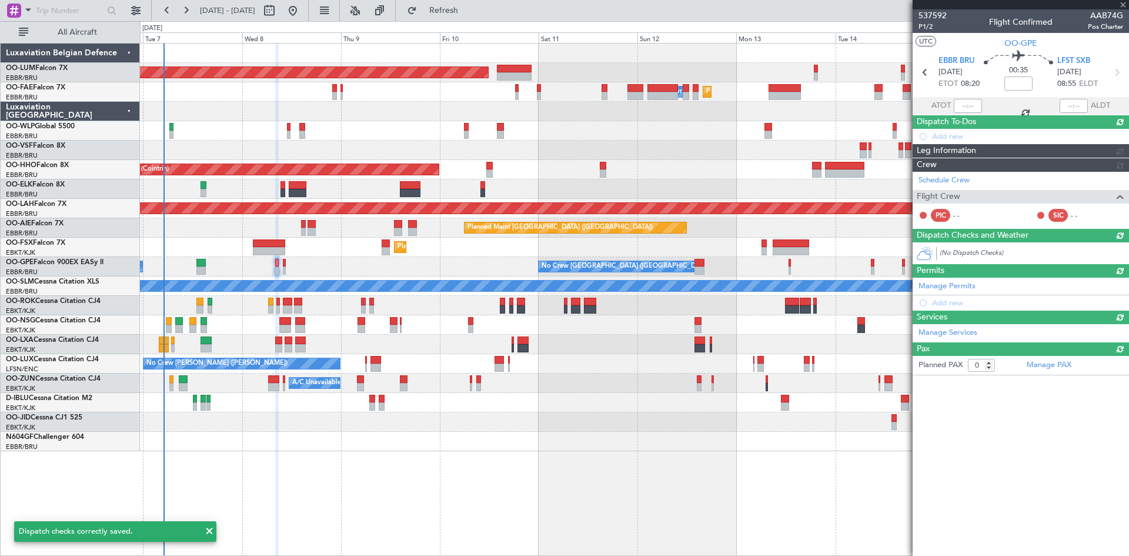
scroll to position [0, 0]
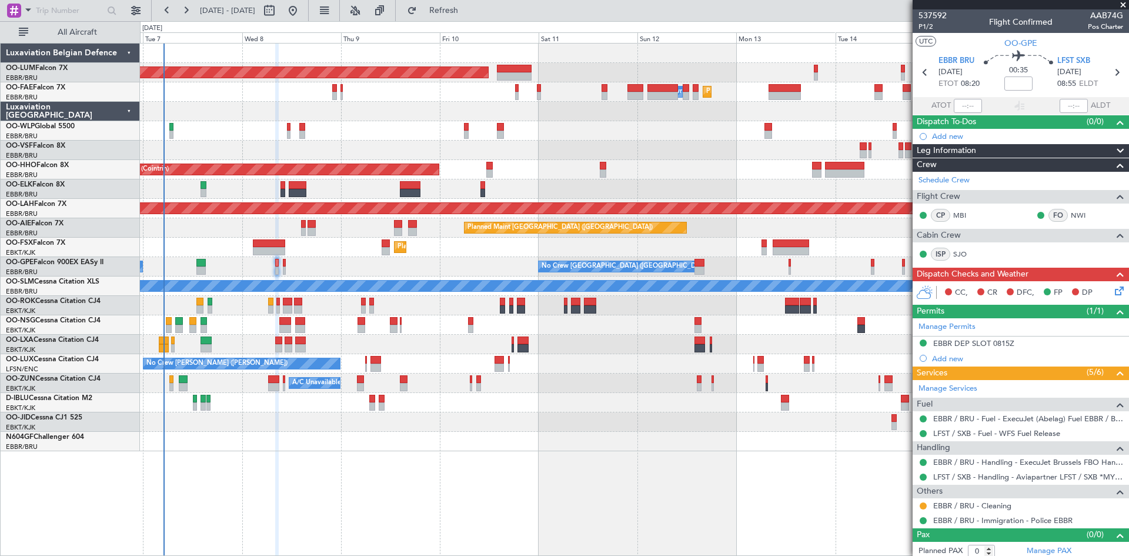
click at [1115, 288] on icon at bounding box center [1117, 288] width 9 height 9
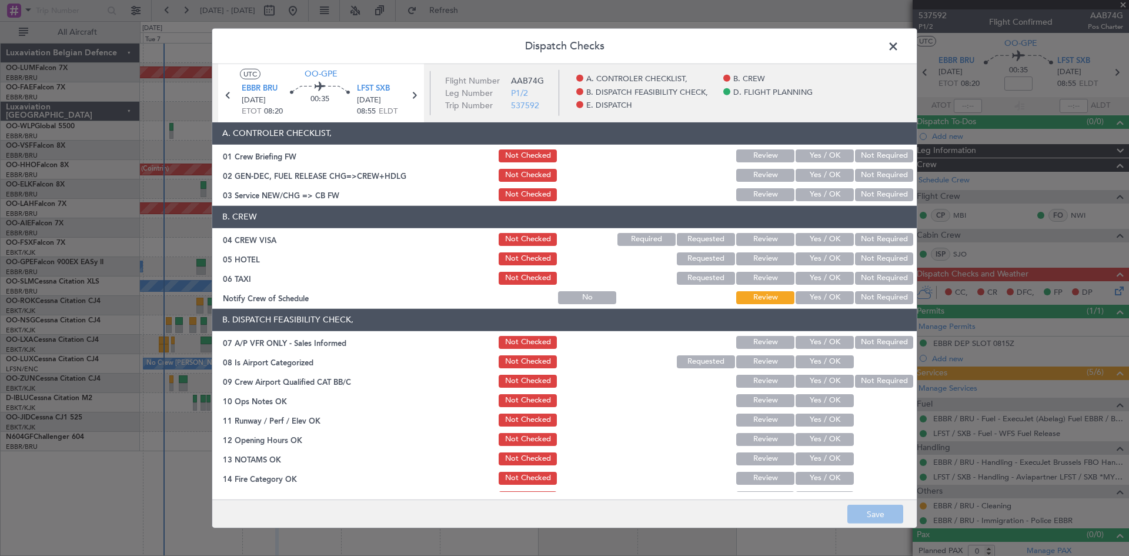
click at [862, 238] on button "Not Required" at bounding box center [884, 239] width 58 height 13
click at [866, 253] on button "Not Required" at bounding box center [884, 258] width 58 height 13
click at [866, 278] on button "Not Required" at bounding box center [884, 278] width 58 height 13
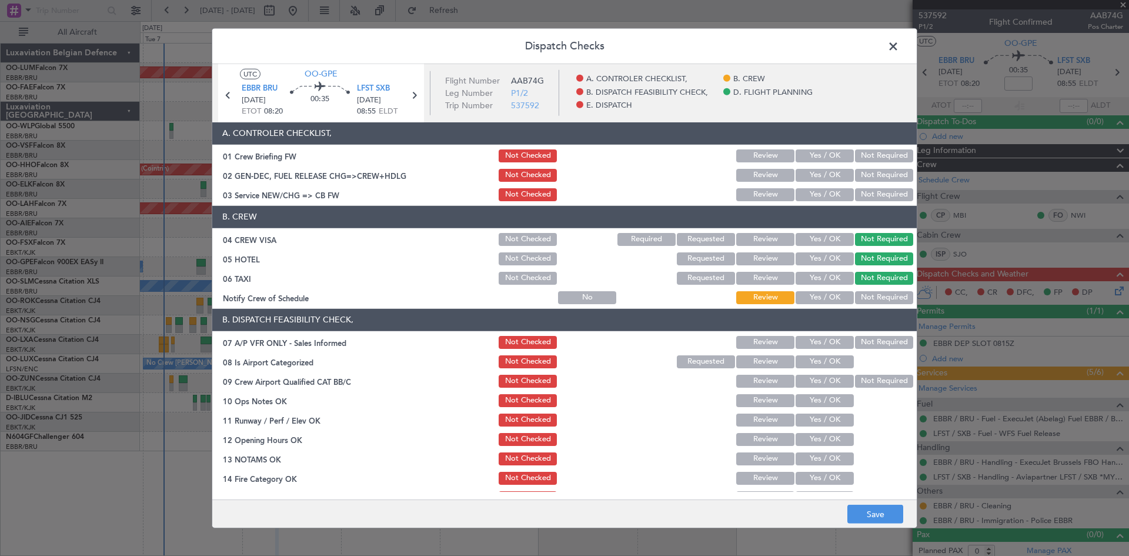
click at [830, 291] on button "Yes / OK" at bounding box center [825, 297] width 58 height 13
click at [878, 341] on button "Not Required" at bounding box center [884, 342] width 58 height 13
click at [812, 361] on button "Yes / OK" at bounding box center [825, 361] width 58 height 13
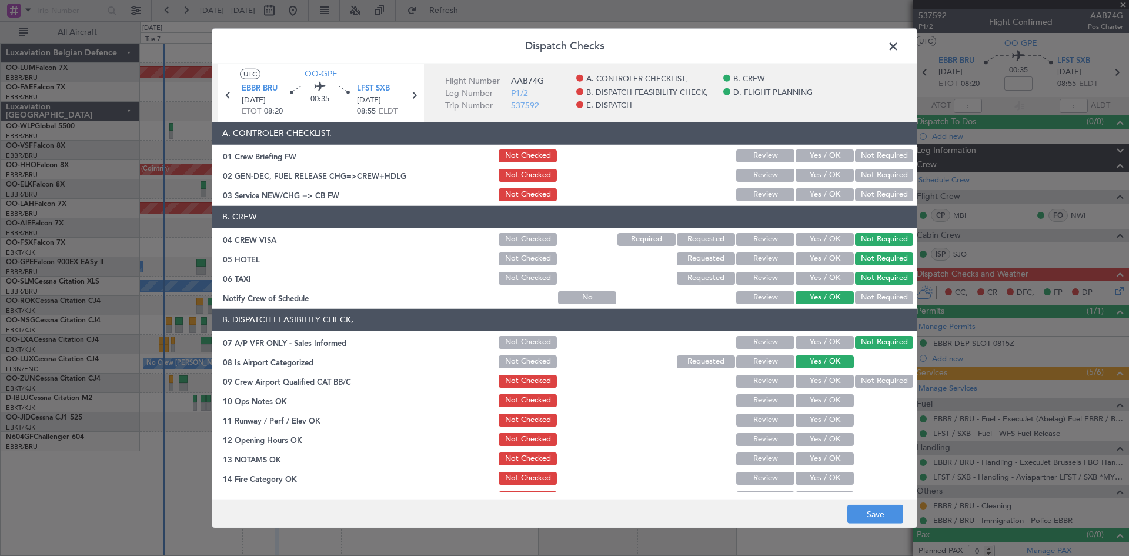
click at [814, 382] on button "Yes / OK" at bounding box center [825, 381] width 58 height 13
click at [816, 398] on button "Yes / OK" at bounding box center [825, 400] width 58 height 13
click at [813, 417] on button "Yes / OK" at bounding box center [825, 419] width 58 height 13
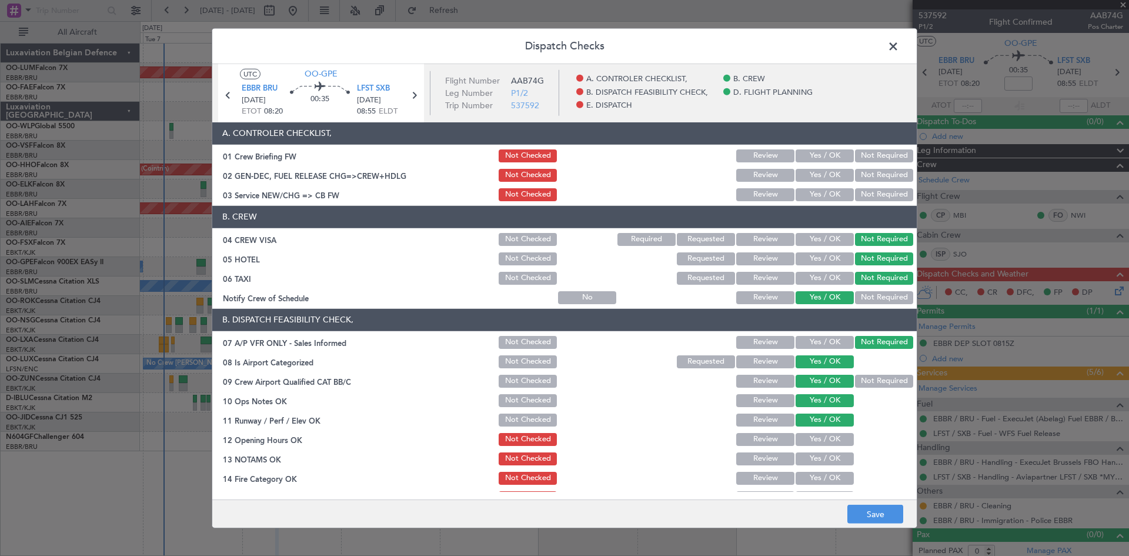
click at [815, 436] on button "Yes / OK" at bounding box center [825, 439] width 58 height 13
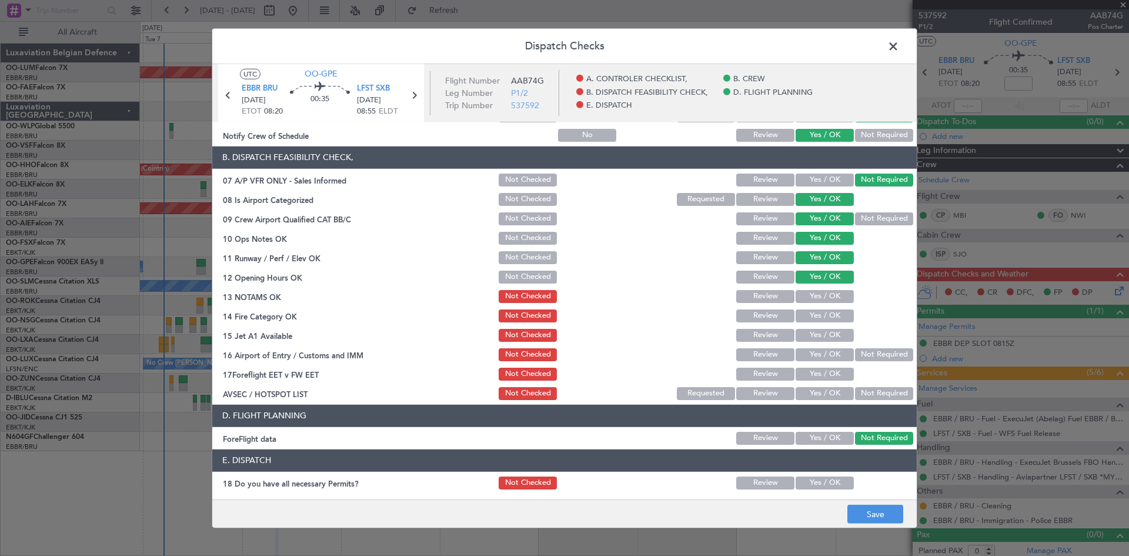
scroll to position [176, 0]
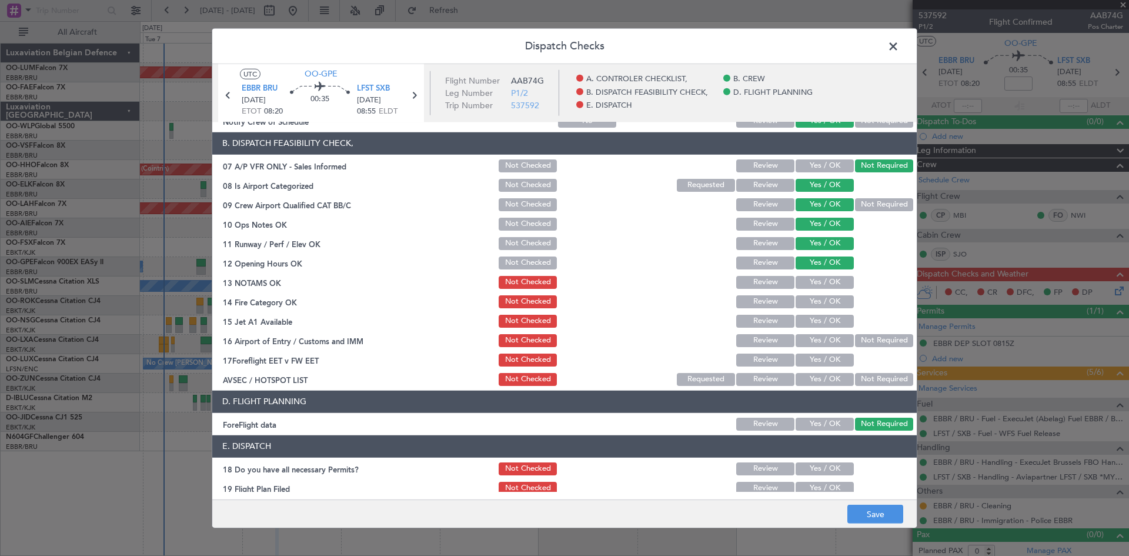
click at [818, 281] on button "Yes / OK" at bounding box center [825, 282] width 58 height 13
click at [822, 296] on button "Yes / OK" at bounding box center [825, 301] width 58 height 13
click at [830, 316] on button "Yes / OK" at bounding box center [825, 321] width 58 height 13
click at [855, 341] on button "Not Required" at bounding box center [884, 340] width 58 height 13
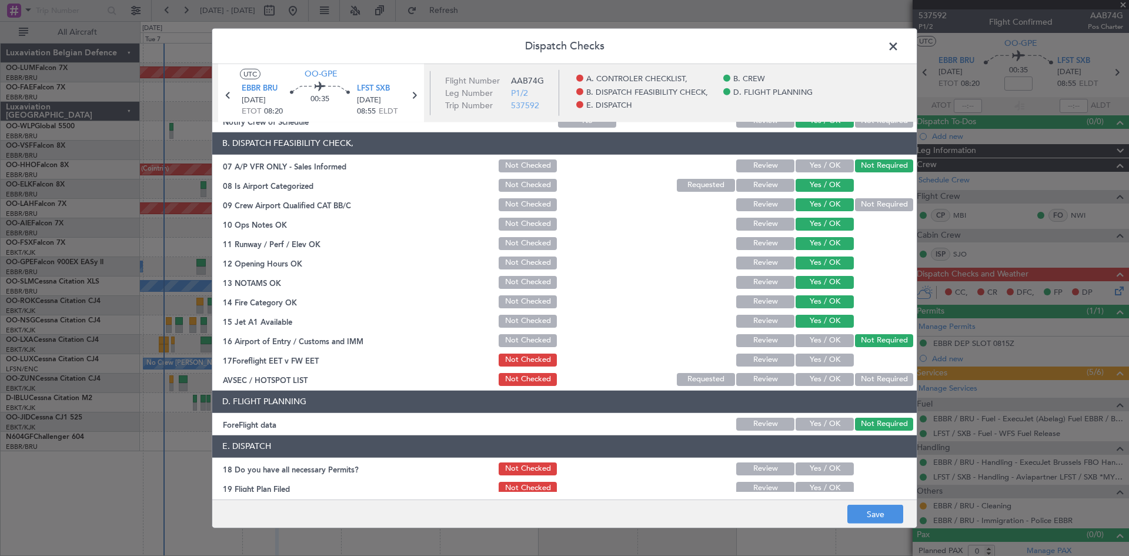
click at [810, 360] on button "Yes / OK" at bounding box center [825, 359] width 58 height 13
click at [813, 378] on button "Yes / OK" at bounding box center [825, 379] width 58 height 13
click at [805, 422] on button "Yes / OK" at bounding box center [825, 424] width 58 height 13
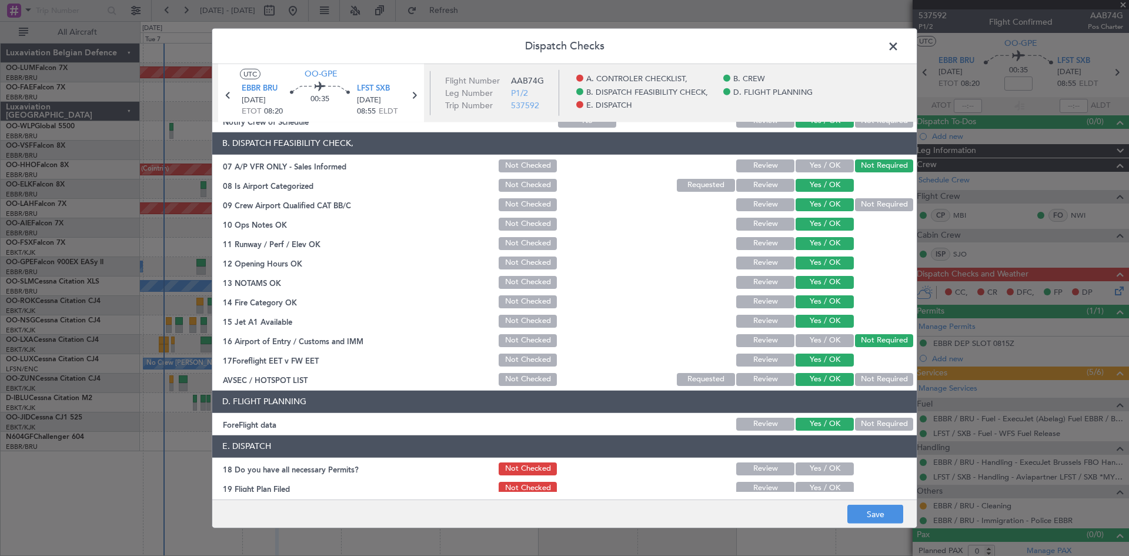
click at [814, 471] on button "Yes / OK" at bounding box center [825, 468] width 58 height 13
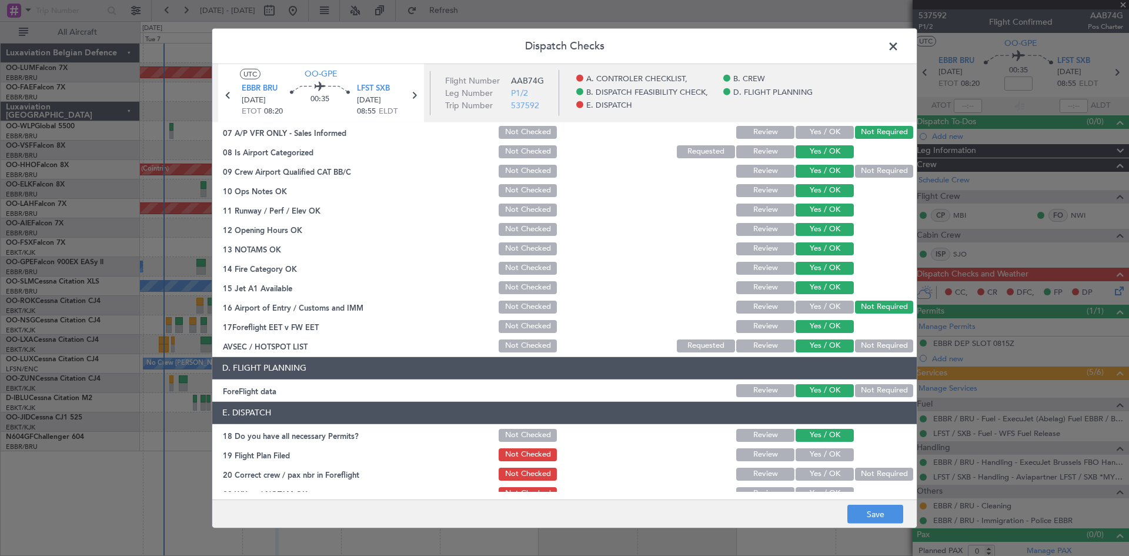
scroll to position [222, 0]
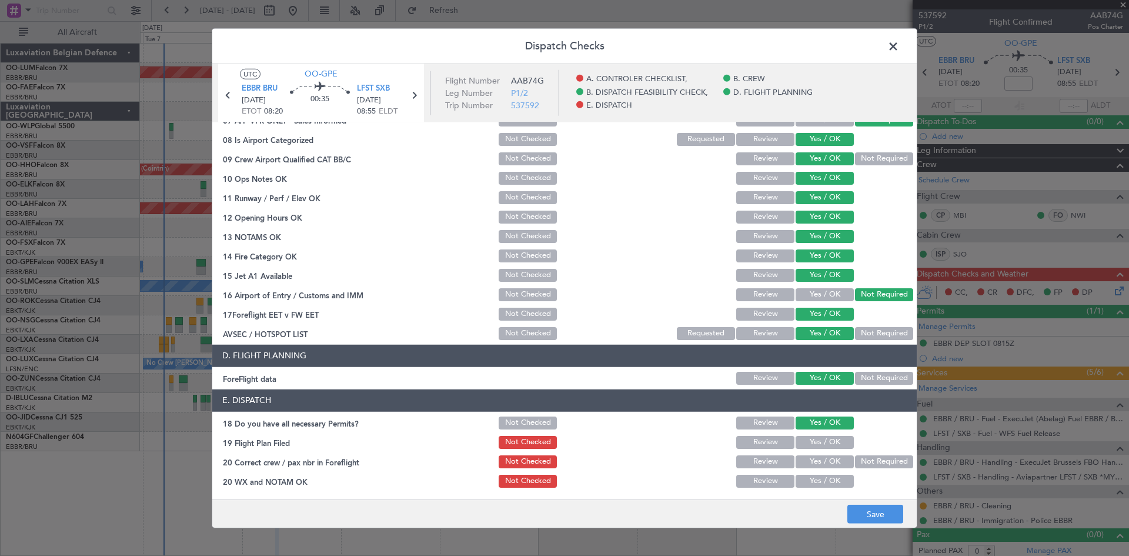
click at [814, 466] on button "Yes / OK" at bounding box center [825, 461] width 58 height 13
click at [816, 485] on button "Yes / OK" at bounding box center [825, 481] width 58 height 13
click at [886, 513] on button "Save" at bounding box center [876, 514] width 56 height 19
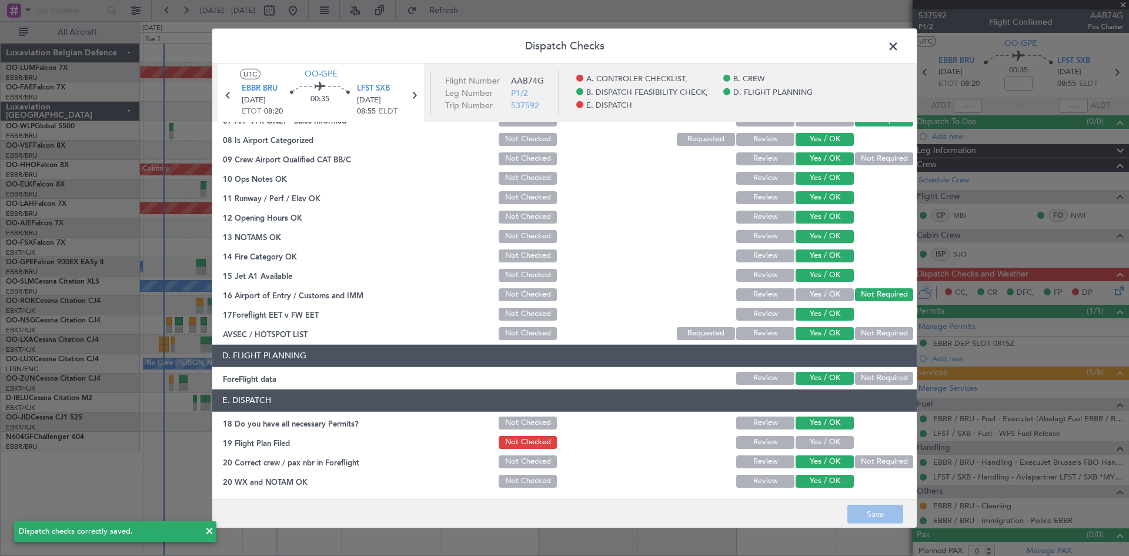
click at [899, 47] on span at bounding box center [899, 49] width 0 height 24
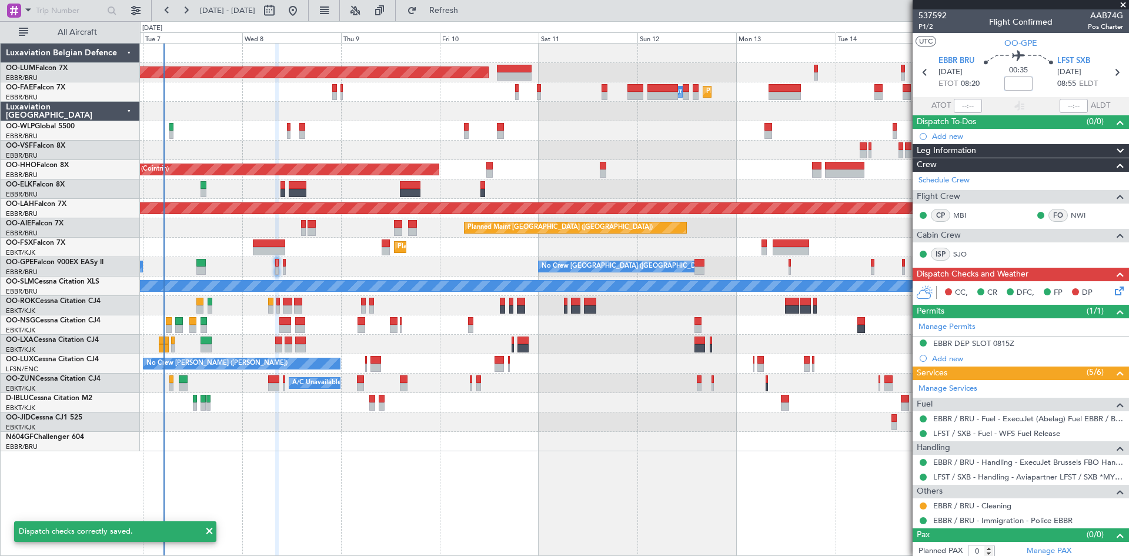
click at [1014, 84] on input at bounding box center [1019, 83] width 28 height 14
click at [985, 75] on div "00:35 10" at bounding box center [1019, 73] width 78 height 44
type input "+00:10"
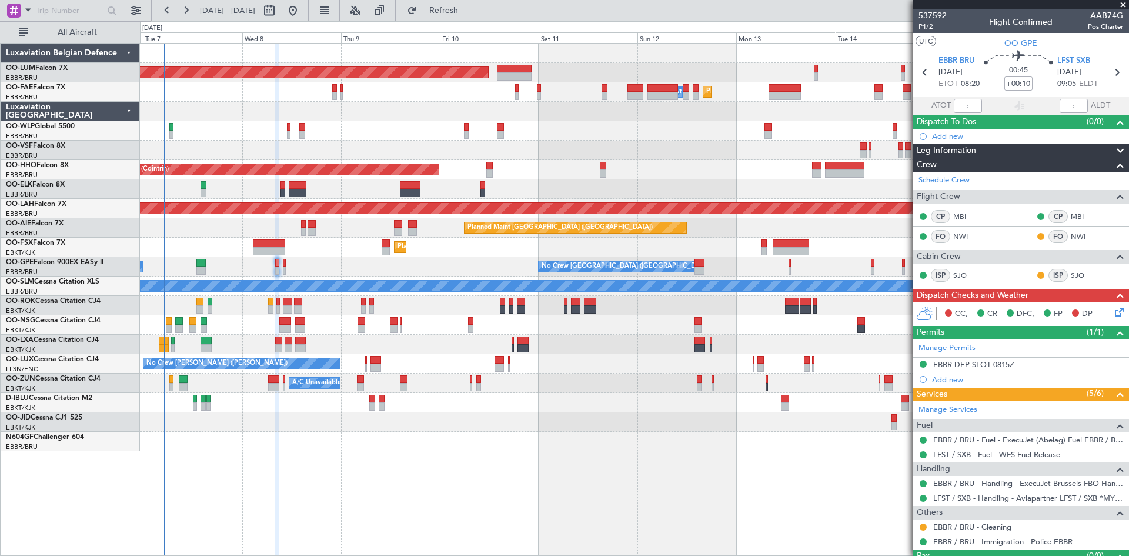
click at [1113, 308] on icon at bounding box center [1117, 309] width 9 height 9
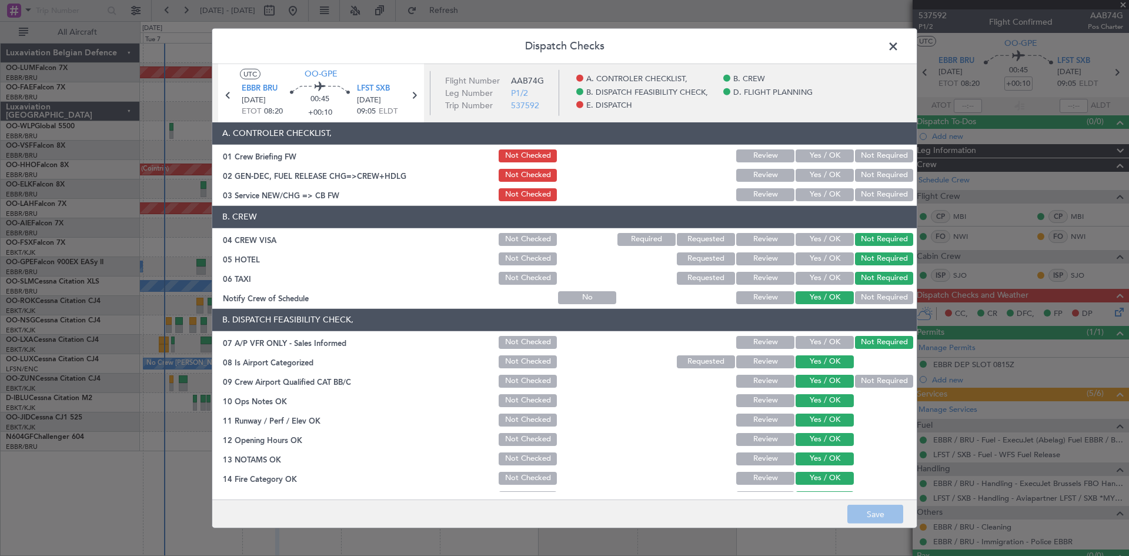
click at [899, 49] on span at bounding box center [899, 49] width 0 height 24
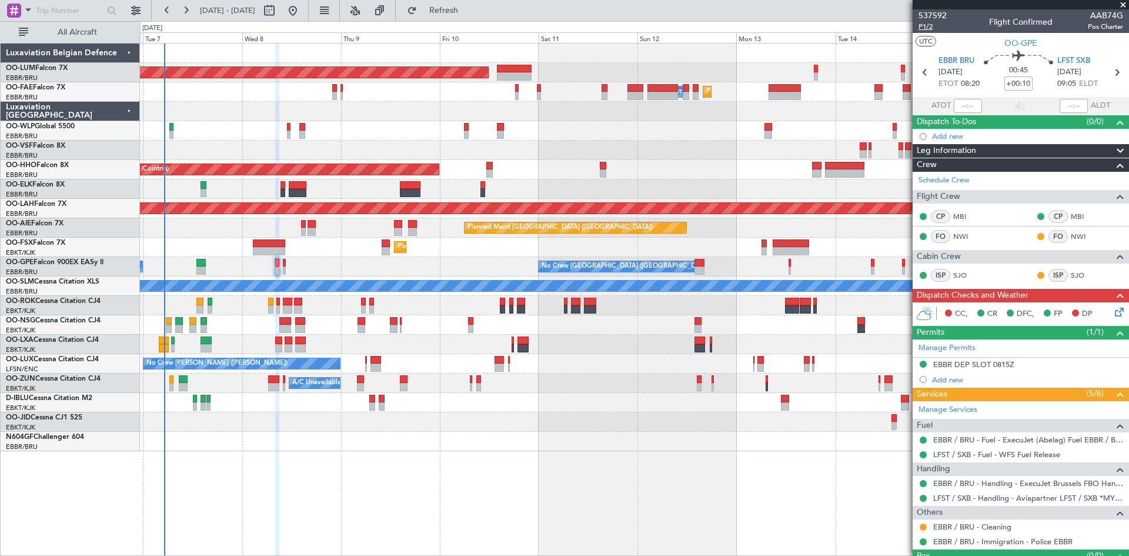
click at [935, 28] on span "P1/2" at bounding box center [933, 27] width 28 height 10
click at [946, 499] on link "LFST / SXB - Handling - Aviapartner LFST / SXB *MYHANDLING*" at bounding box center [1028, 498] width 190 height 10
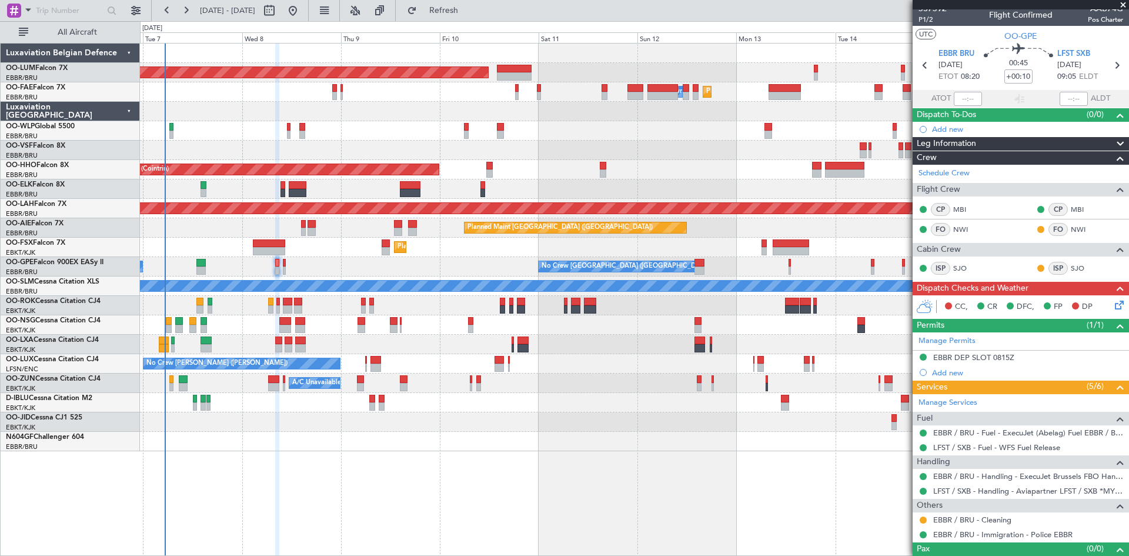
scroll to position [0, 0]
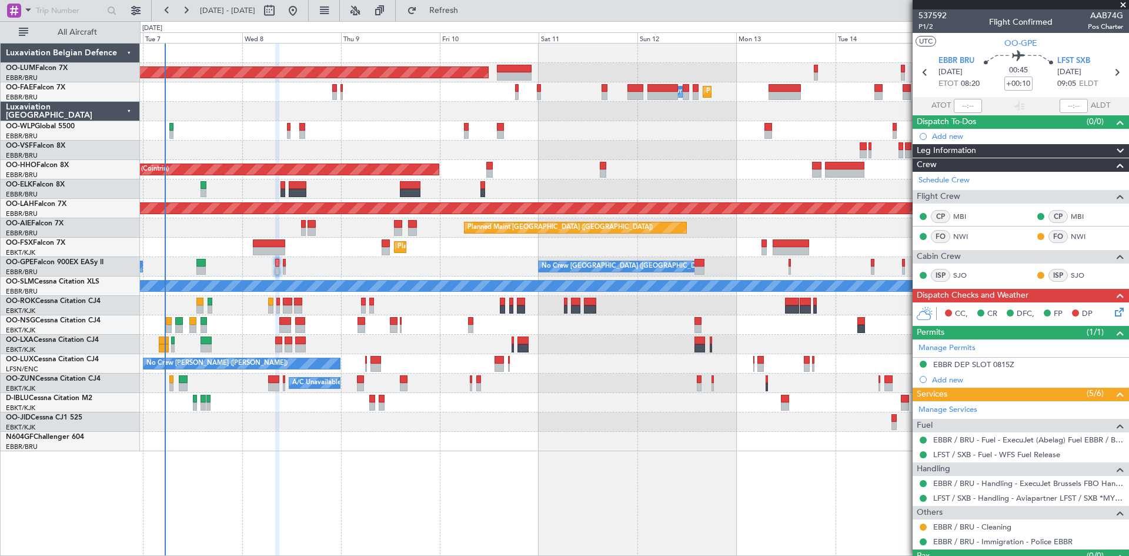
click at [1113, 311] on icon at bounding box center [1117, 309] width 9 height 9
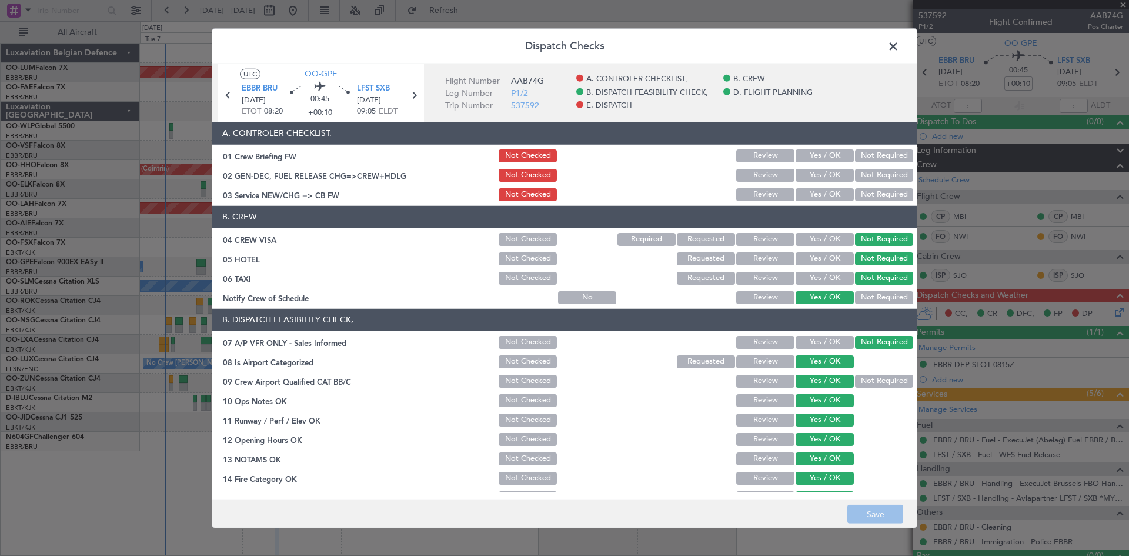
click at [813, 172] on button "Yes / OK" at bounding box center [825, 175] width 58 height 13
click at [865, 509] on button "Save" at bounding box center [876, 514] width 56 height 19
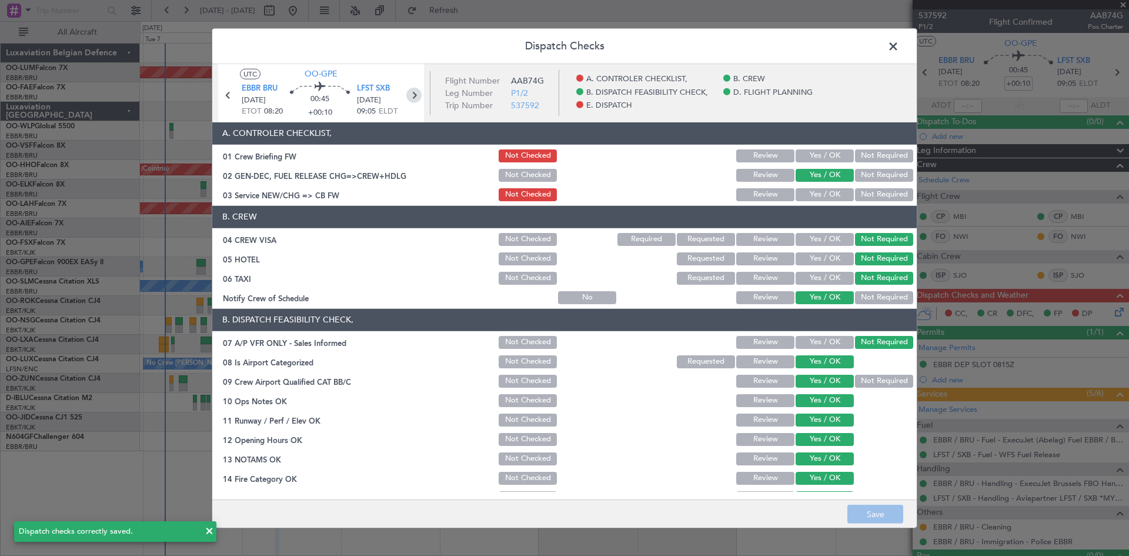
click at [409, 89] on icon at bounding box center [413, 94] width 15 height 15
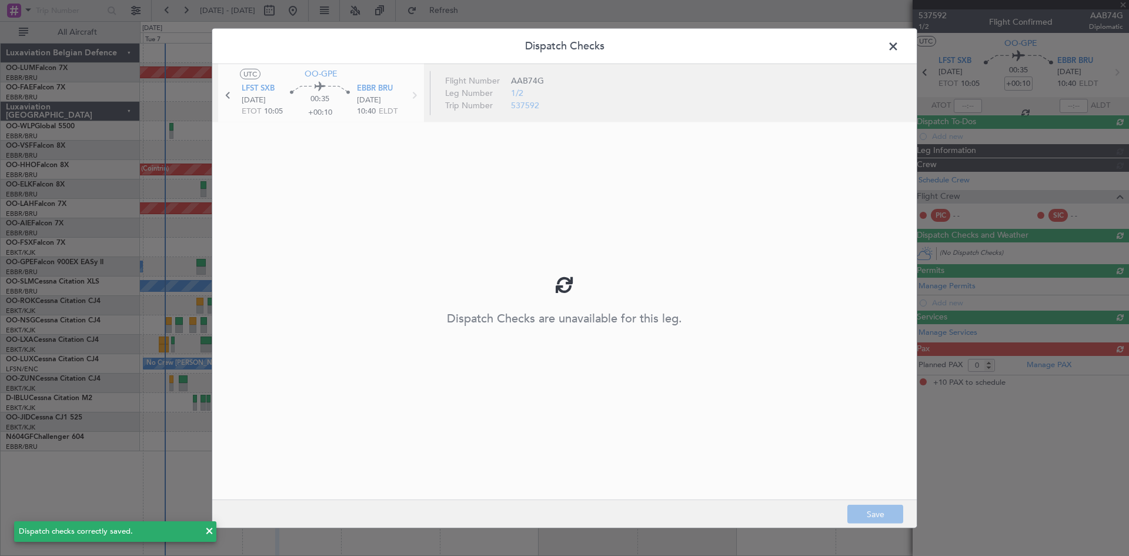
type input "10"
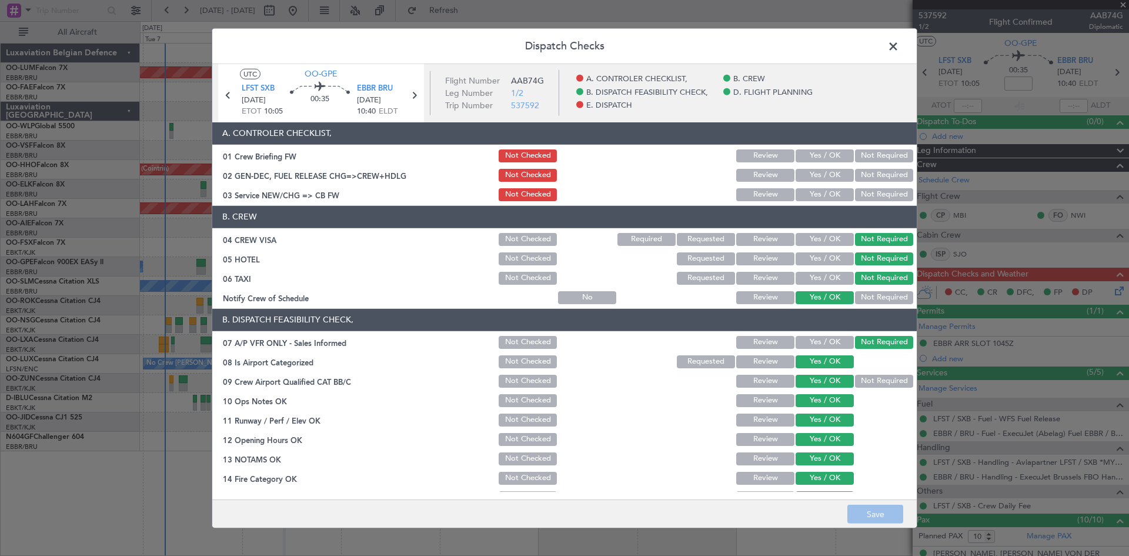
click at [819, 177] on button "Yes / OK" at bounding box center [825, 175] width 58 height 13
click at [873, 512] on button "Save" at bounding box center [876, 514] width 56 height 19
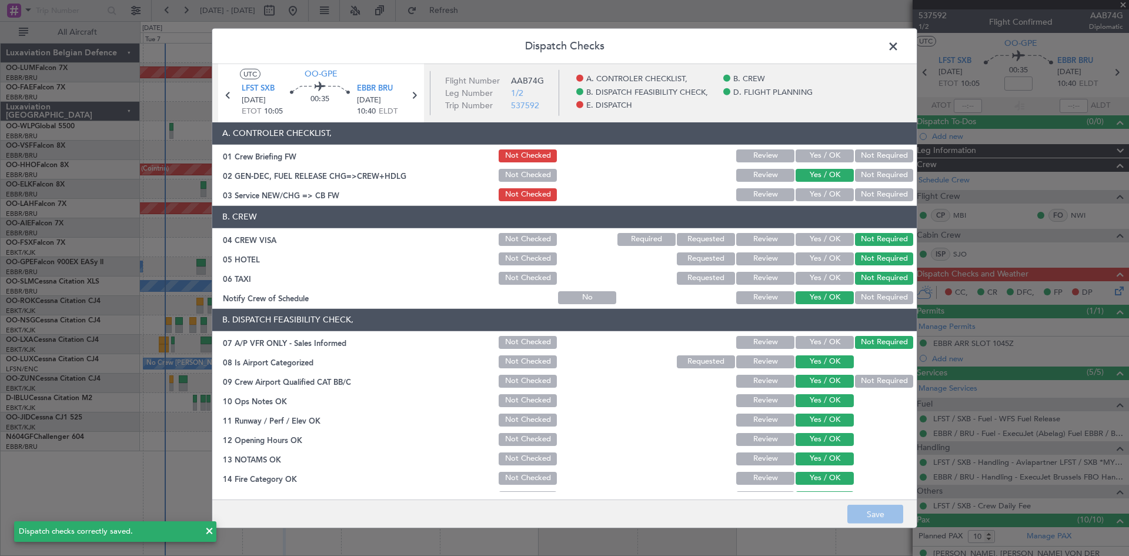
click at [899, 51] on span at bounding box center [899, 49] width 0 height 24
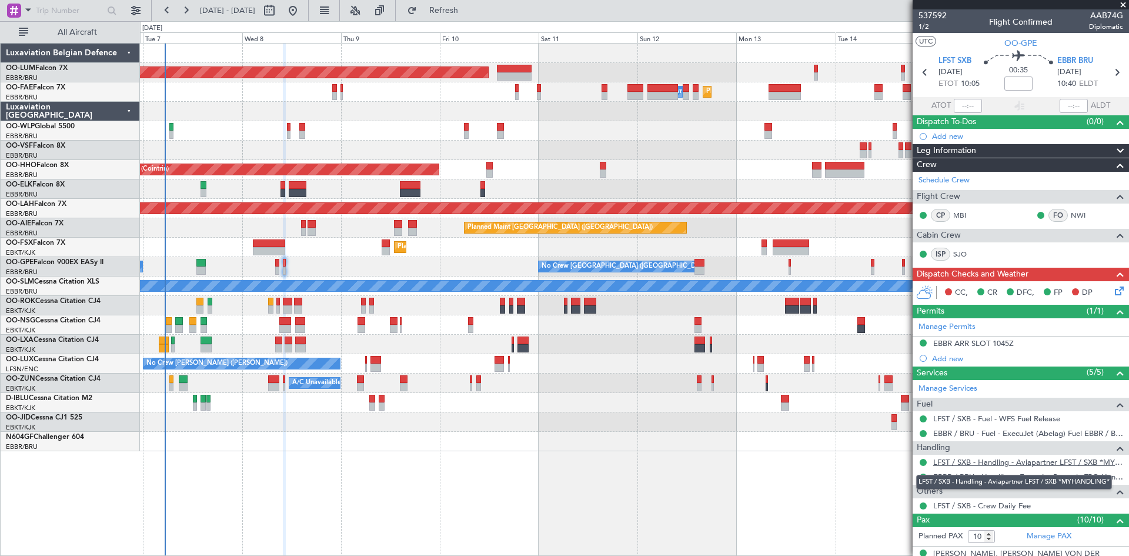
click at [978, 461] on link "LFST / SXB - Handling - Aviapartner LFST / SXB *MYHANDLING*" at bounding box center [1028, 462] width 190 height 10
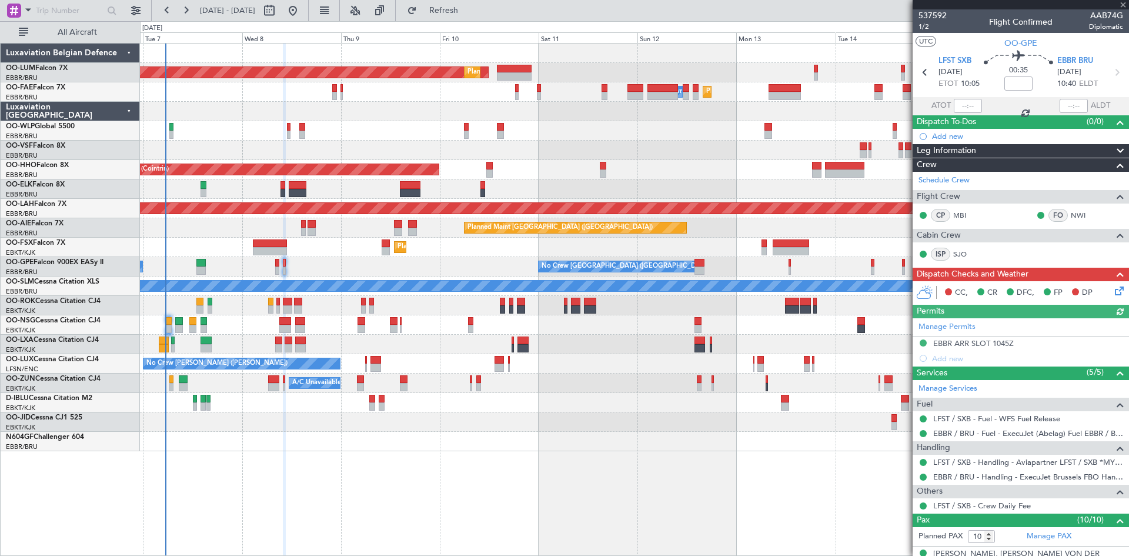
click at [1116, 286] on icon at bounding box center [1117, 288] width 9 height 9
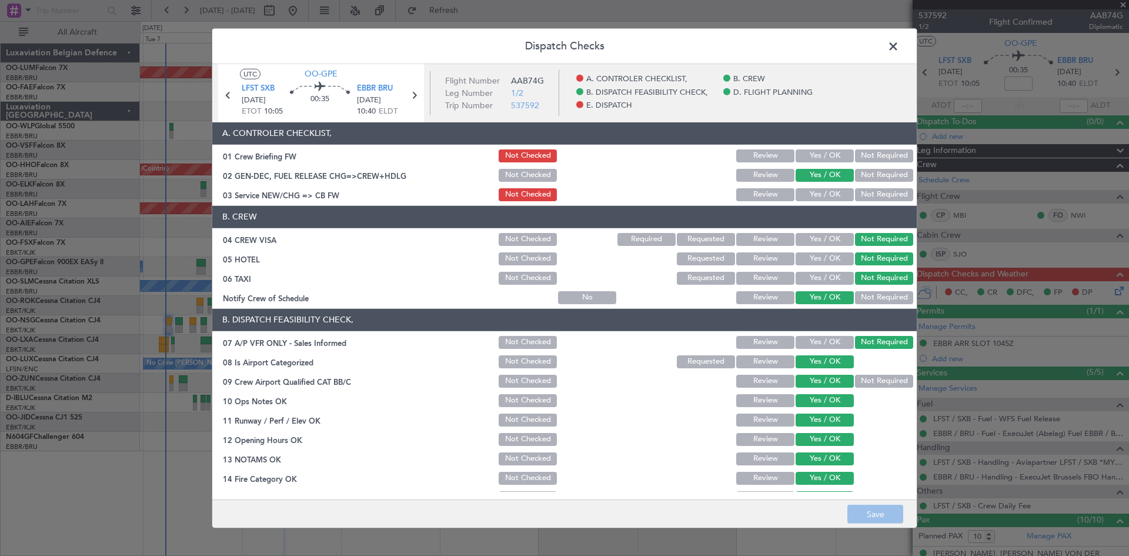
click at [825, 193] on button "Yes / OK" at bounding box center [825, 194] width 58 height 13
click at [885, 521] on button "Save" at bounding box center [876, 514] width 56 height 19
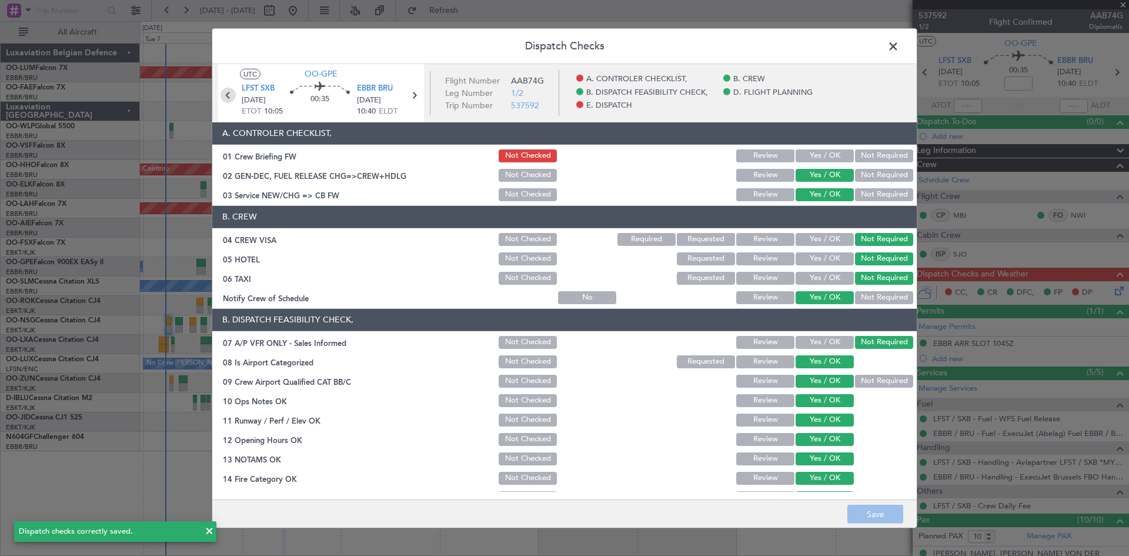
click at [230, 97] on icon at bounding box center [228, 94] width 15 height 15
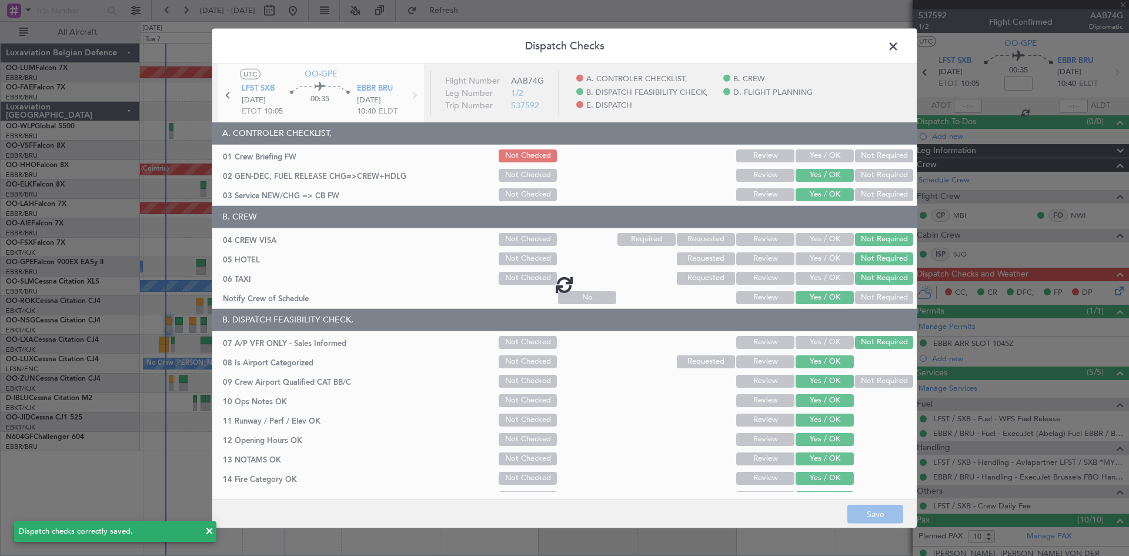
type input "+00:10"
type input "0"
type input "+00:10"
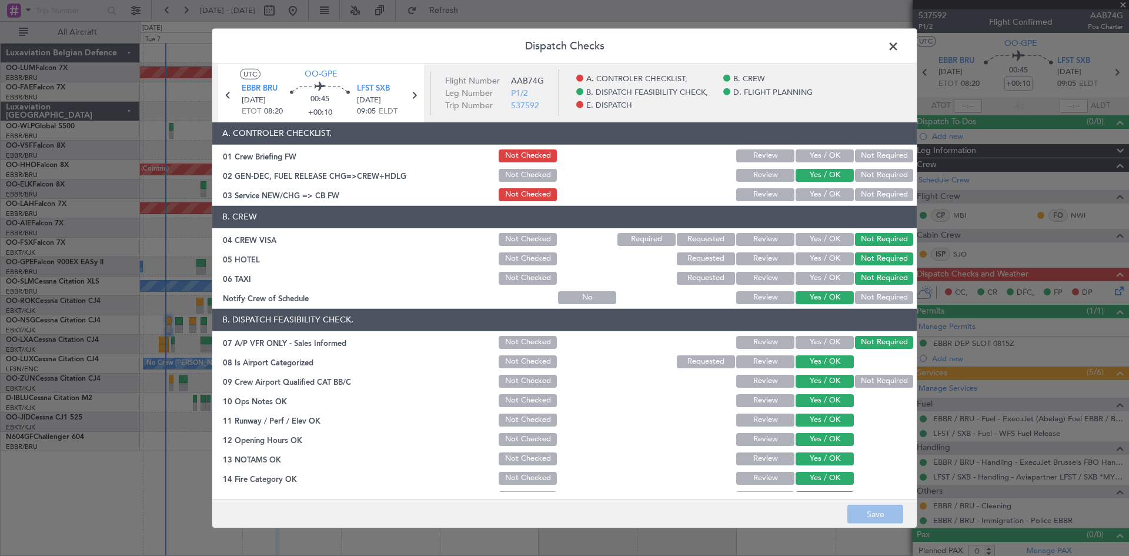
click at [829, 195] on button "Yes / OK" at bounding box center [825, 194] width 58 height 13
click at [883, 517] on button "Save" at bounding box center [876, 514] width 56 height 19
click at [899, 47] on span at bounding box center [899, 49] width 0 height 24
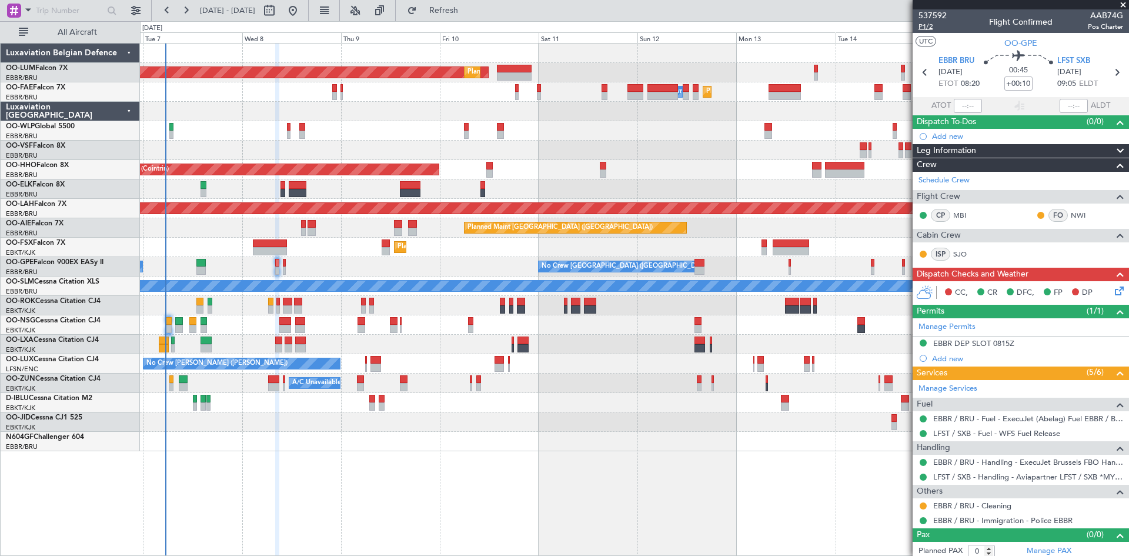
click at [935, 26] on span "P1/2" at bounding box center [933, 27] width 28 height 10
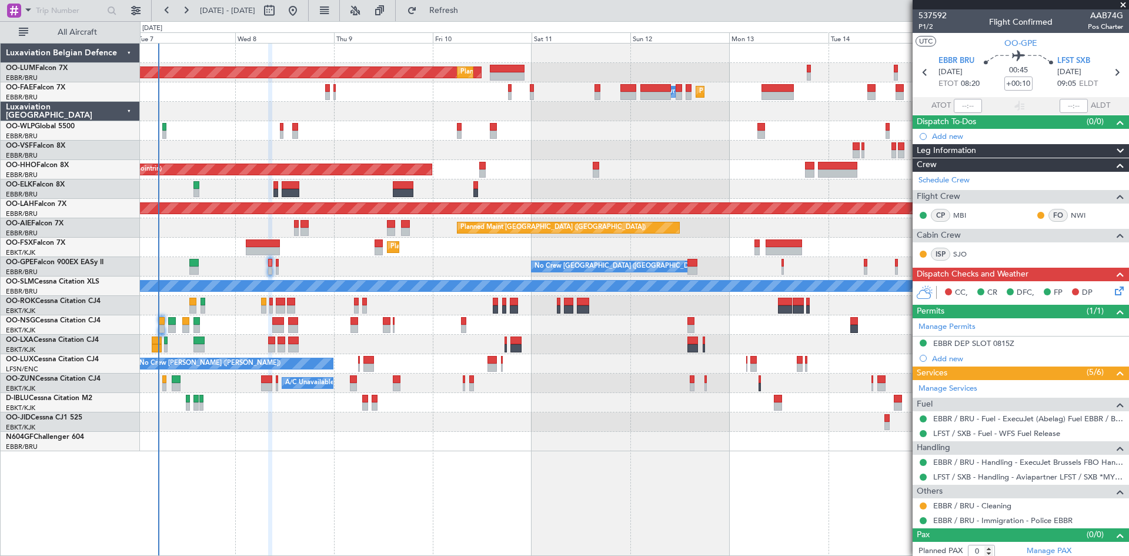
click at [366, 451] on div "AOG Maint Sibiu Planned Maint Brussels (Brussels National) Planned Maint Brusse…" at bounding box center [634, 299] width 989 height 513
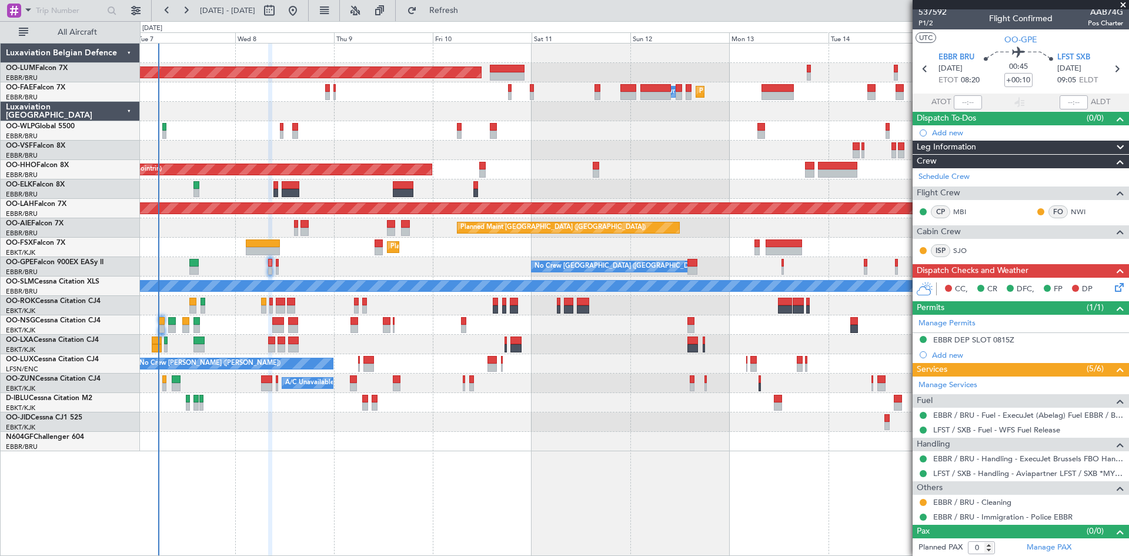
scroll to position [5, 0]
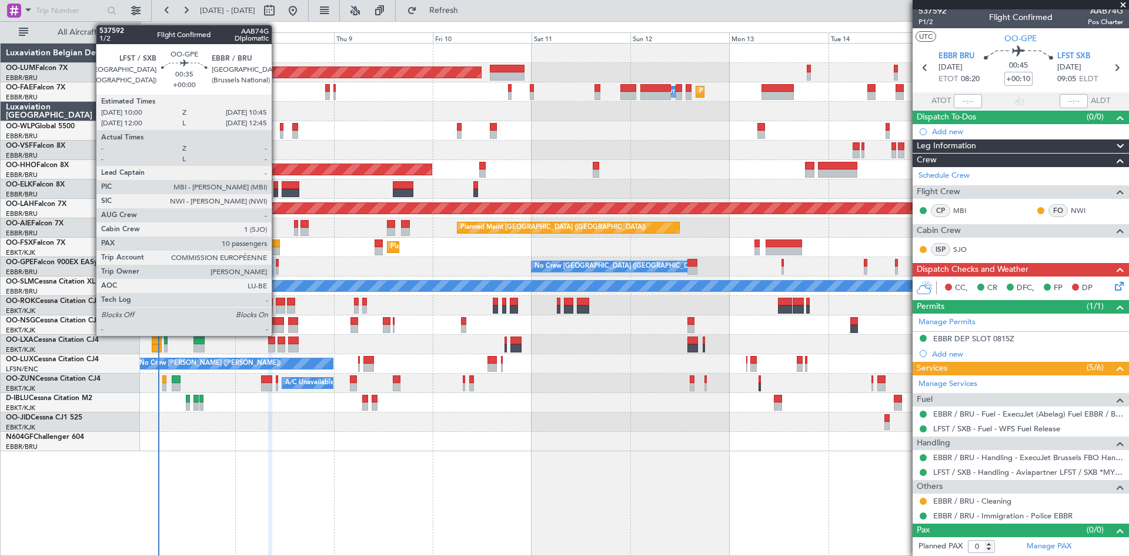
click at [277, 271] on div at bounding box center [278, 270] width 4 height 8
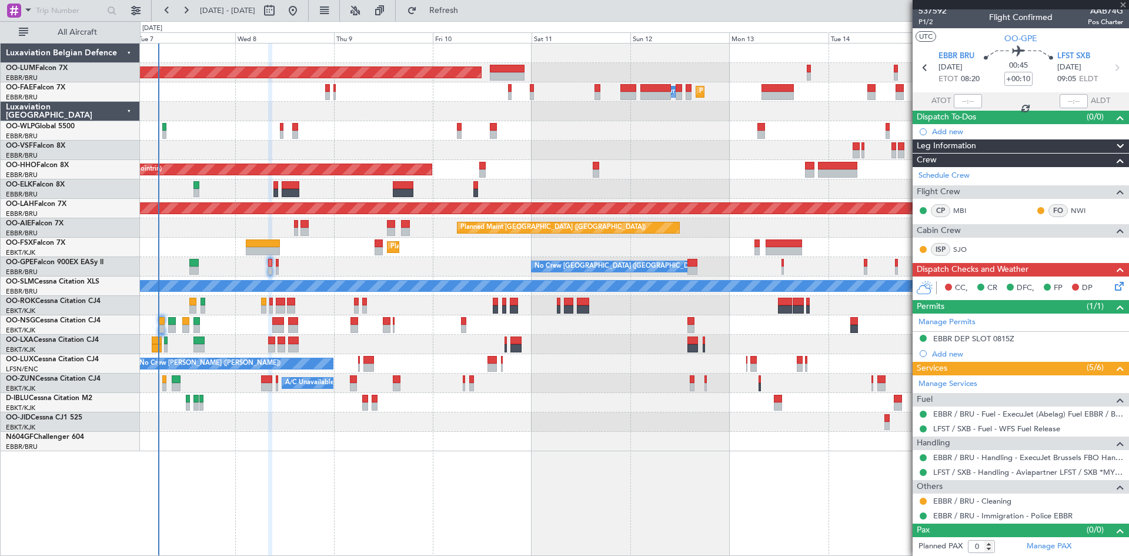
type input "10"
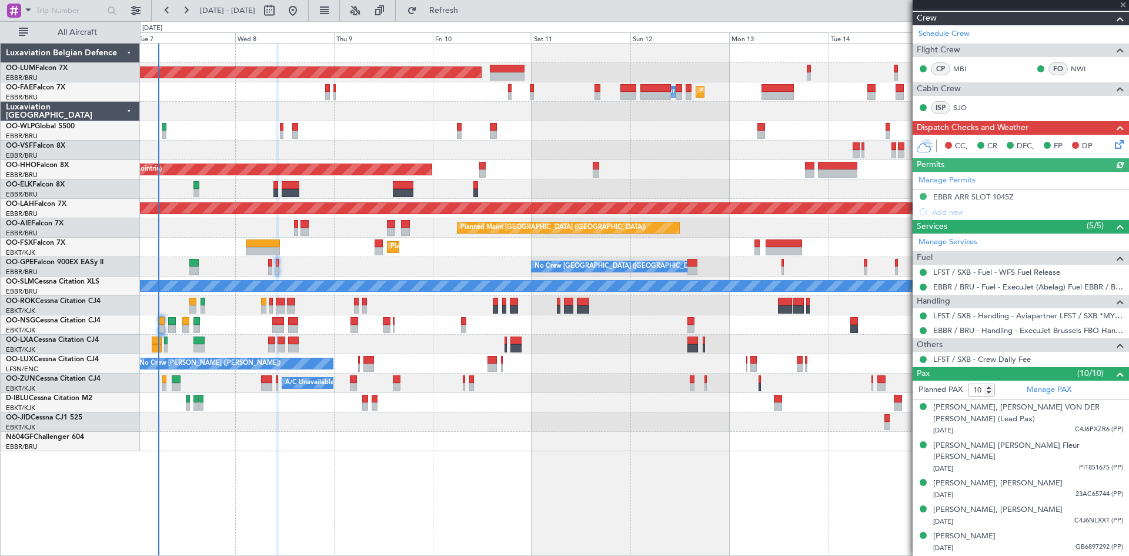
scroll to position [283, 0]
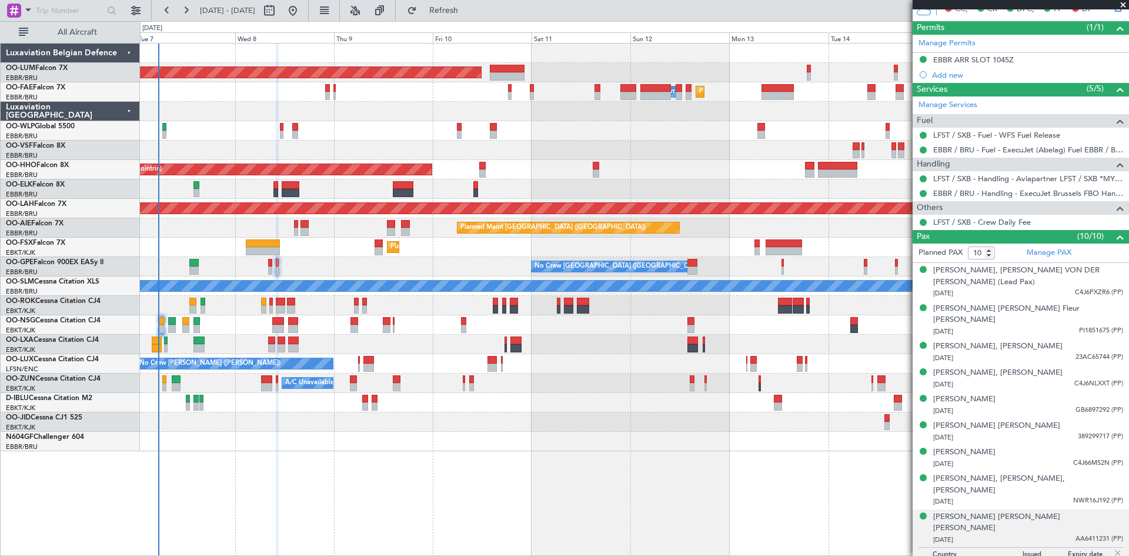
click at [1113, 548] on img at bounding box center [1118, 553] width 11 height 11
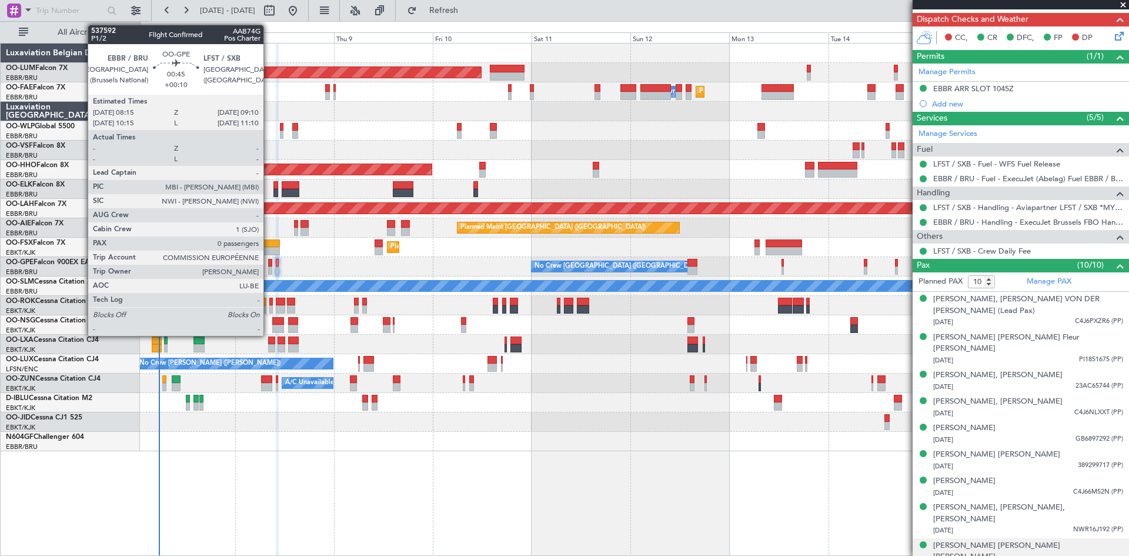
click at [269, 263] on div at bounding box center [270, 263] width 4 height 8
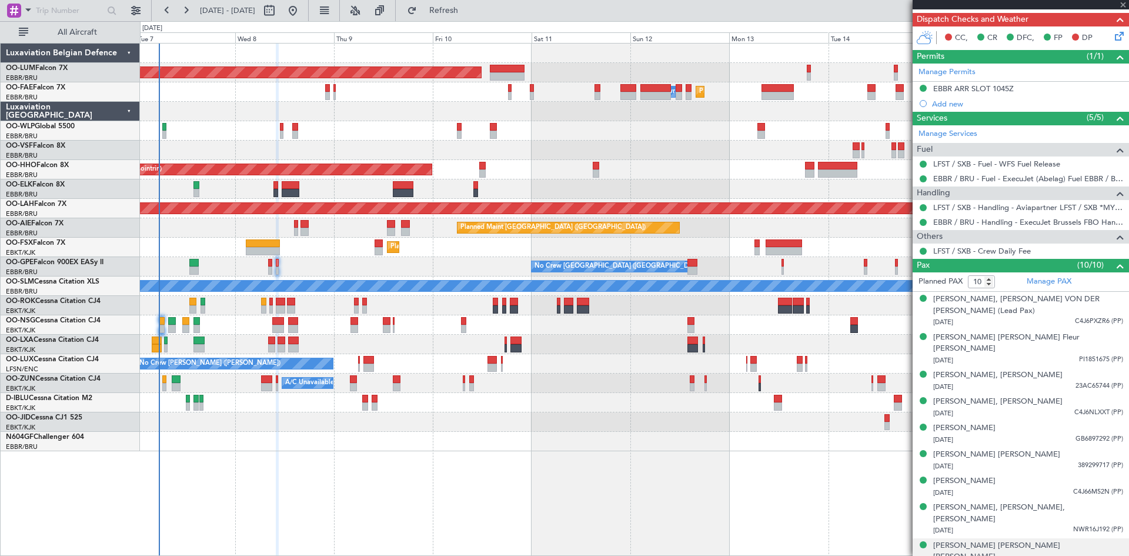
type input "+00:10"
type input "0"
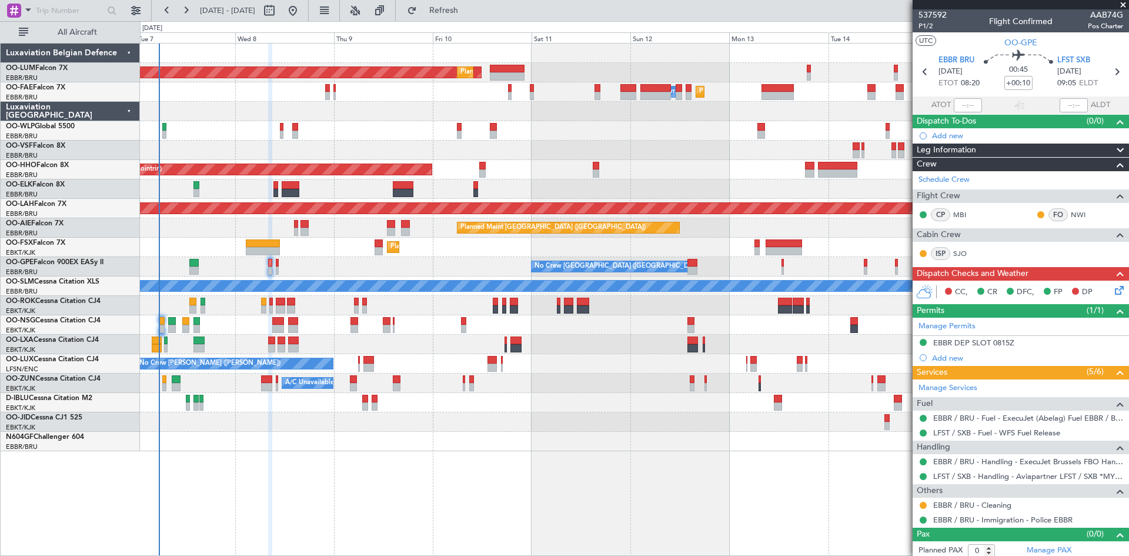
scroll to position [0, 0]
click at [1113, 291] on icon at bounding box center [1117, 288] width 9 height 9
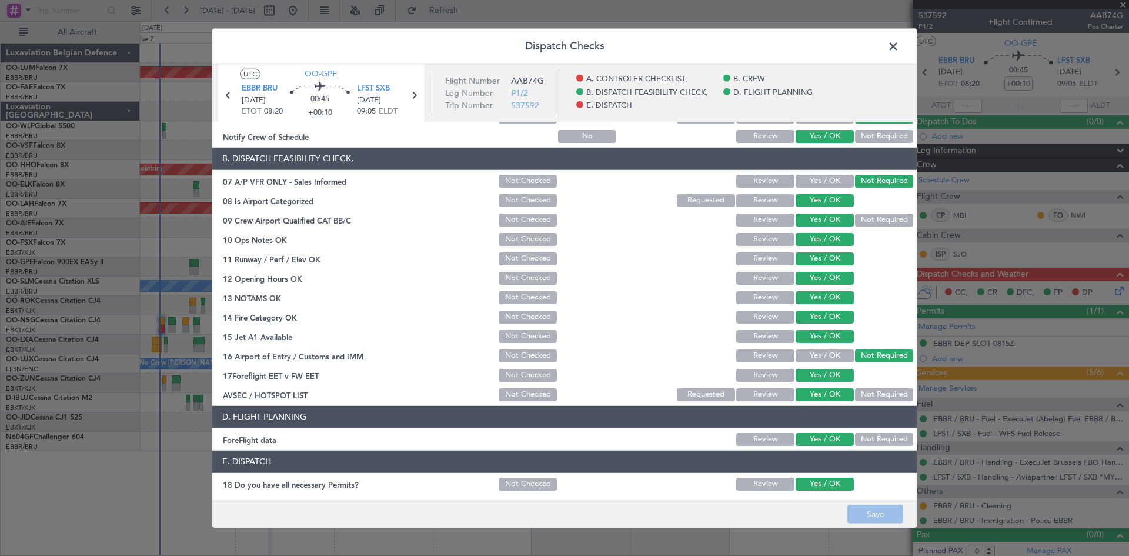
scroll to position [222, 0]
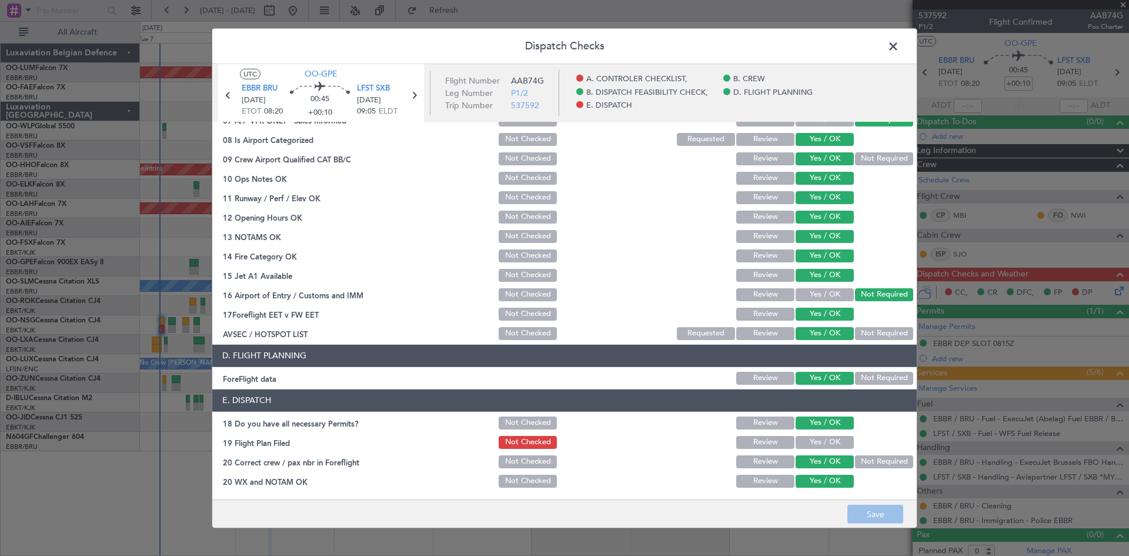
click at [815, 442] on button "Yes / OK" at bounding box center [825, 442] width 58 height 13
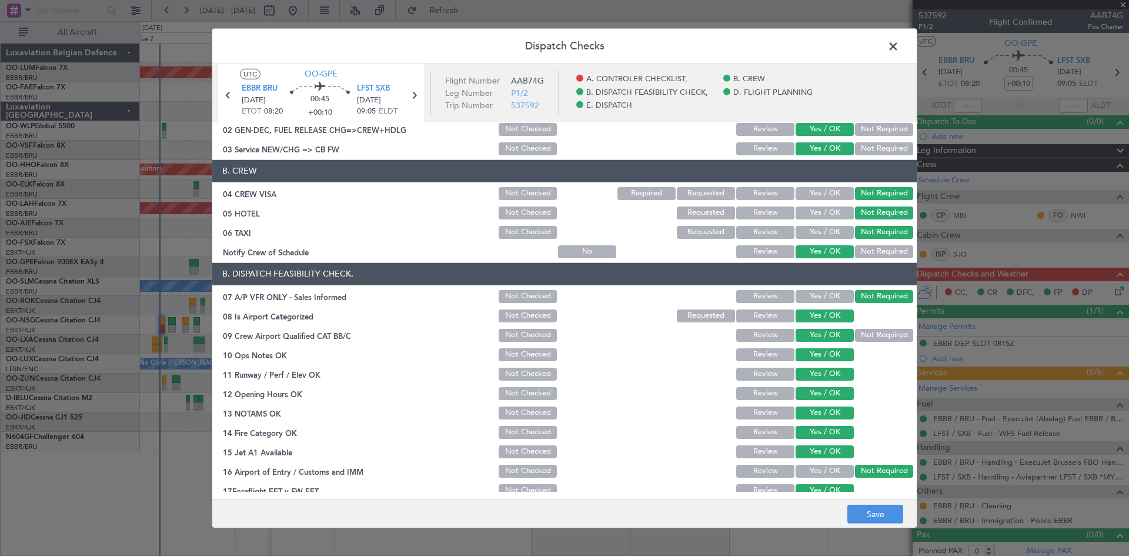
scroll to position [0, 0]
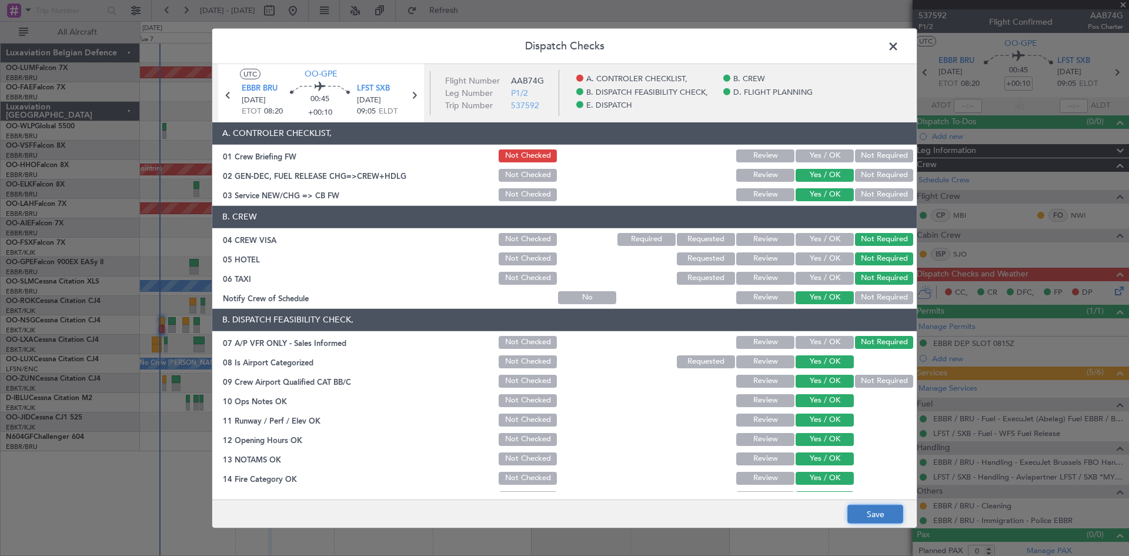
click at [883, 509] on button "Save" at bounding box center [876, 514] width 56 height 19
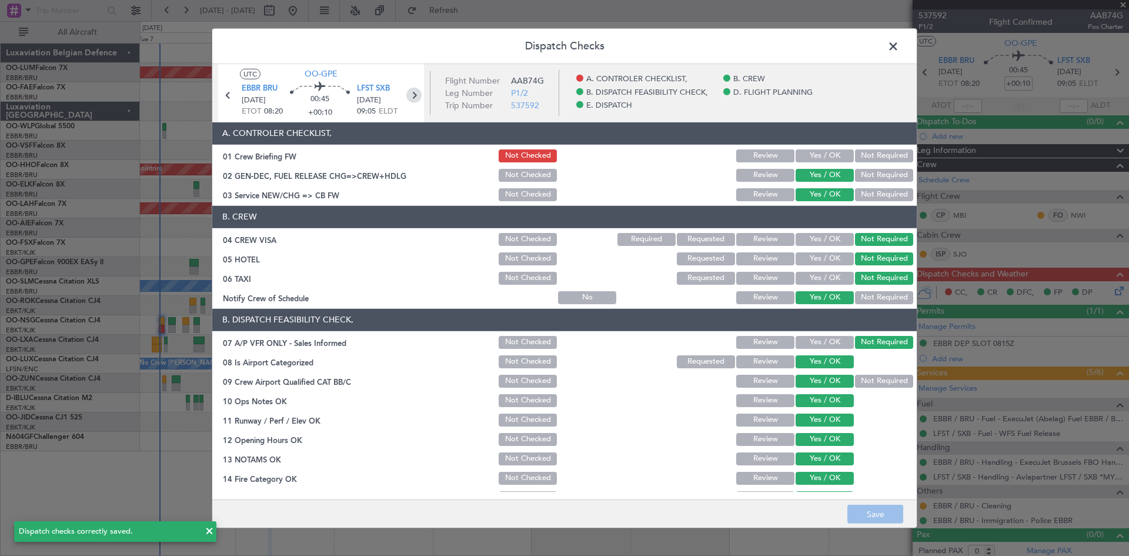
click at [413, 95] on icon at bounding box center [413, 94] width 15 height 15
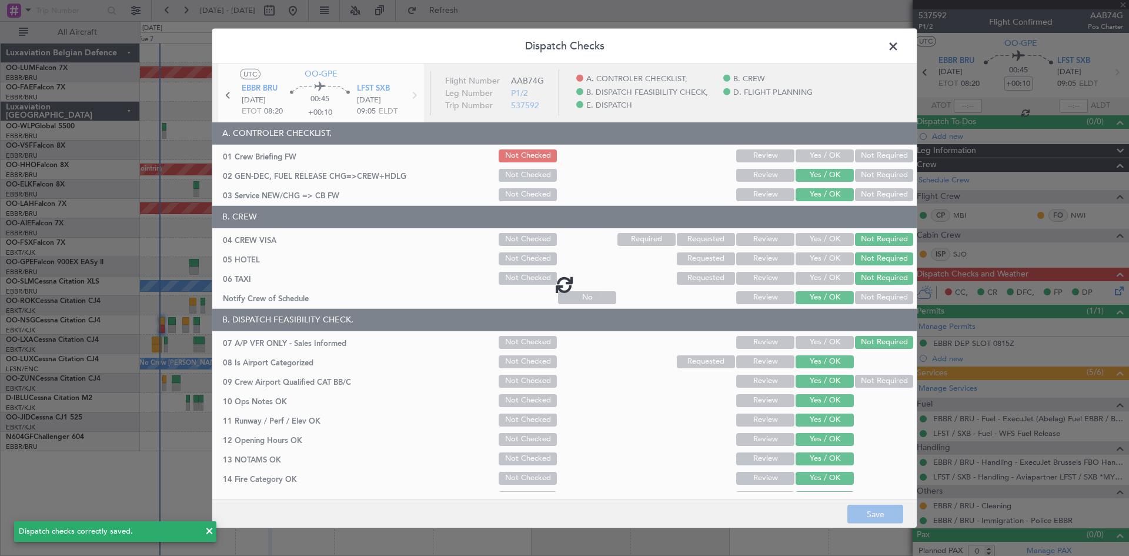
type input "10"
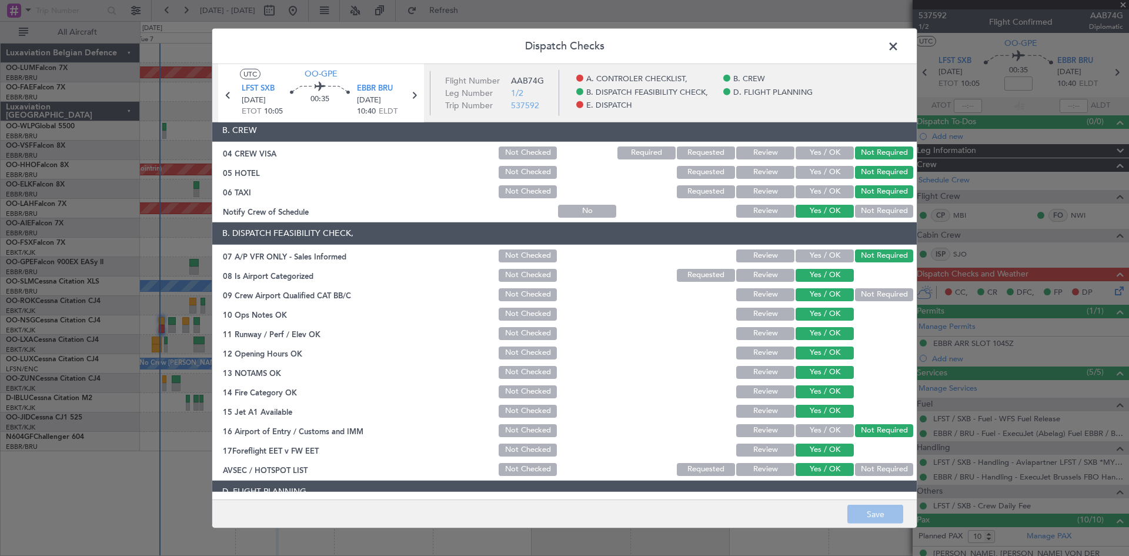
scroll to position [222, 0]
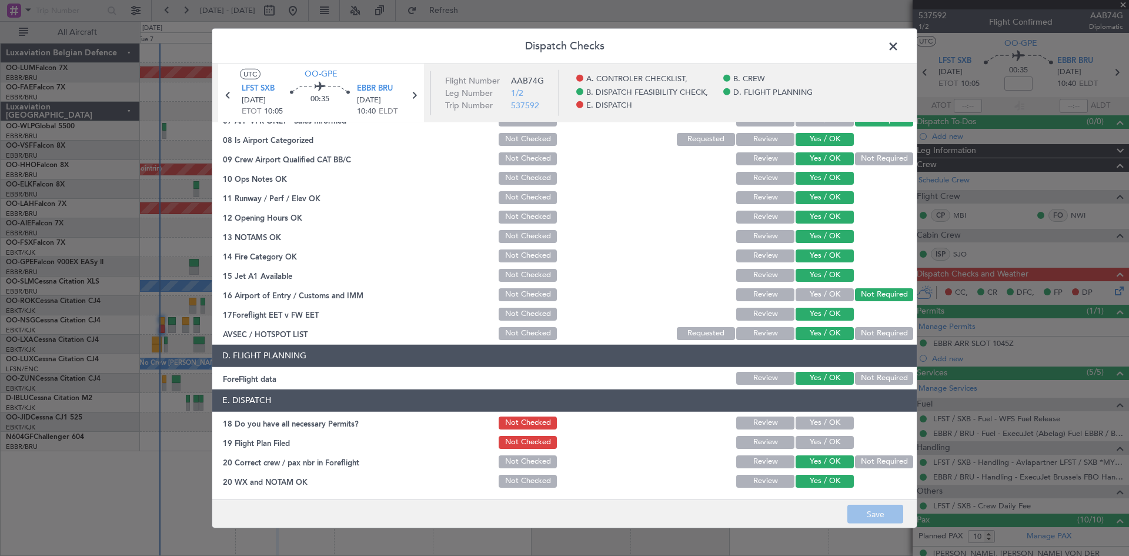
click at [835, 443] on button "Yes / OK" at bounding box center [825, 442] width 58 height 13
click at [826, 422] on button "Yes / OK" at bounding box center [825, 422] width 58 height 13
click at [857, 512] on button "Save" at bounding box center [876, 514] width 56 height 19
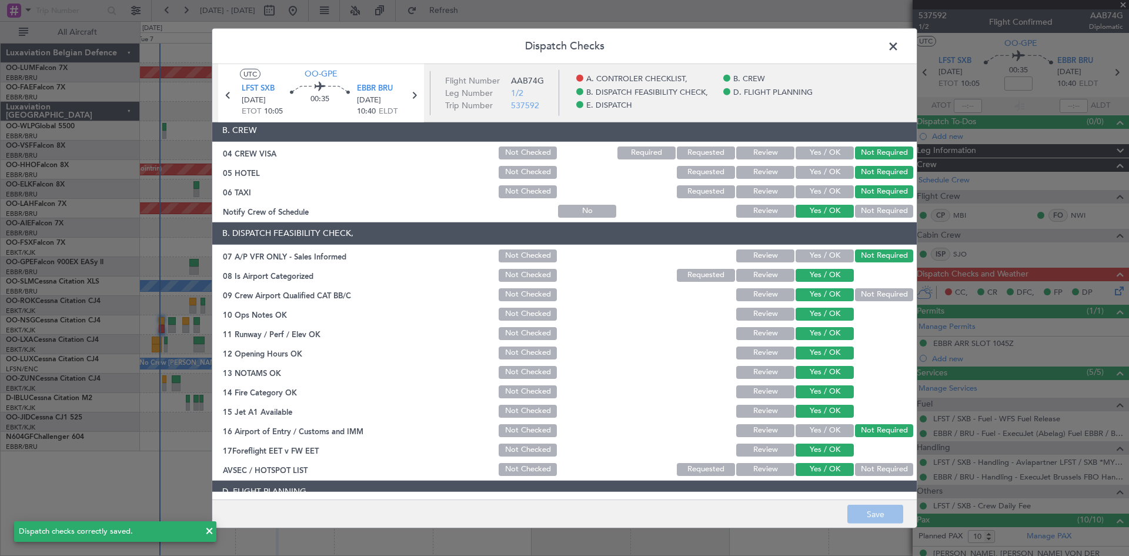
scroll to position [0, 0]
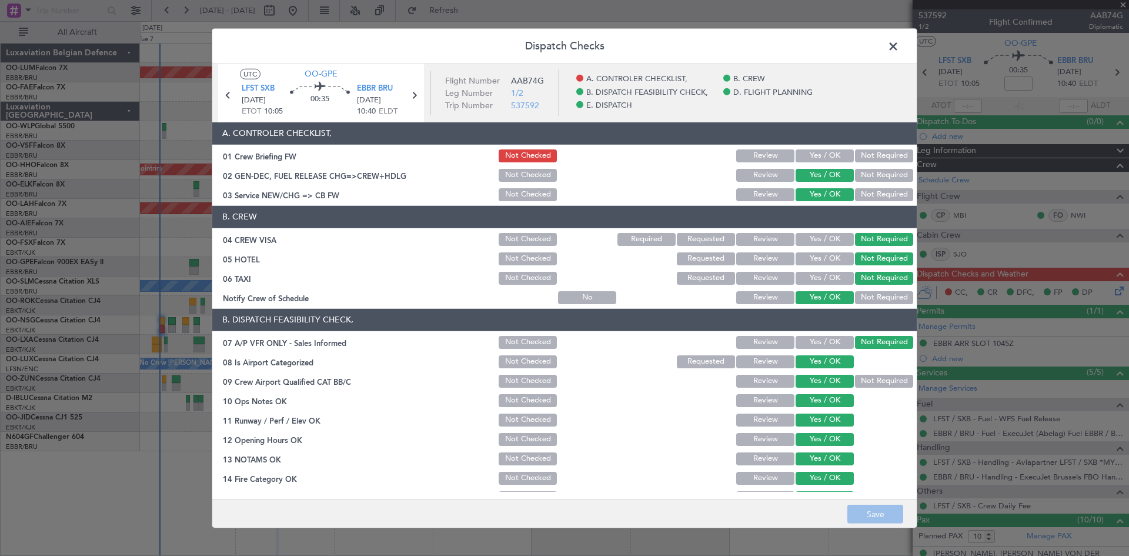
click at [823, 149] on button "Yes / OK" at bounding box center [825, 155] width 58 height 13
click at [854, 511] on button "Save" at bounding box center [876, 514] width 56 height 19
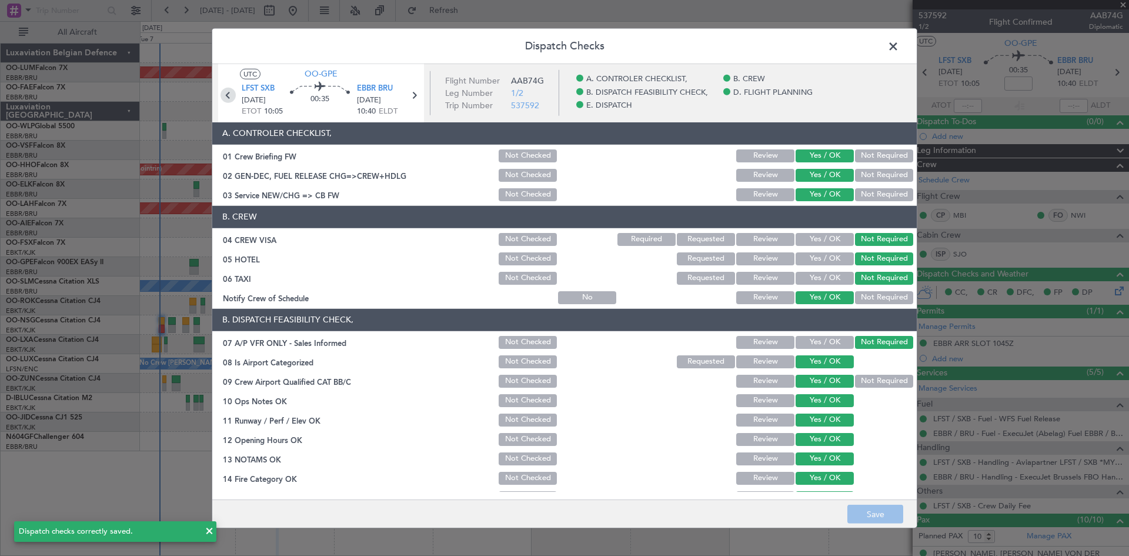
click at [223, 95] on icon at bounding box center [228, 94] width 15 height 15
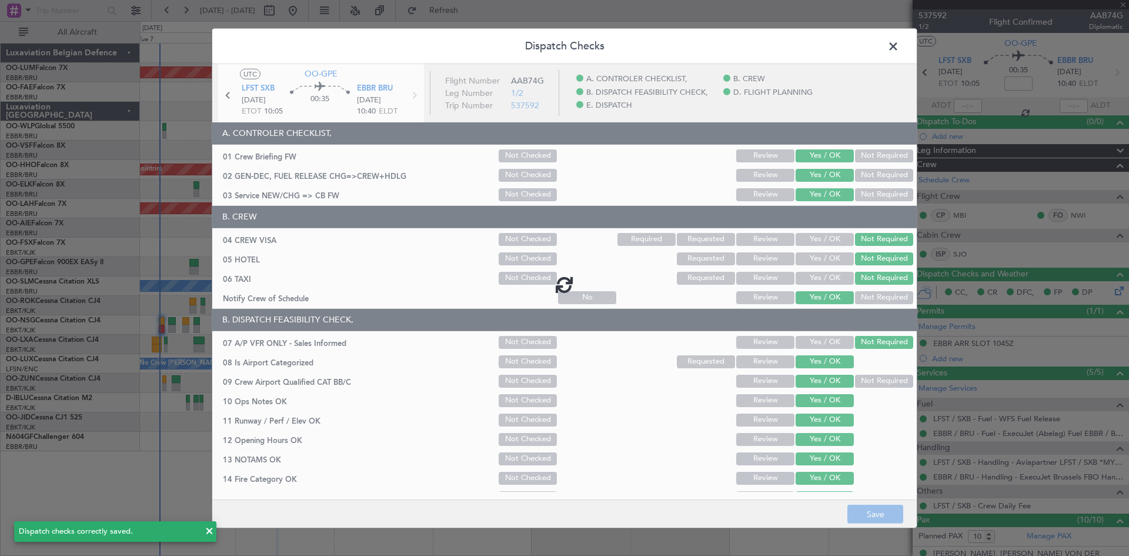
type input "+00:10"
type input "0"
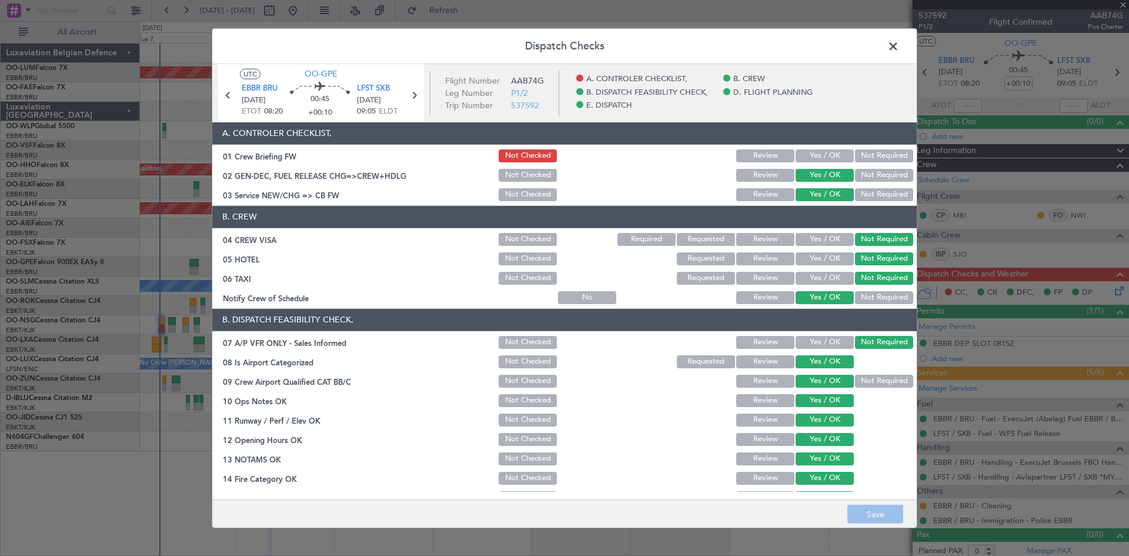
click at [823, 155] on button "Yes / OK" at bounding box center [825, 155] width 58 height 13
click at [887, 508] on button "Save" at bounding box center [876, 514] width 56 height 19
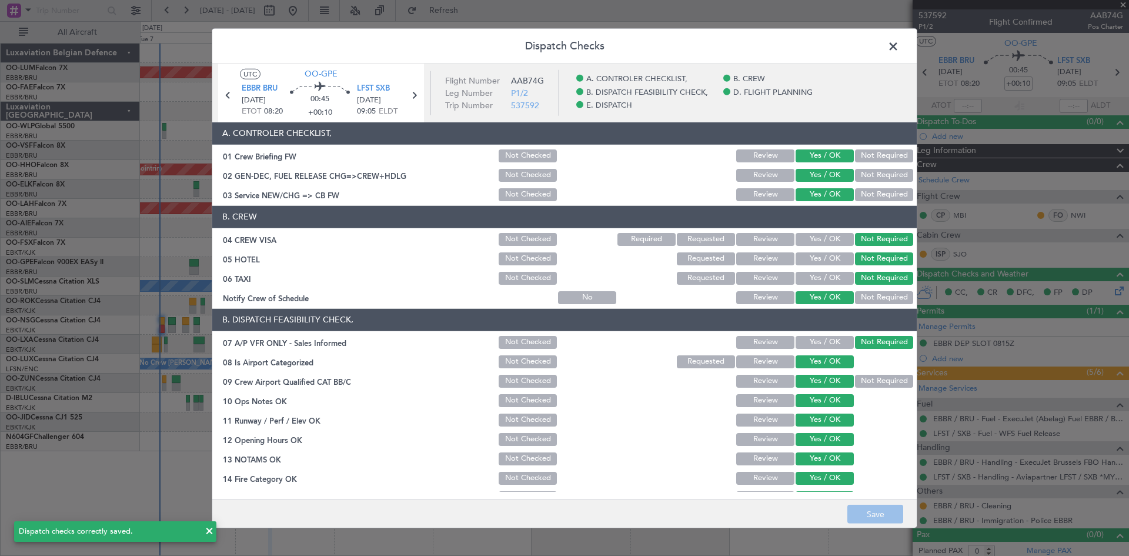
click at [899, 48] on span at bounding box center [899, 49] width 0 height 24
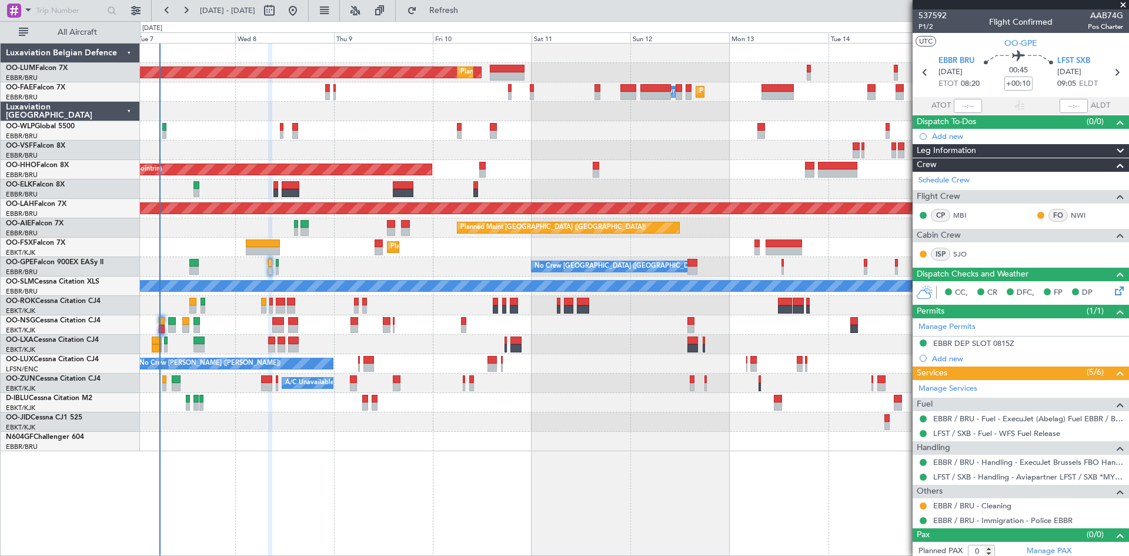
click at [379, 463] on div "AOG Maint Sibiu Planned Maint Brussels (Brussels National) Planned Maint Brusse…" at bounding box center [634, 299] width 989 height 513
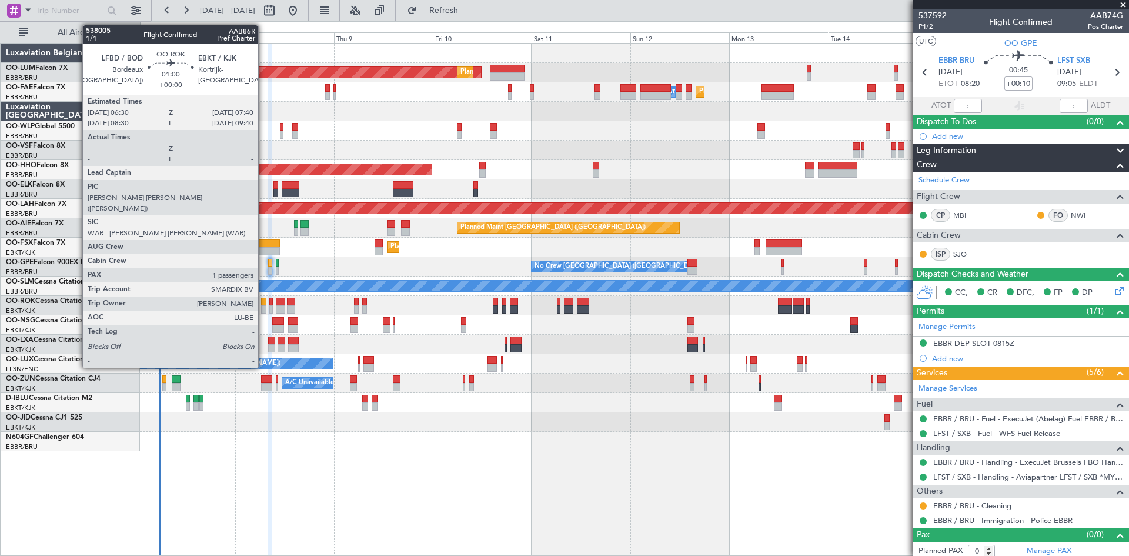
click at [263, 301] on div at bounding box center [263, 302] width 5 height 8
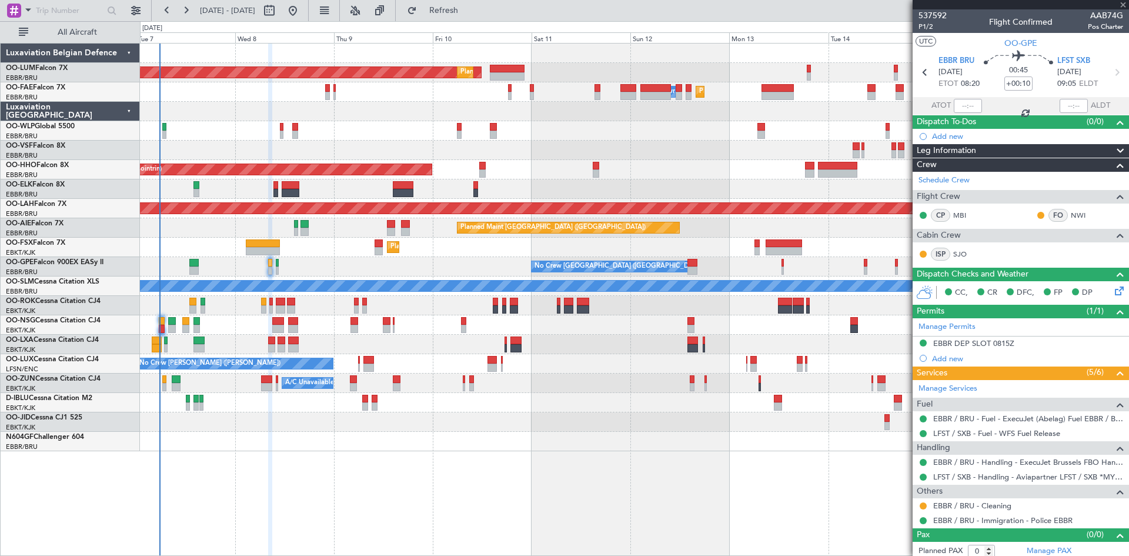
type input "1"
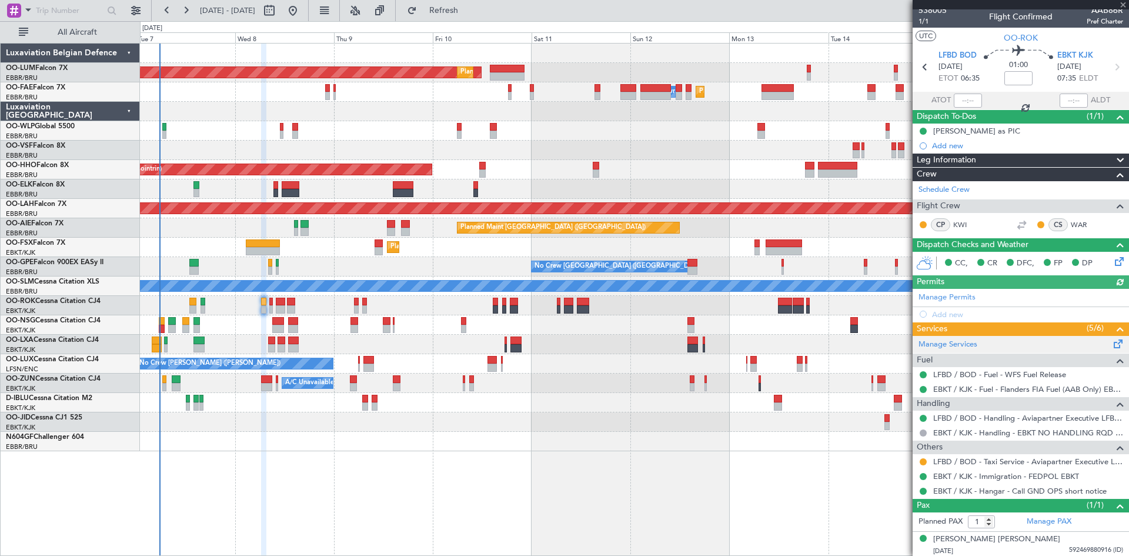
scroll to position [7, 0]
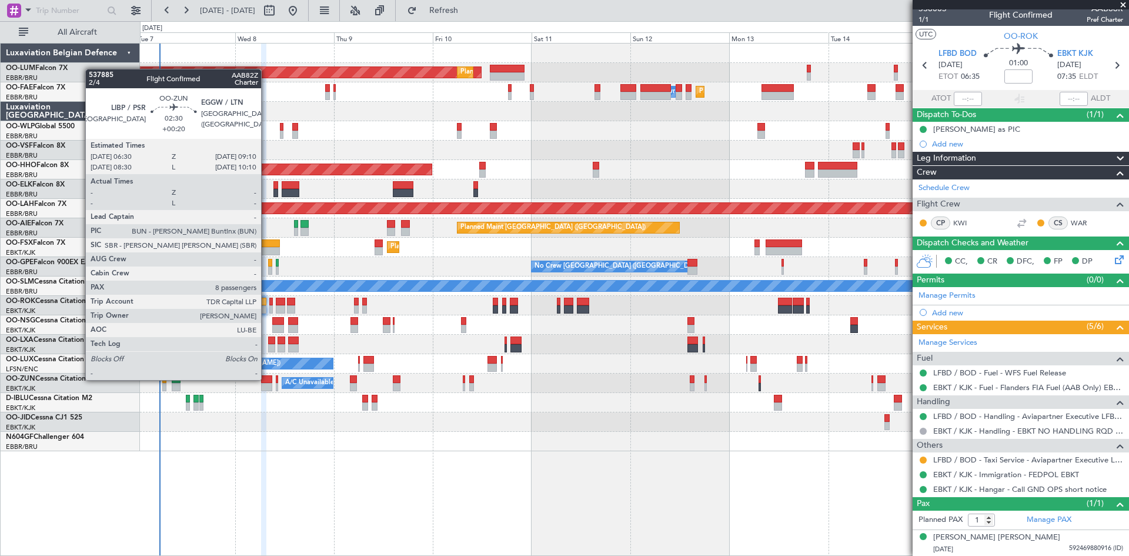
click at [266, 379] on div at bounding box center [266, 379] width 11 height 8
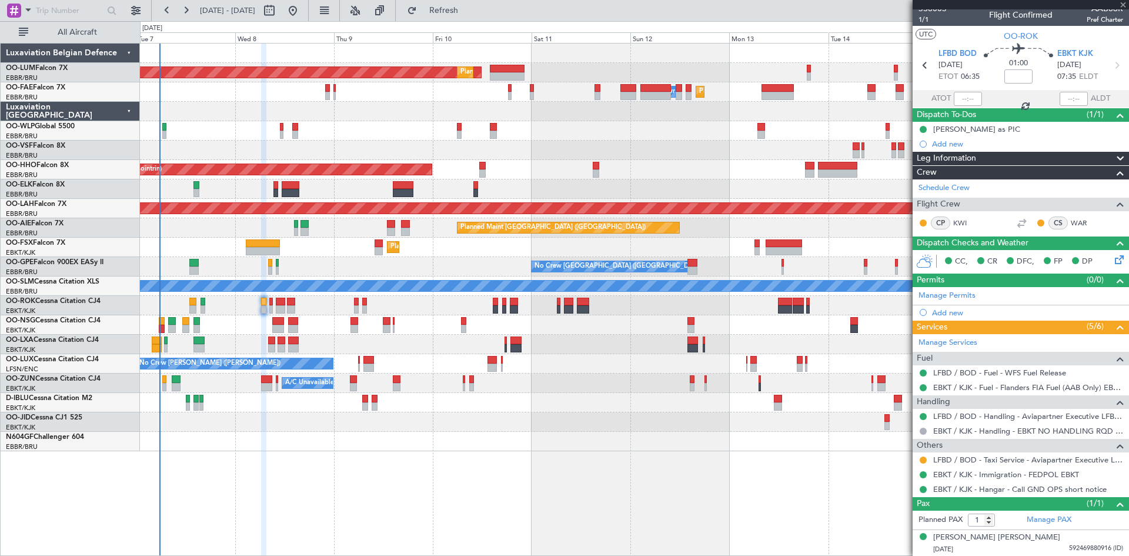
type input "+00:20"
type input "8"
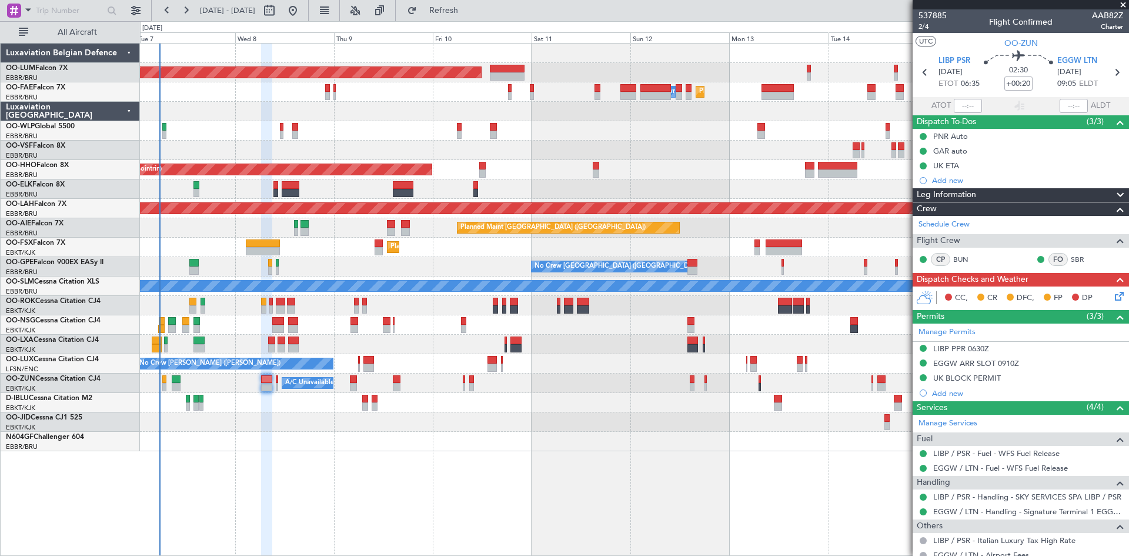
scroll to position [251, 0]
